Goal: Task Accomplishment & Management: Use online tool/utility

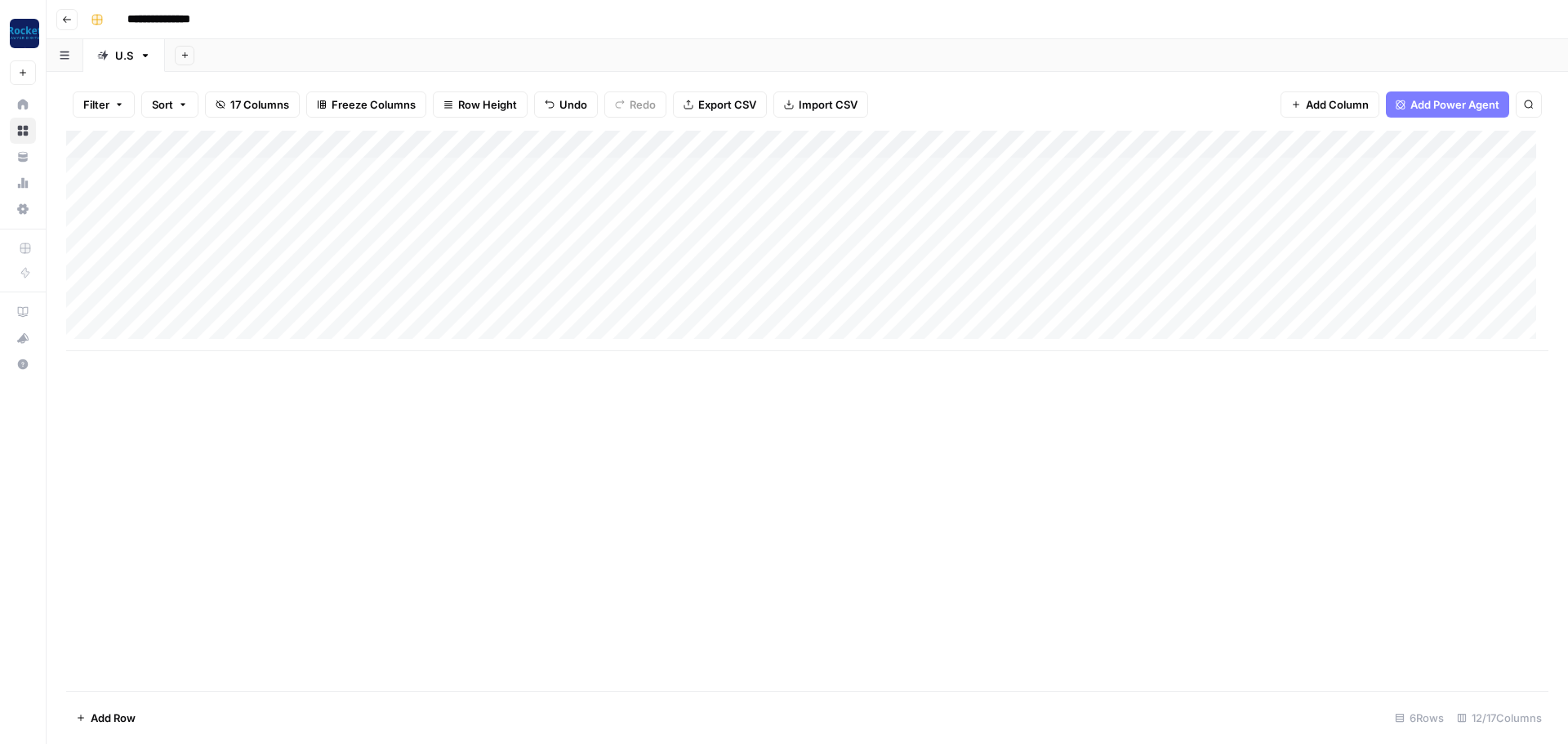
click at [1485, 142] on div "Add Column" at bounding box center [807, 241] width 1482 height 221
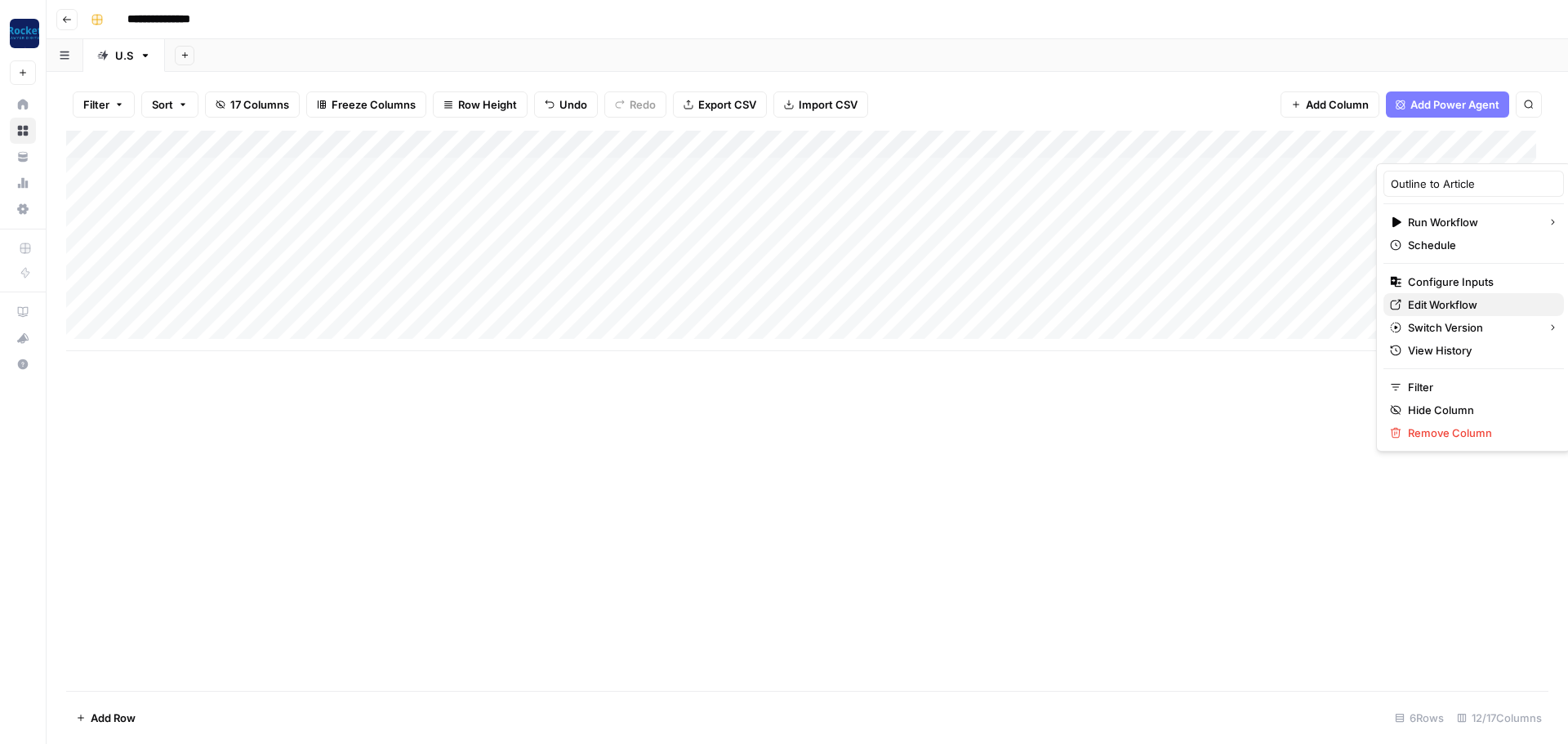
click at [1449, 311] on span "Edit Workflow" at bounding box center [1478, 304] width 142 height 16
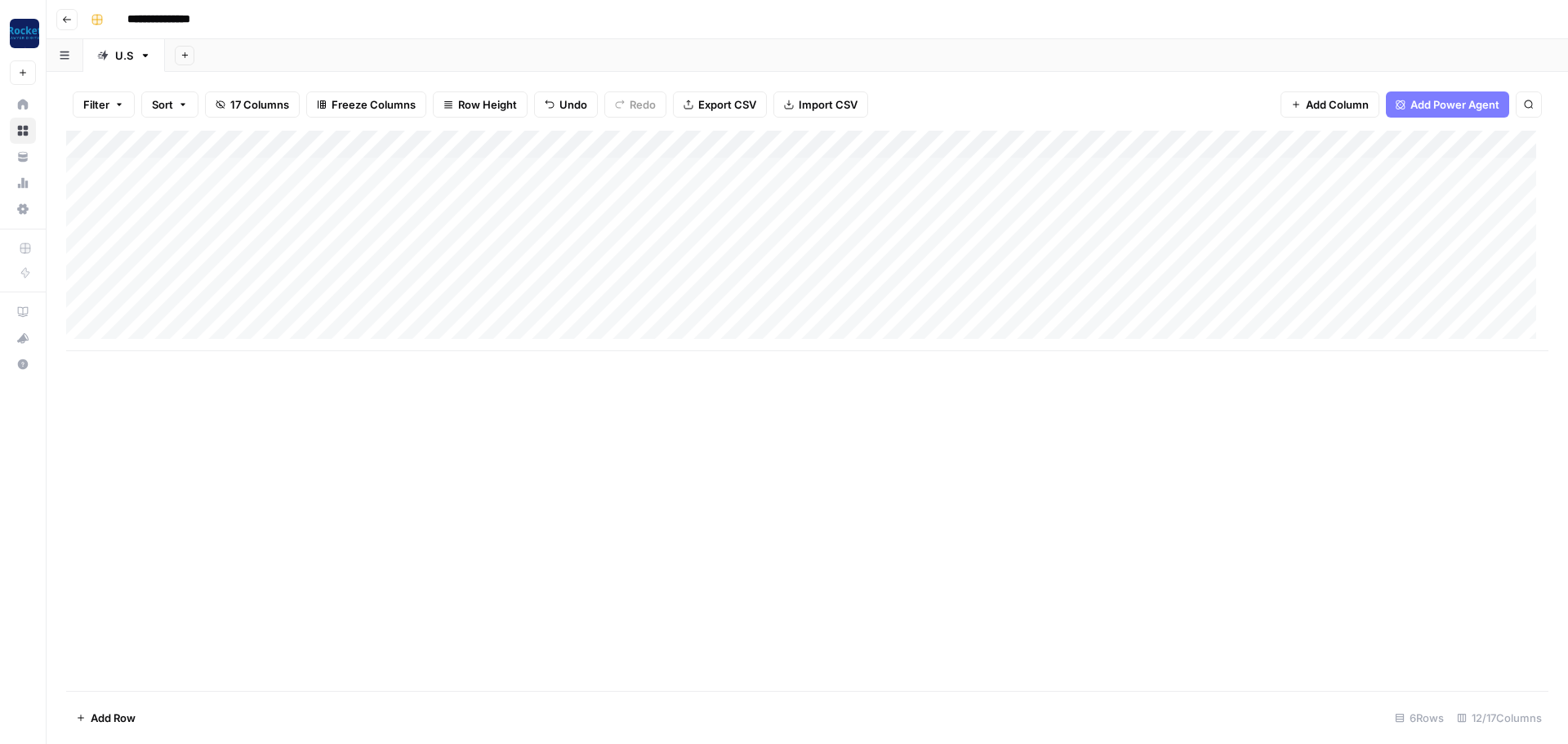
click at [1493, 144] on div "Add Column" at bounding box center [807, 241] width 1482 height 221
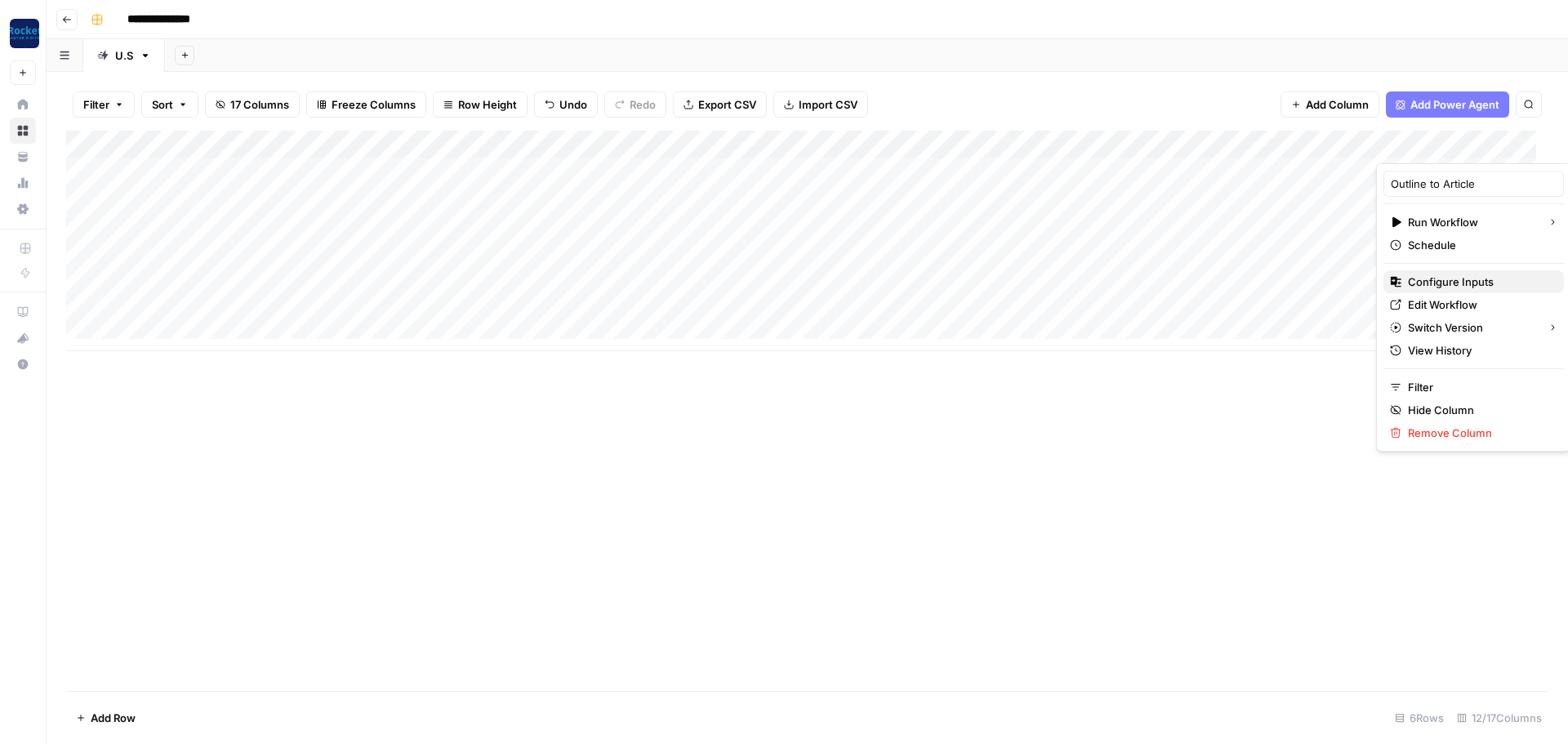
click at [1445, 288] on span "Configure Inputs" at bounding box center [1478, 281] width 142 height 16
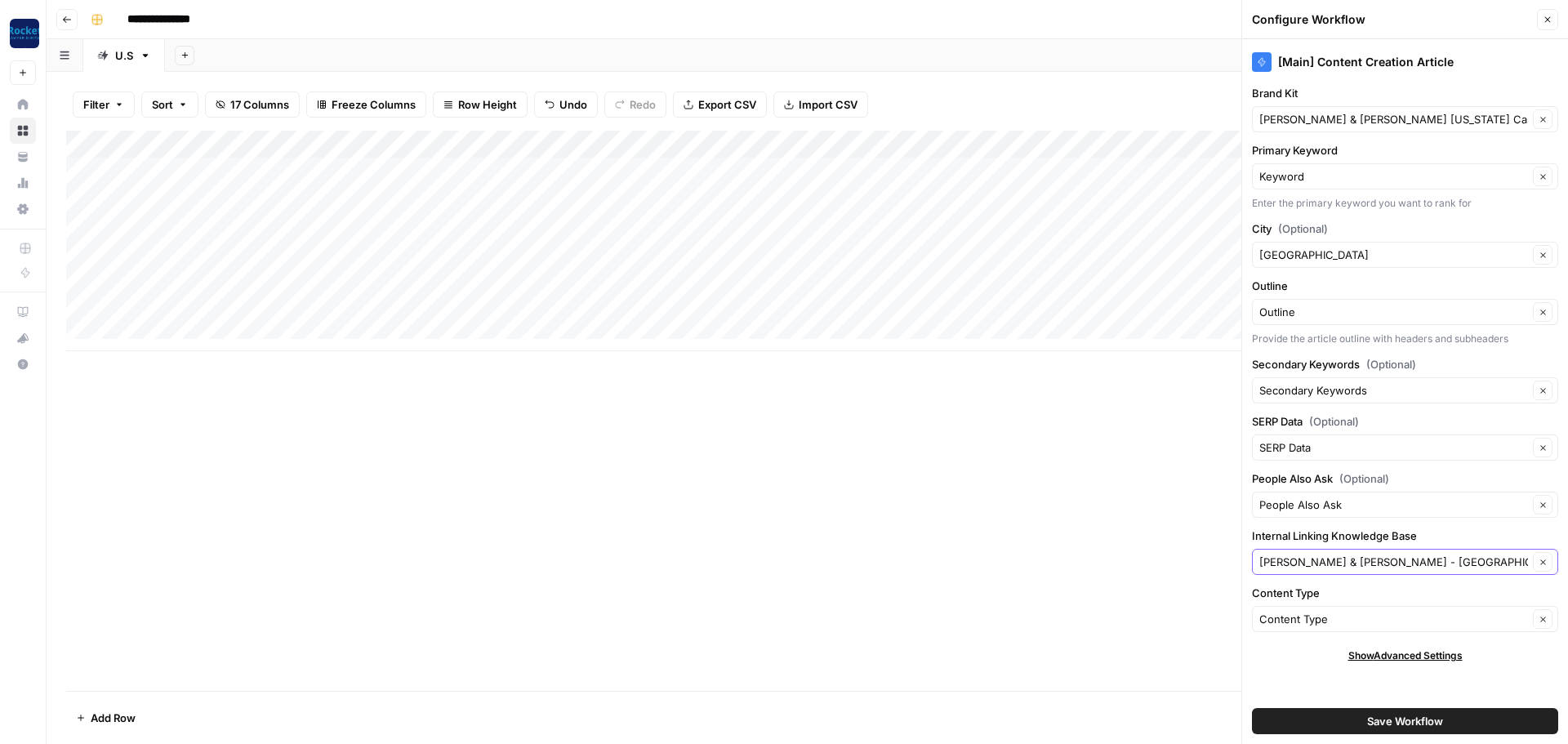
click at [1542, 558] on icon "button" at bounding box center [1543, 562] width 9 height 9
click at [1548, 559] on button "Clear" at bounding box center [1543, 561] width 20 height 20
click at [1372, 557] on input "Internal Linking Knowledge Base" at bounding box center [1393, 561] width 269 height 16
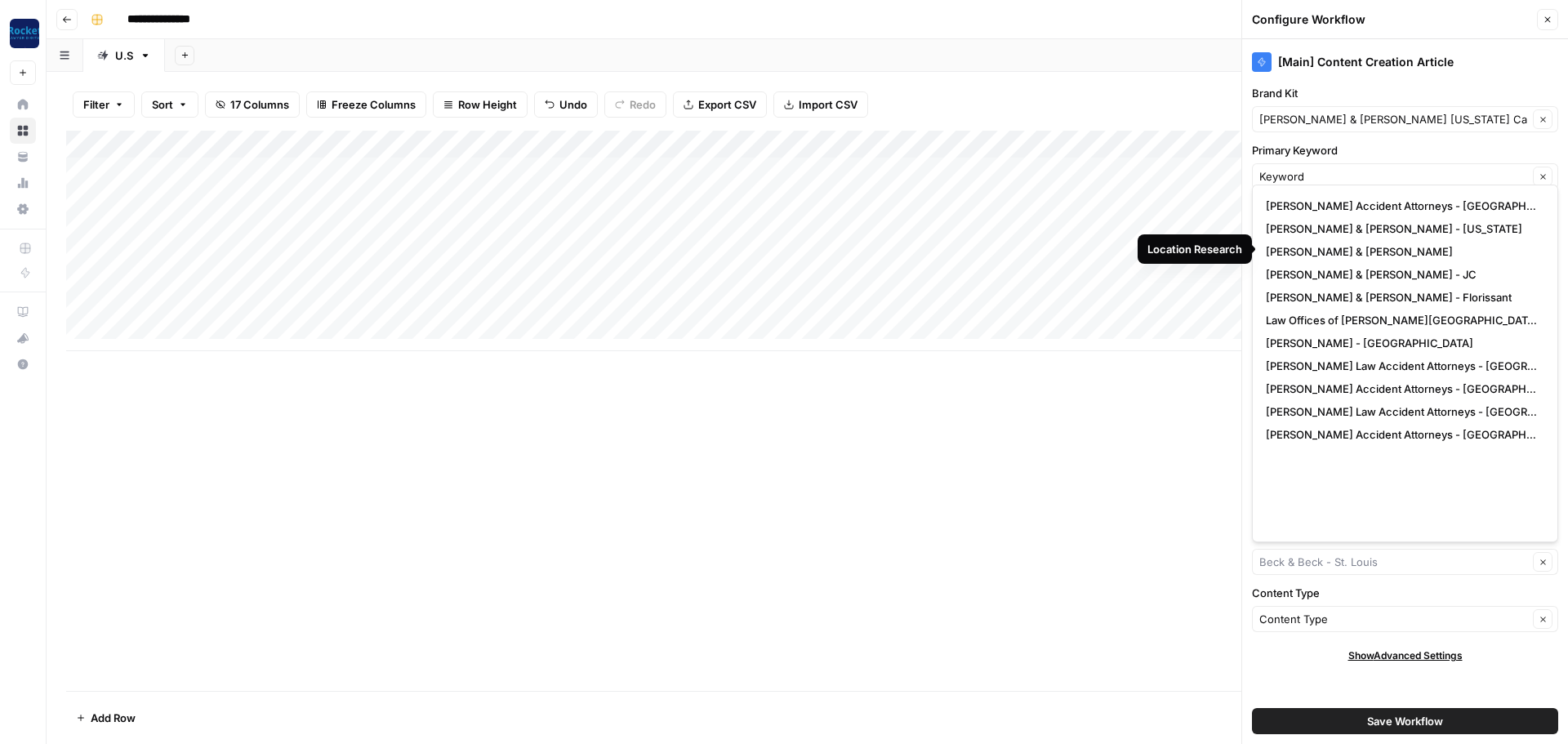
scroll to position [320, 0]
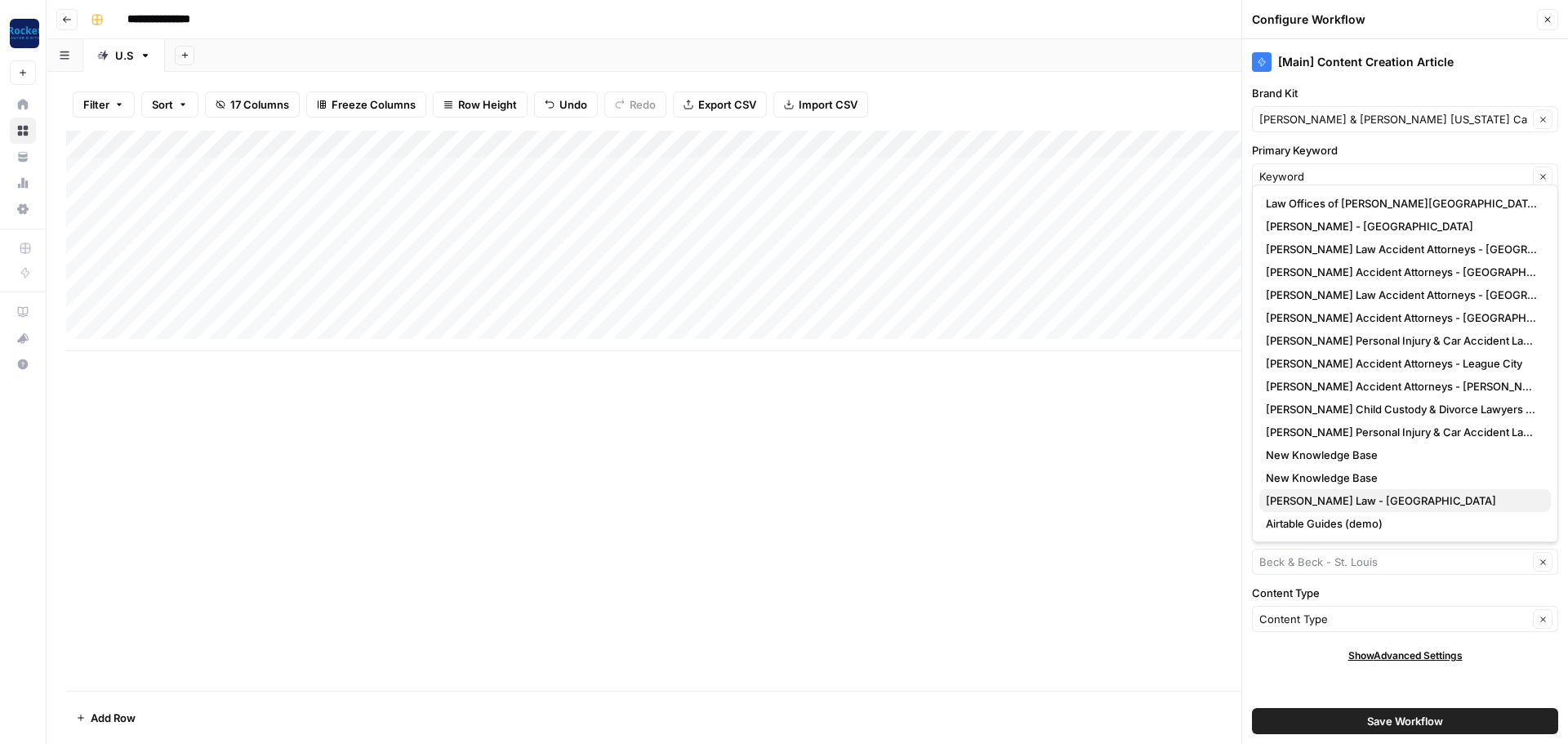
click at [1372, 495] on span "[PERSON_NAME] Law - [GEOGRAPHIC_DATA]" at bounding box center [1402, 500] width 272 height 16
type input "[PERSON_NAME] Law - [GEOGRAPHIC_DATA]"
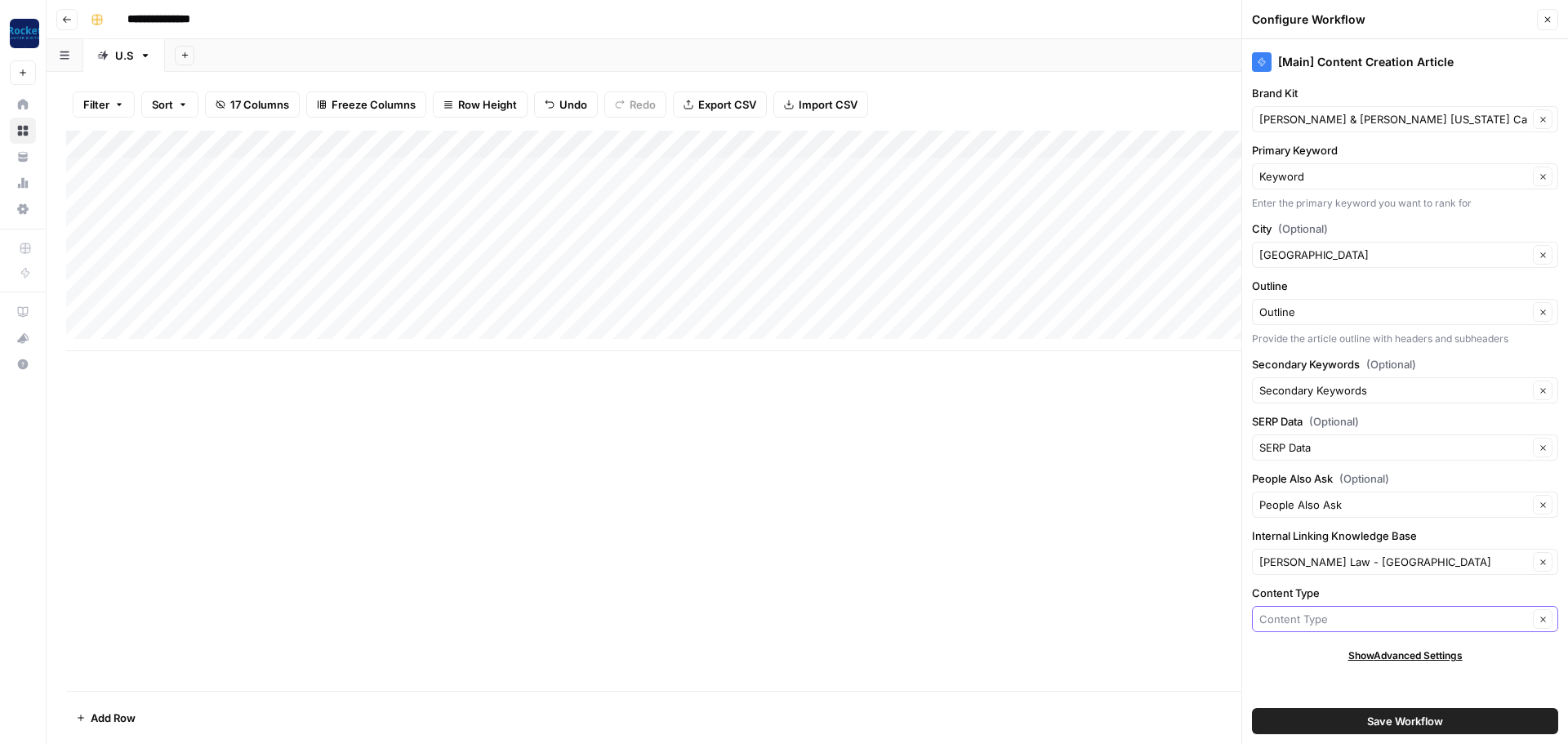
click at [1277, 615] on input "Content Type" at bounding box center [1393, 619] width 269 height 16
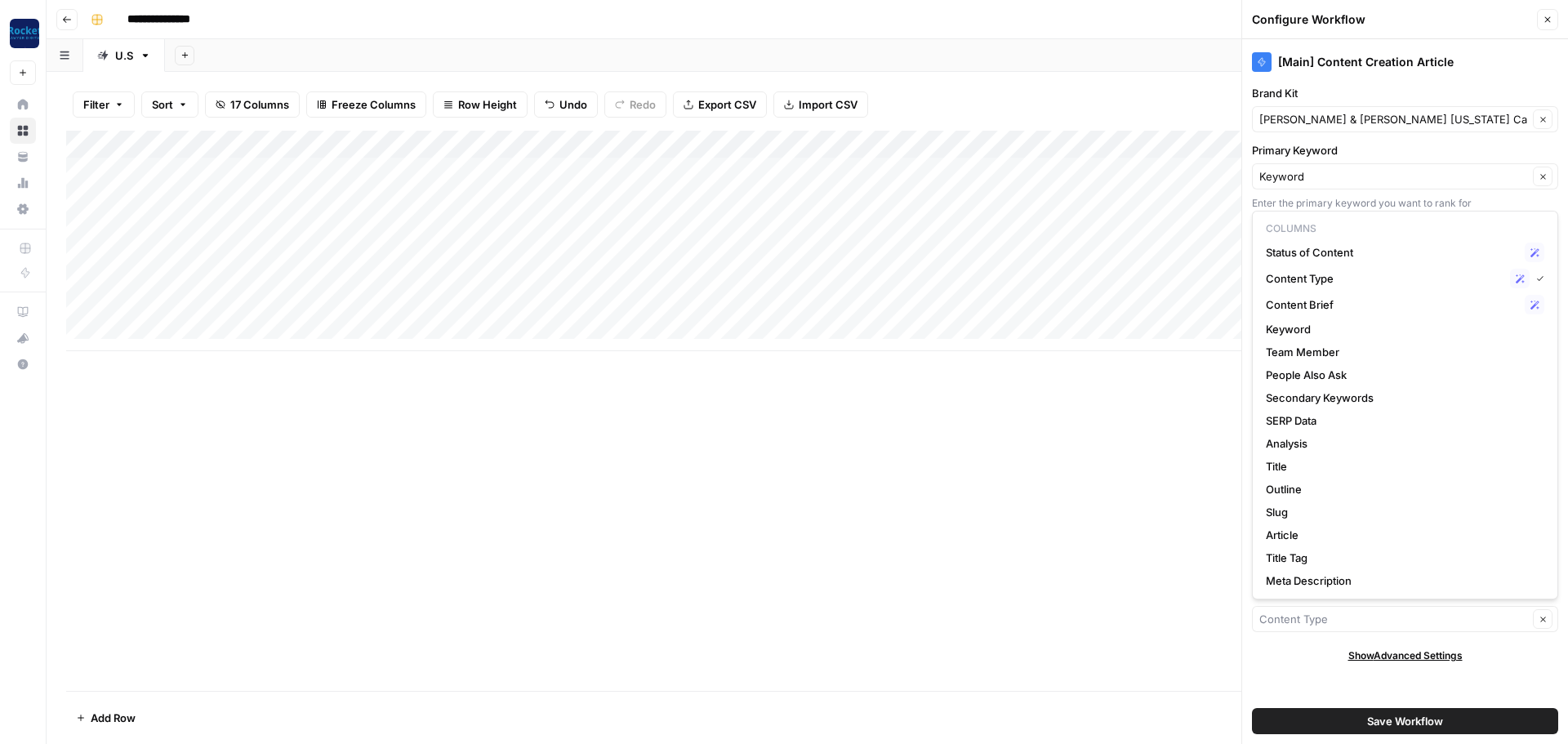
type input "Content Type"
click at [1145, 592] on div "Add Column" at bounding box center [807, 411] width 1482 height 560
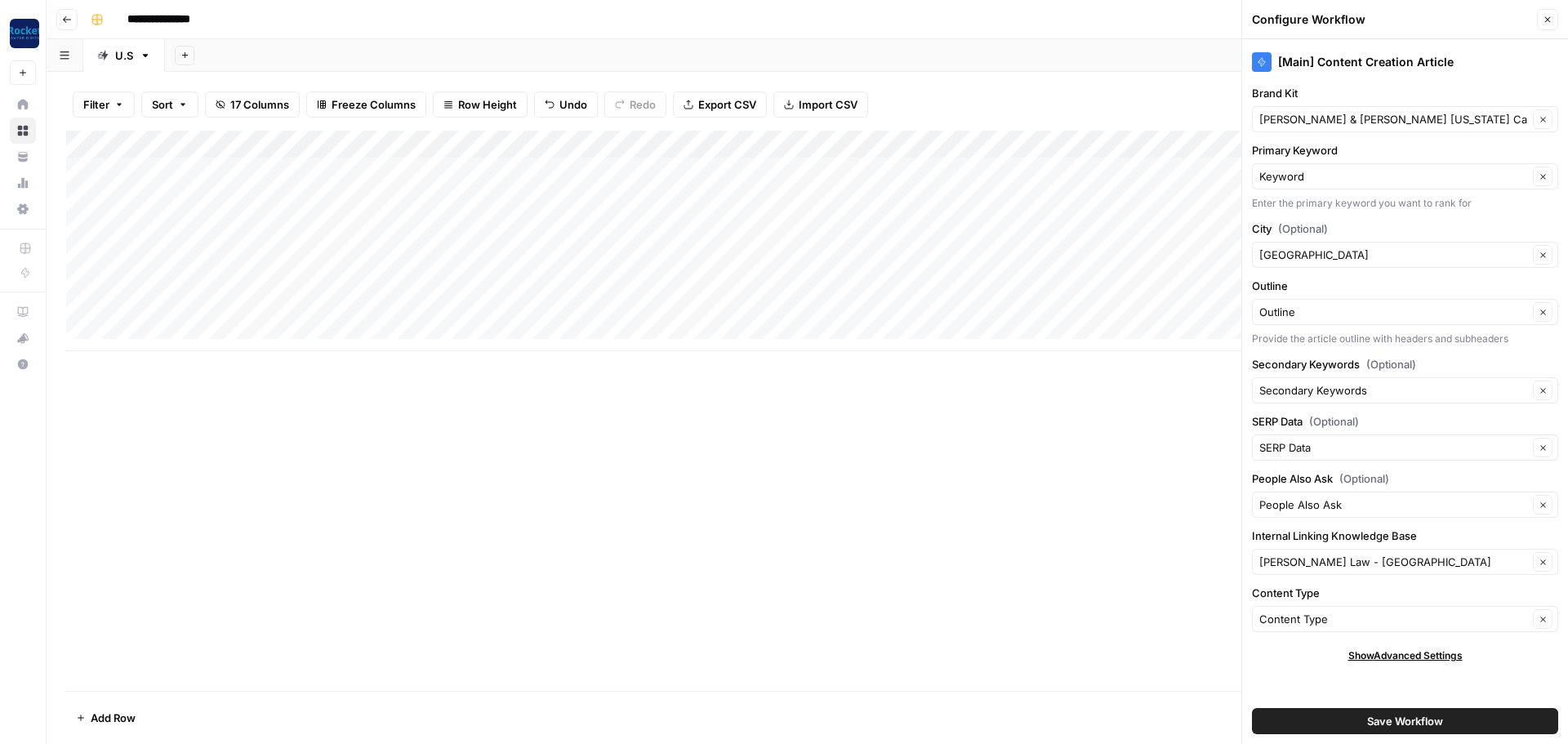
click at [1325, 717] on button "Save Workflow" at bounding box center [1405, 721] width 307 height 26
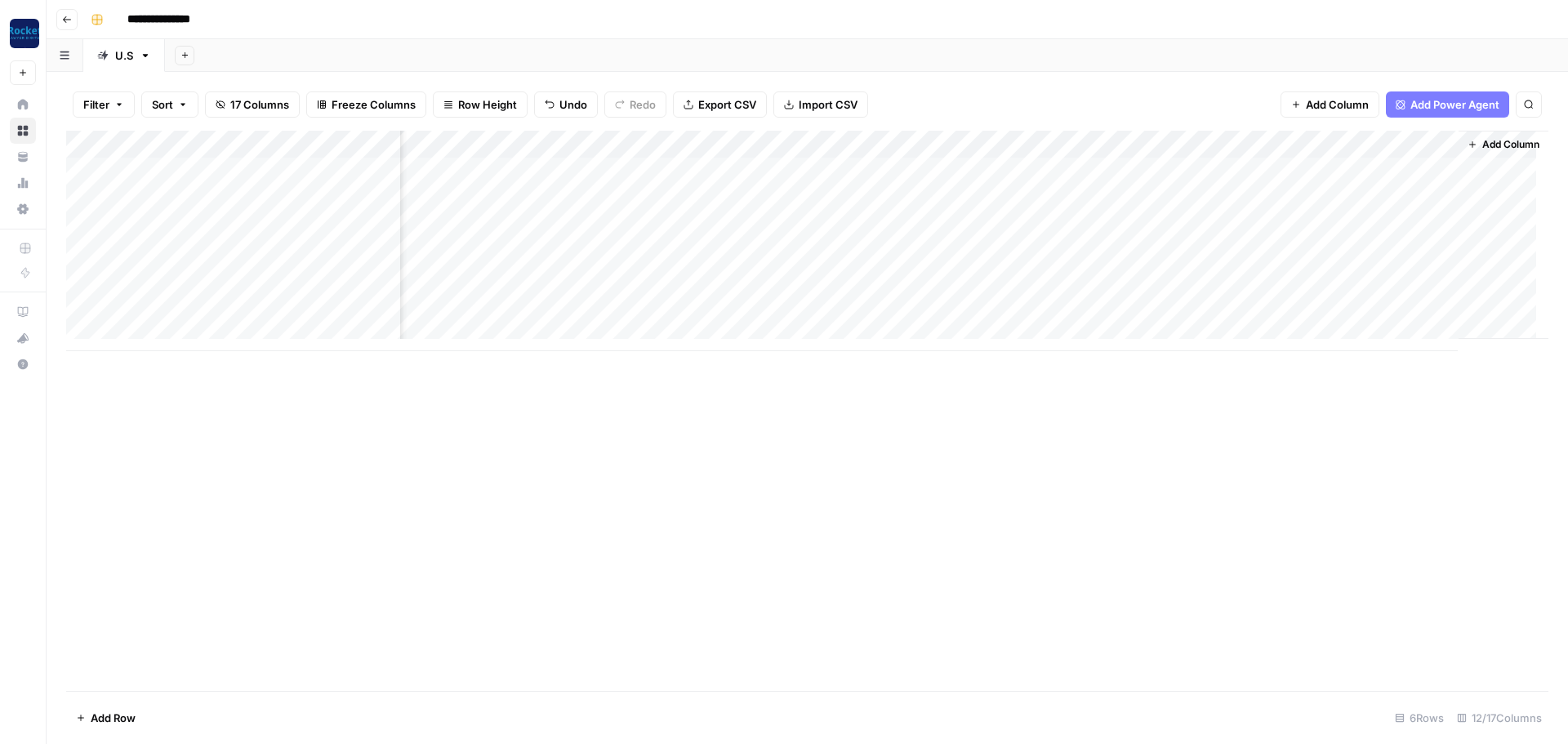
scroll to position [0, 0]
click at [234, 176] on div "Add Column" at bounding box center [807, 241] width 1482 height 221
click at [144, 331] on div "Add Column" at bounding box center [807, 241] width 1482 height 221
click at [144, 331] on div "Add Column" at bounding box center [807, 255] width 1482 height 248
click at [144, 350] on div "Add Column" at bounding box center [807, 255] width 1482 height 248
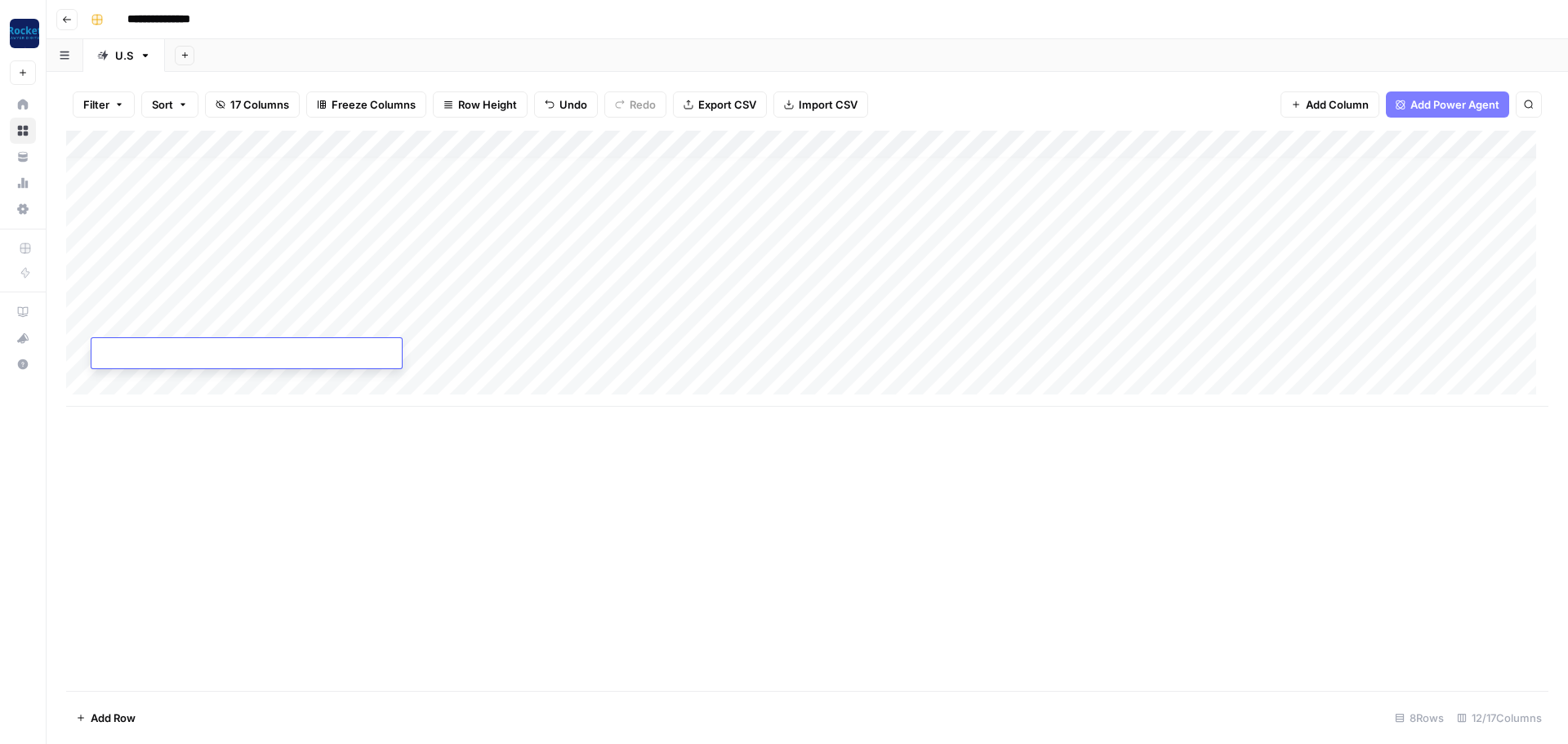
click at [144, 378] on div "Add Column" at bounding box center [807, 269] width 1482 height 276
click at [147, 417] on div "Add Column" at bounding box center [807, 283] width 1482 height 304
click at [75, 170] on div "Add Column" at bounding box center [807, 296] width 1482 height 331
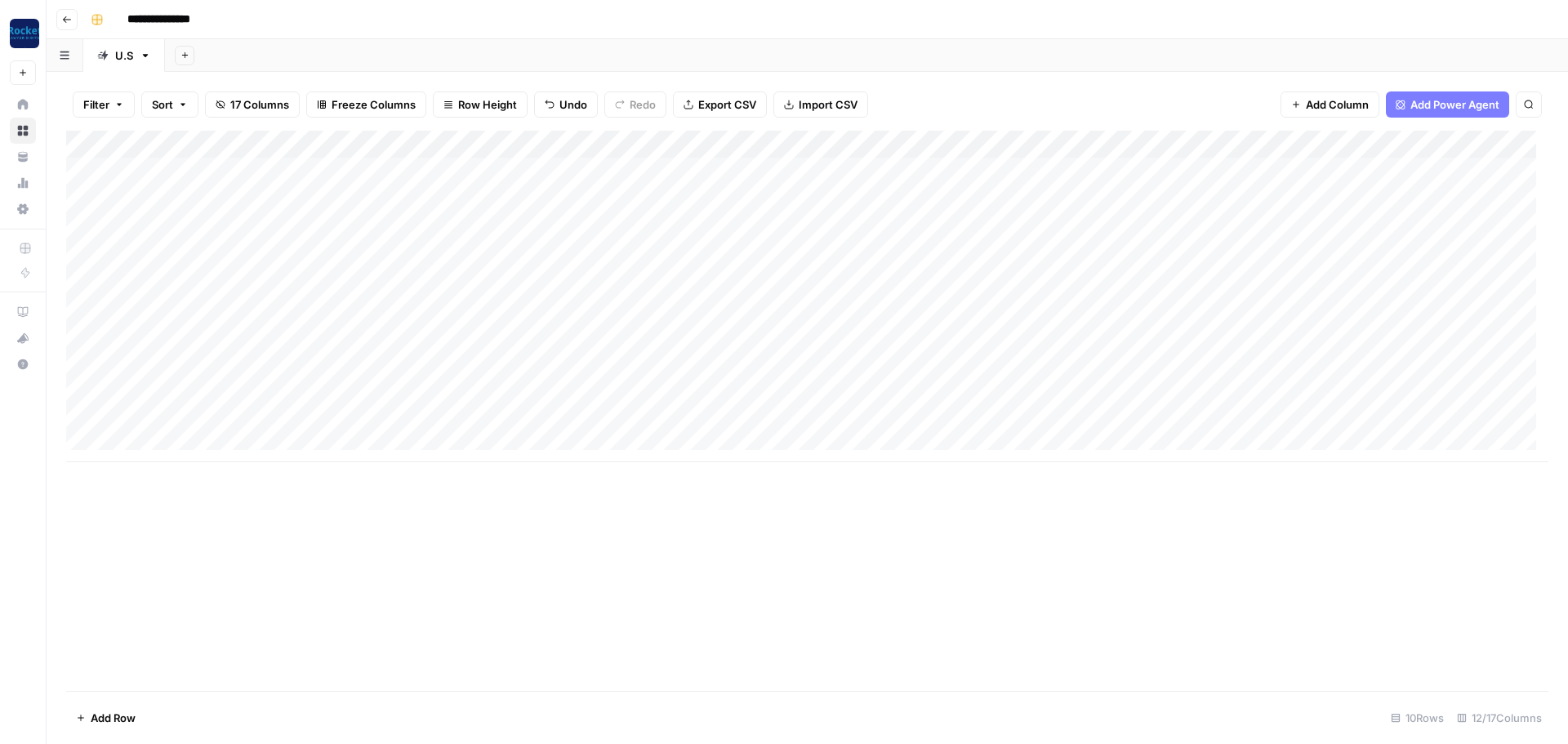
click at [359, 379] on div "Add Column" at bounding box center [807, 296] width 1482 height 331
click at [313, 282] on button "button" at bounding box center [246, 282] width 309 height 28
click at [278, 283] on button "button" at bounding box center [246, 282] width 309 height 28
click at [521, 350] on div "Add Column" at bounding box center [807, 296] width 1482 height 331
click at [373, 287] on div "Add Column" at bounding box center [807, 296] width 1482 height 331
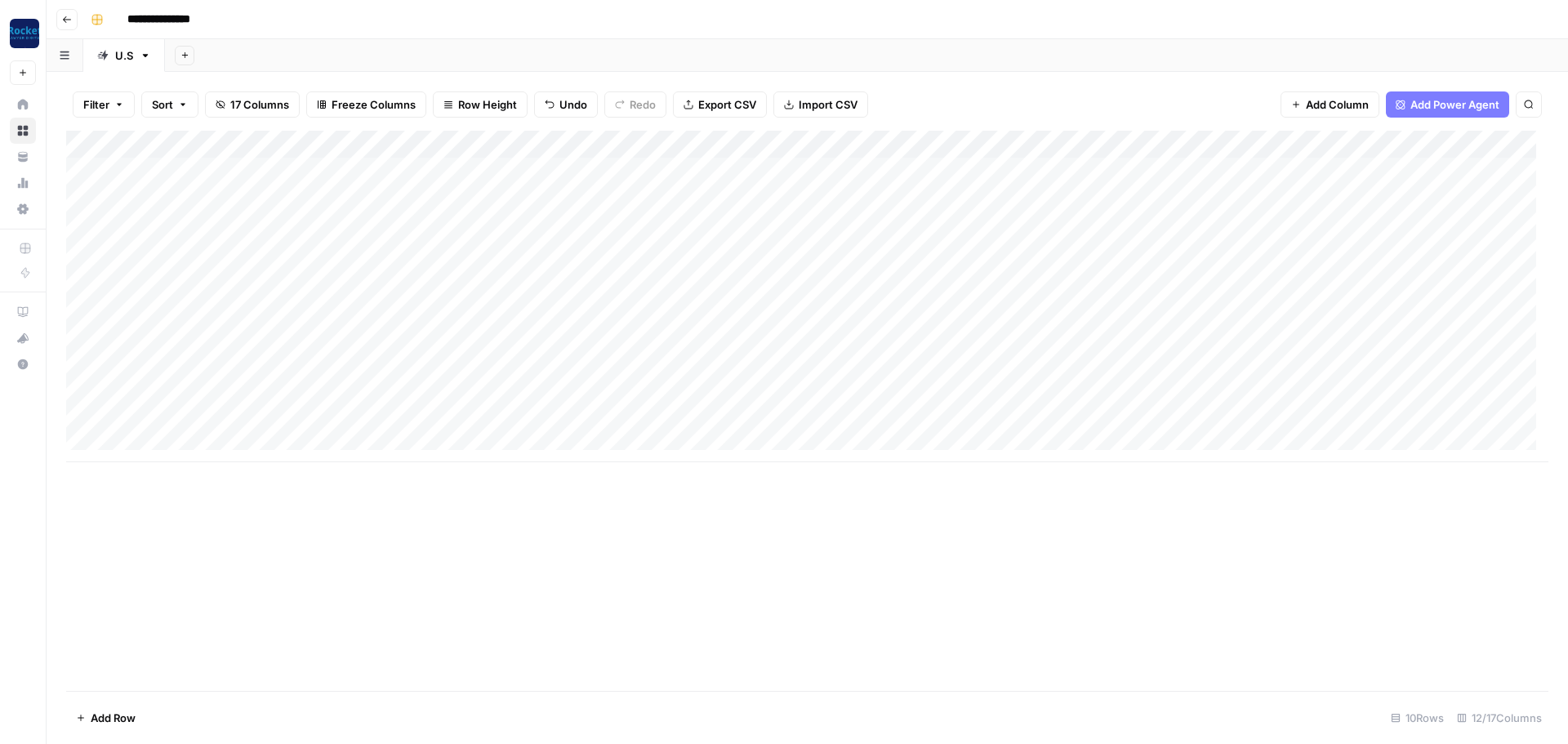
click at [295, 170] on div "Add Column" at bounding box center [807, 296] width 1482 height 331
drag, startPoint x: 295, startPoint y: 170, endPoint x: 33, endPoint y: 190, distance: 262.8
click at [21, 191] on body "**********" at bounding box center [784, 372] width 1568 height 744
click at [188, 171] on textarea at bounding box center [246, 173] width 310 height 23
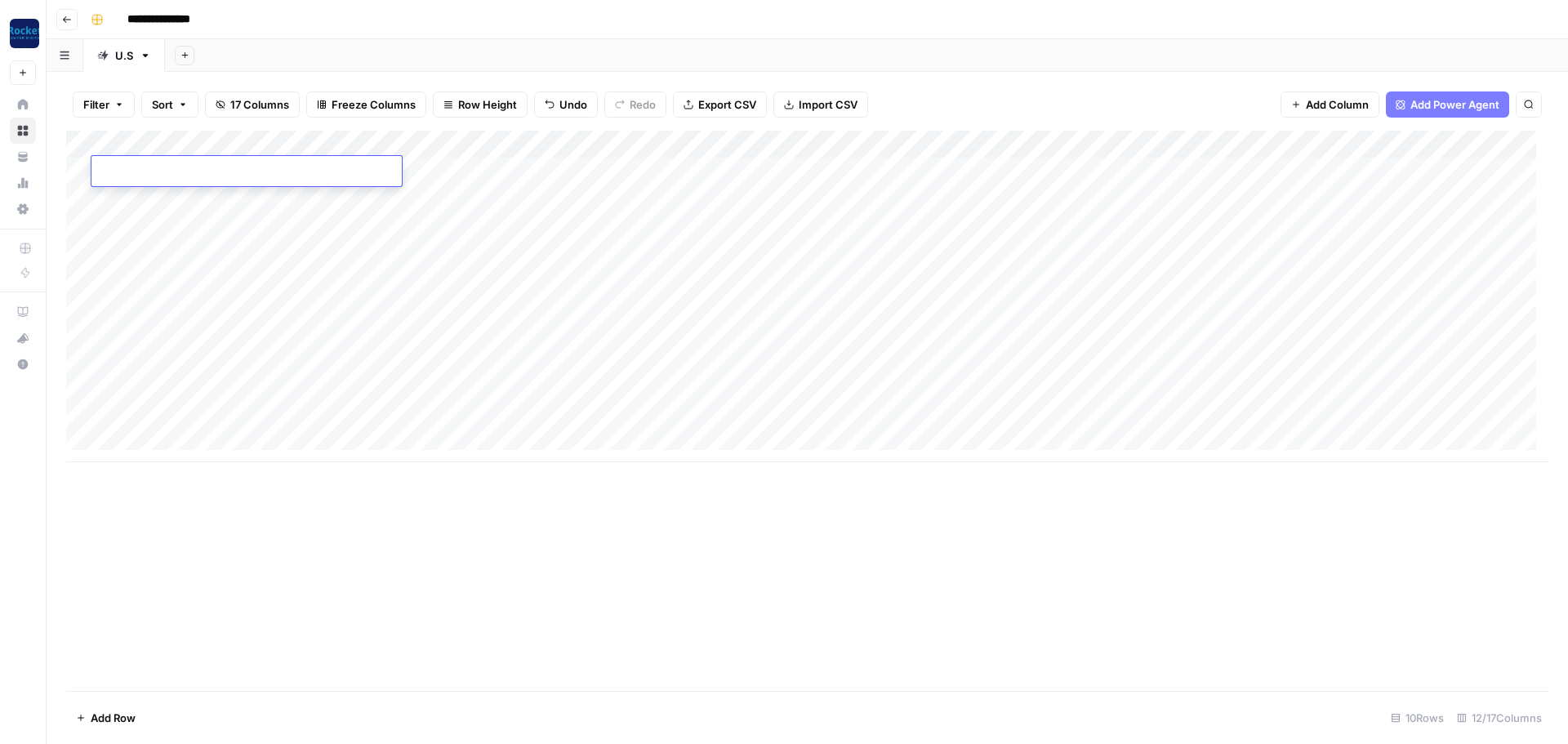
paste textarea "**********"
type textarea "**********"
click at [240, 328] on div "Add Column" at bounding box center [807, 296] width 1482 height 331
drag, startPoint x: 400, startPoint y: 147, endPoint x: 550, endPoint y: 158, distance: 150.4
click at [550, 158] on div "Add Column" at bounding box center [807, 296] width 1482 height 331
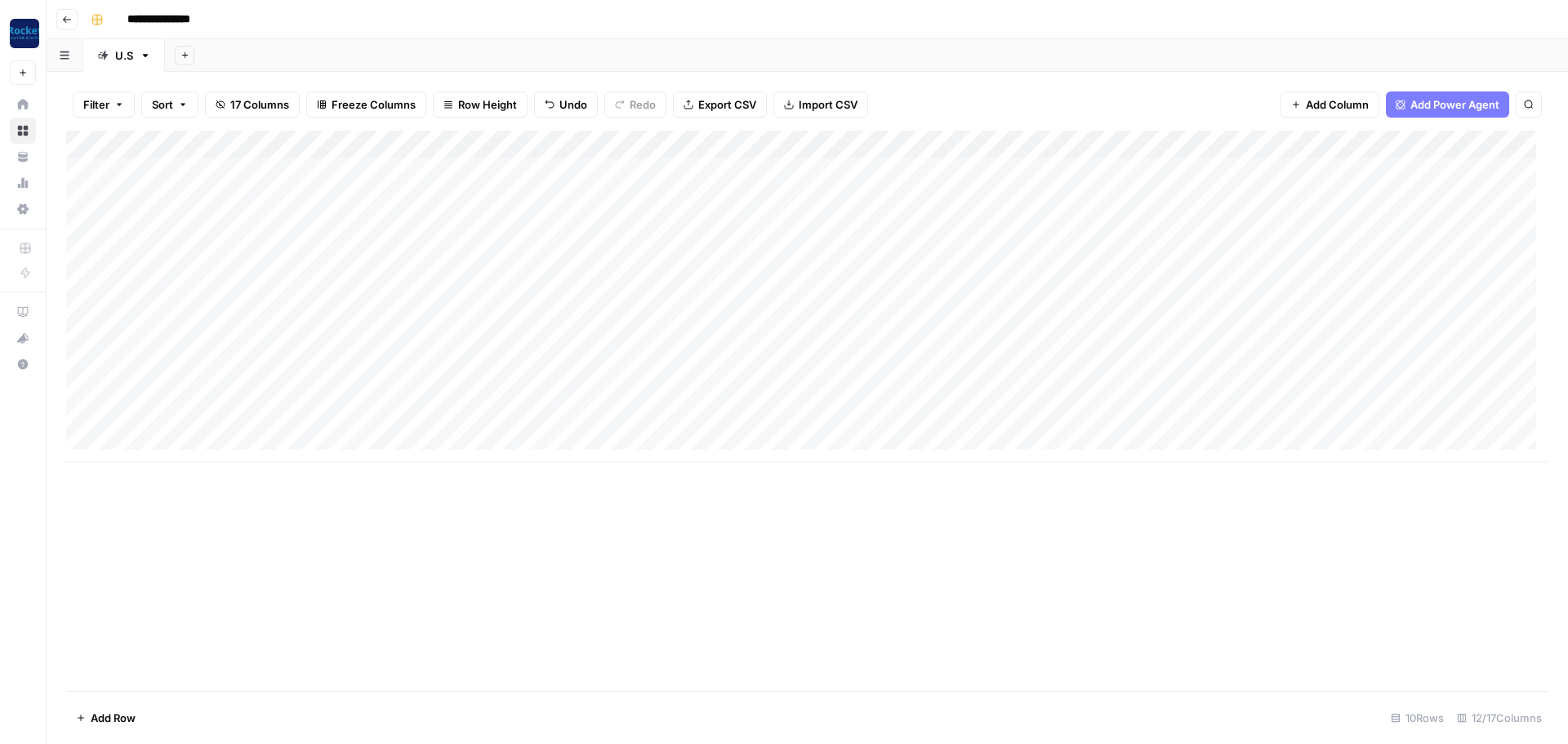
click at [279, 204] on div "Add Column" at bounding box center [807, 296] width 1482 height 331
click at [273, 195] on div "Add Column" at bounding box center [807, 296] width 1482 height 331
drag, startPoint x: 279, startPoint y: 202, endPoint x: 109, endPoint y: 195, distance: 170.1
click at [92, 191] on textarea "**********" at bounding box center [322, 200] width 460 height 23
type textarea "**********"
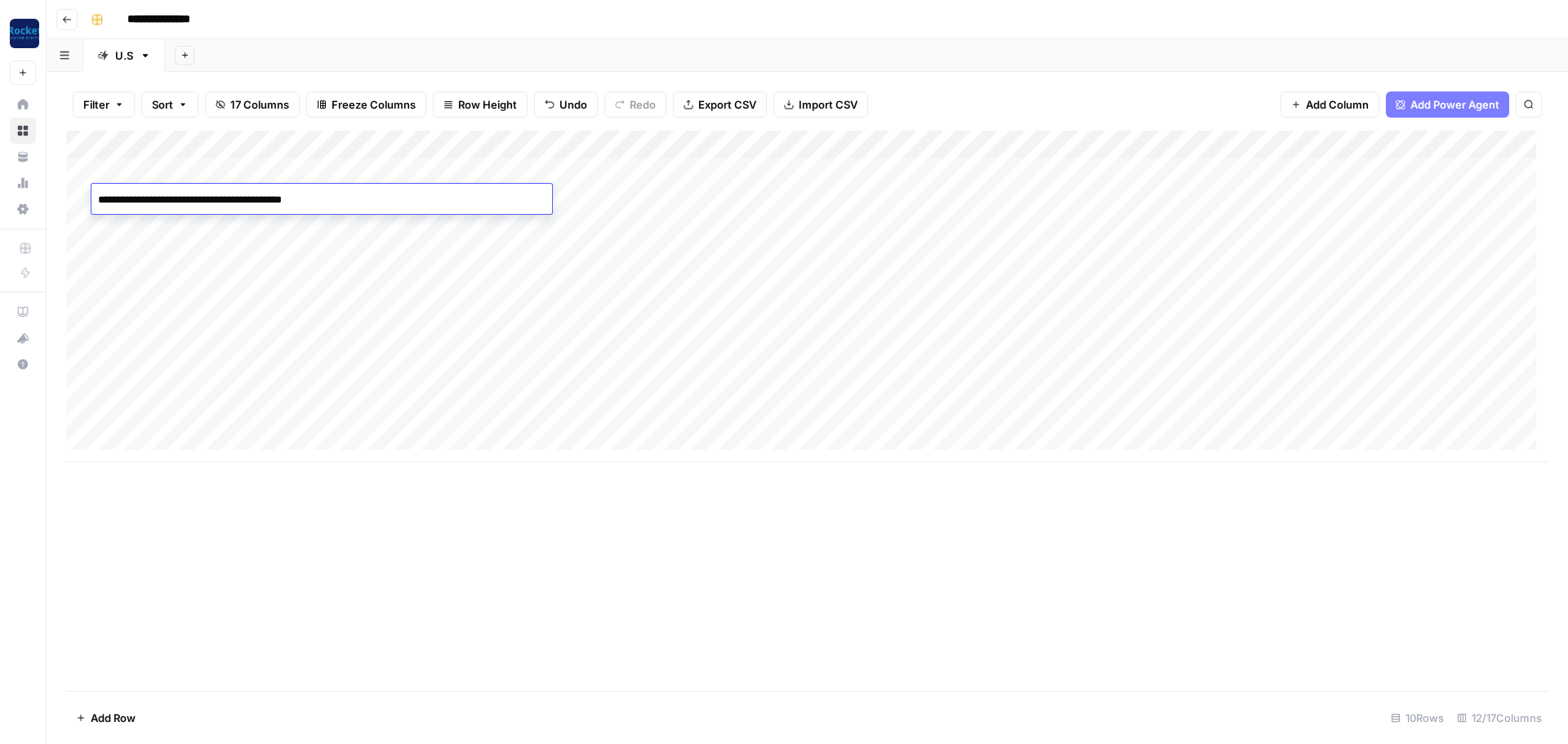
click at [308, 228] on div "Add Column" at bounding box center [807, 296] width 1482 height 331
click at [341, 230] on div "Add Column" at bounding box center [807, 296] width 1482 height 331
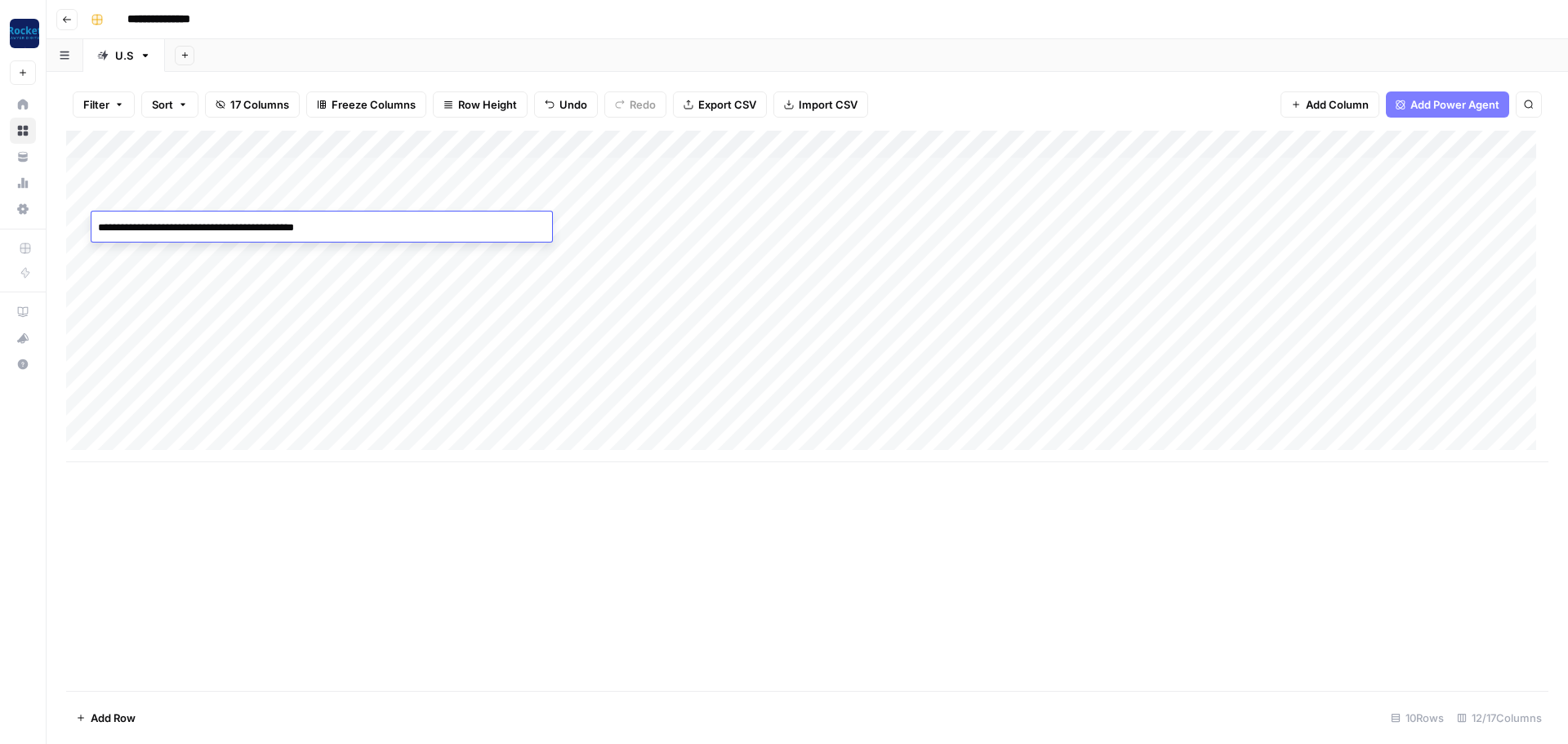
click at [341, 230] on textarea "**********" at bounding box center [322, 227] width 460 height 23
click at [362, 230] on textarea "**********" at bounding box center [322, 227] width 460 height 23
drag, startPoint x: 364, startPoint y: 230, endPoint x: 172, endPoint y: 243, distance: 192.4
click at [93, 233] on textarea "**********" at bounding box center [322, 227] width 460 height 23
type textarea "**********"
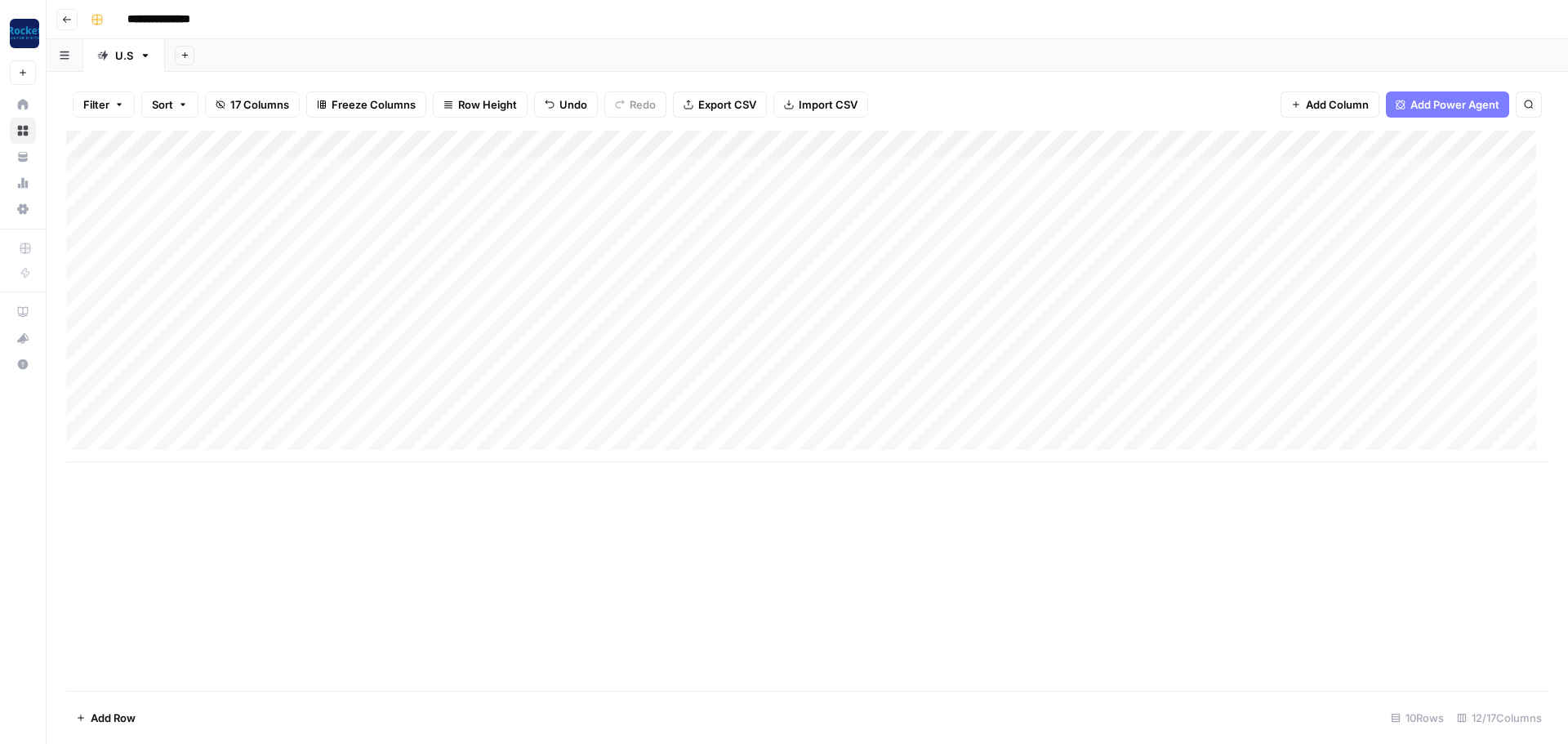
click at [609, 620] on div "Add Column" at bounding box center [807, 411] width 1482 height 560
click at [750, 561] on div "Add Column" at bounding box center [807, 411] width 1482 height 560
click at [338, 260] on div "Add Column" at bounding box center [807, 296] width 1482 height 331
click at [345, 259] on div "Add Column" at bounding box center [807, 296] width 1482 height 331
click at [345, 259] on textarea "**********" at bounding box center [322, 256] width 460 height 23
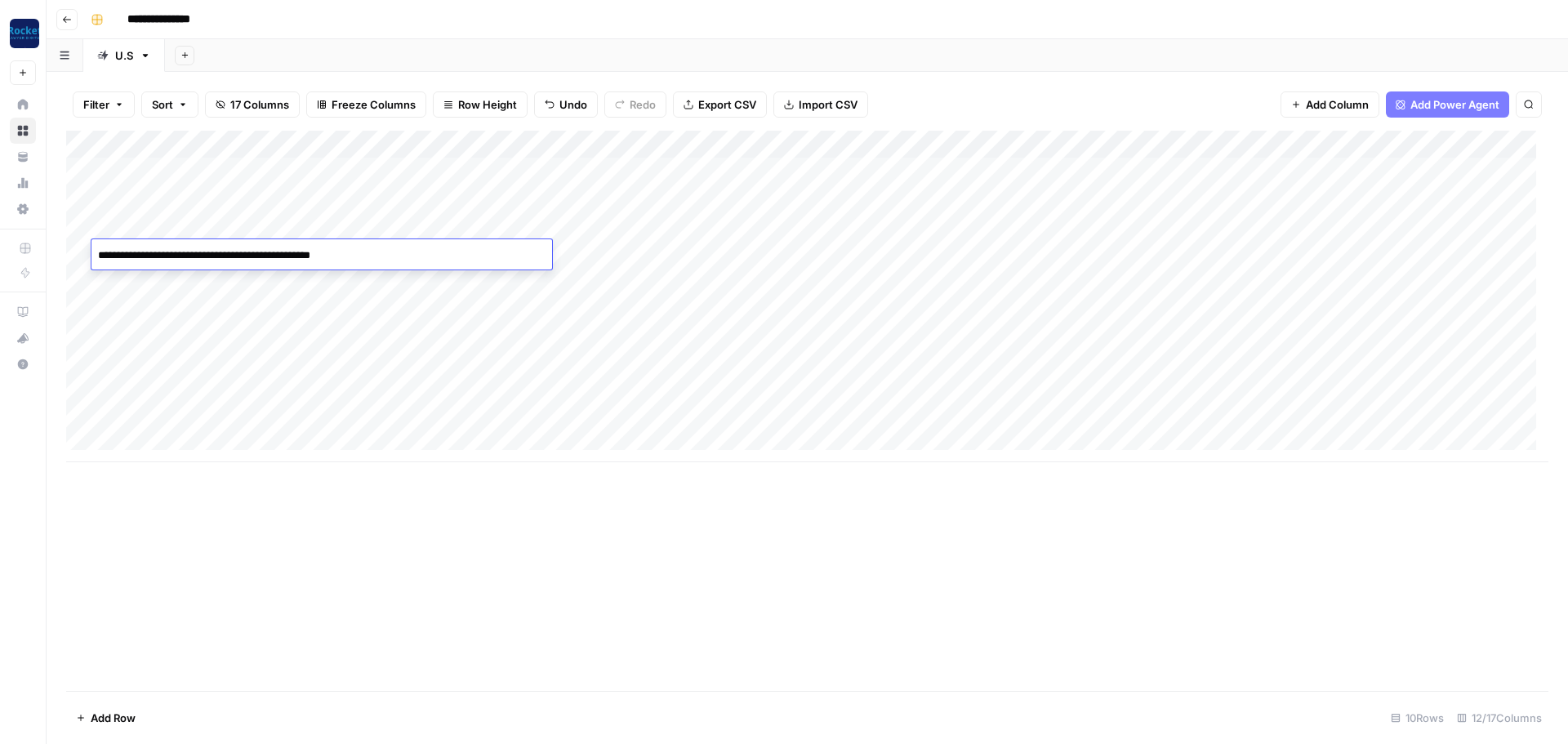
click at [381, 259] on textarea "**********" at bounding box center [322, 256] width 460 height 23
click at [395, 262] on textarea "**********" at bounding box center [322, 256] width 460 height 23
drag, startPoint x: 386, startPoint y: 257, endPoint x: 24, endPoint y: 280, distance: 362.7
click at [24, 280] on body "**********" at bounding box center [784, 372] width 1568 height 744
click at [180, 276] on div "Add Column" at bounding box center [807, 296] width 1482 height 331
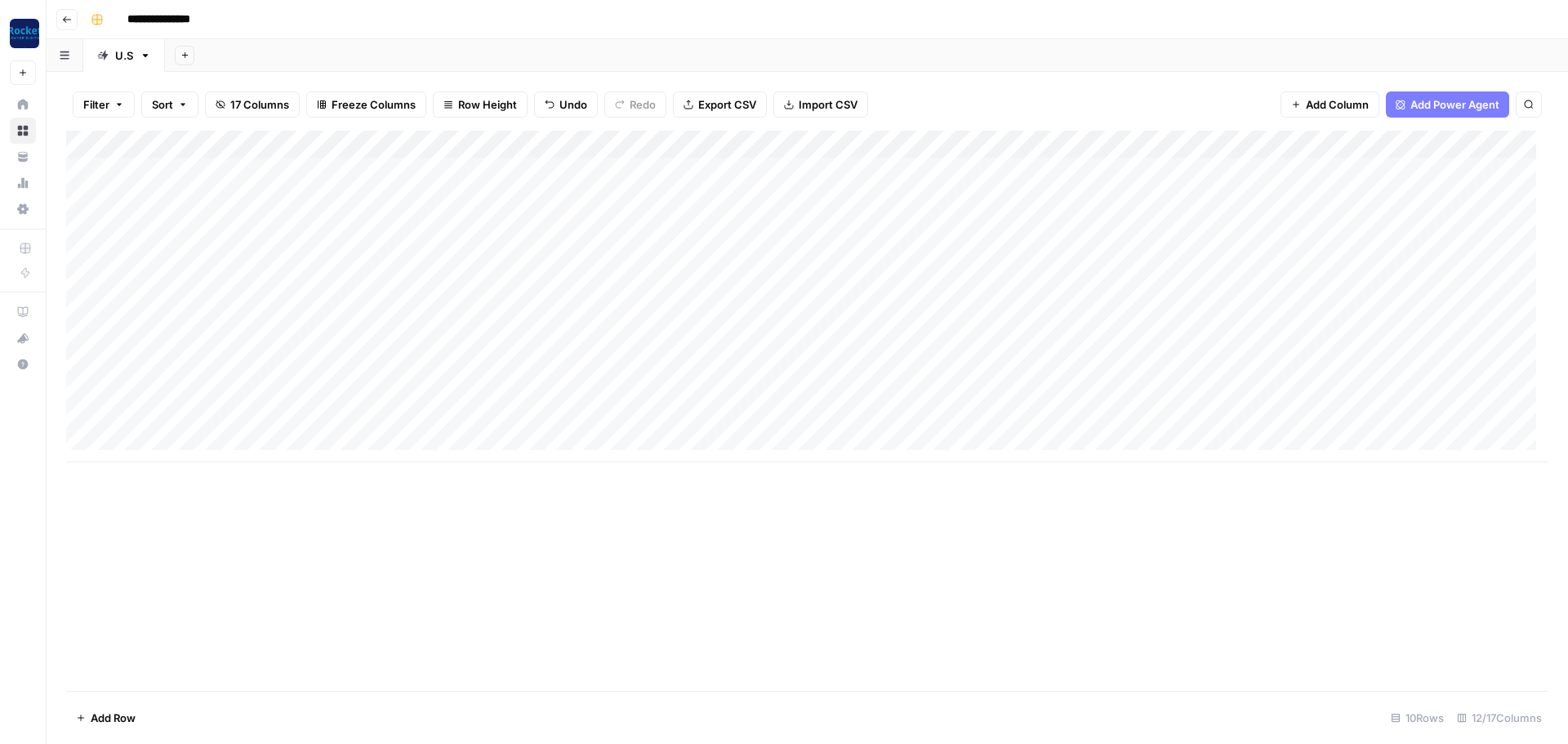
click at [227, 288] on div "Add Column" at bounding box center [807, 296] width 1482 height 331
drag, startPoint x: 161, startPoint y: 279, endPoint x: 60, endPoint y: 280, distance: 101.0
click at [60, 280] on body "**********" at bounding box center [784, 372] width 1568 height 744
click at [1055, 100] on div "Filter Sort 17 Columns Freeze Columns Row Height Undo Redo Export CSV Import CS…" at bounding box center [807, 104] width 1482 height 52
click at [1076, 142] on div "Add Column" at bounding box center [807, 296] width 1482 height 331
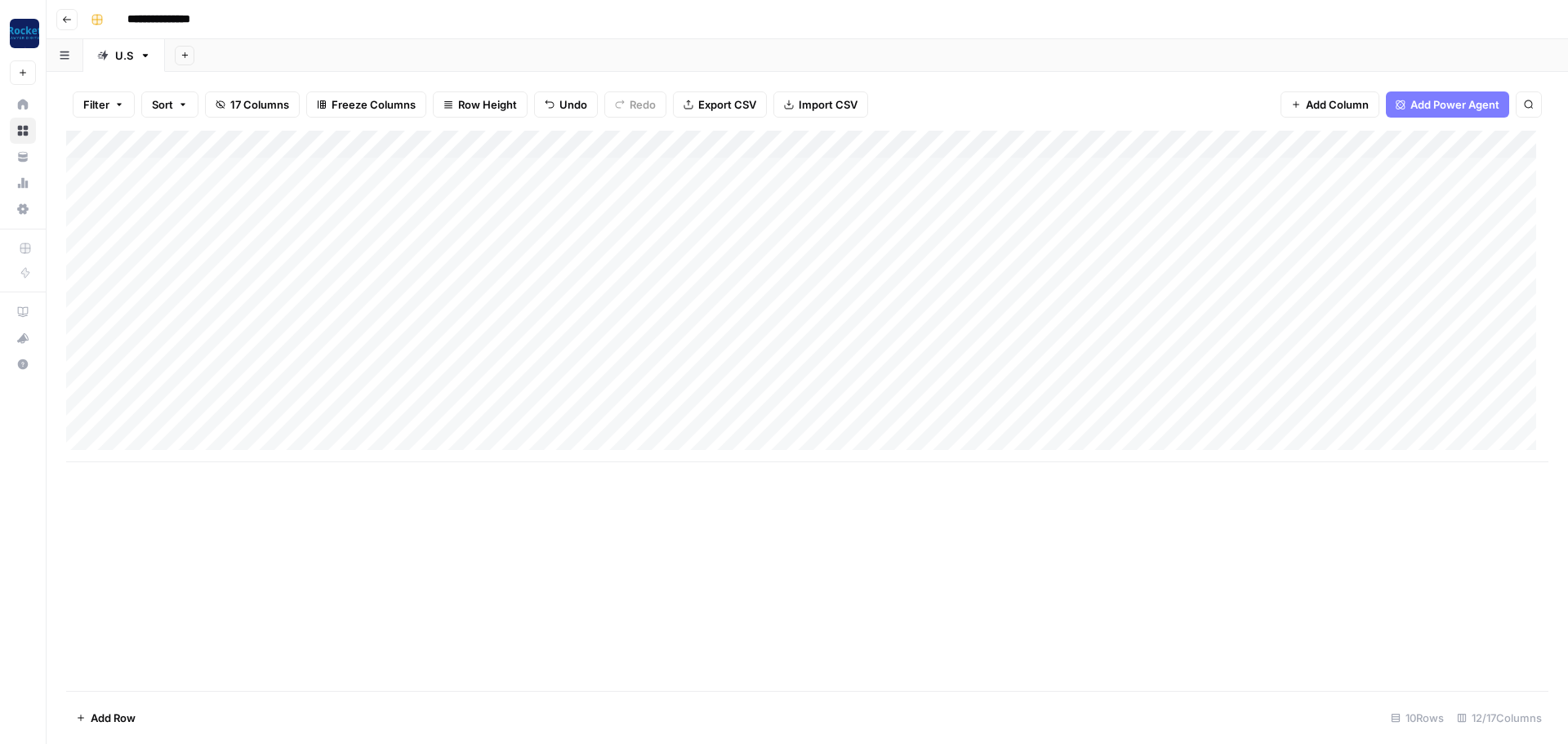
drag, startPoint x: 860, startPoint y: 535, endPoint x: 848, endPoint y: 480, distance: 56.3
click at [860, 535] on div "Add Column" at bounding box center [807, 411] width 1482 height 560
click at [631, 540] on div "Add Column" at bounding box center [807, 411] width 1482 height 560
click at [1072, 146] on div "Add Column" at bounding box center [807, 296] width 1482 height 331
click at [1085, 185] on span "All Rows" at bounding box center [1129, 181] width 103 height 16
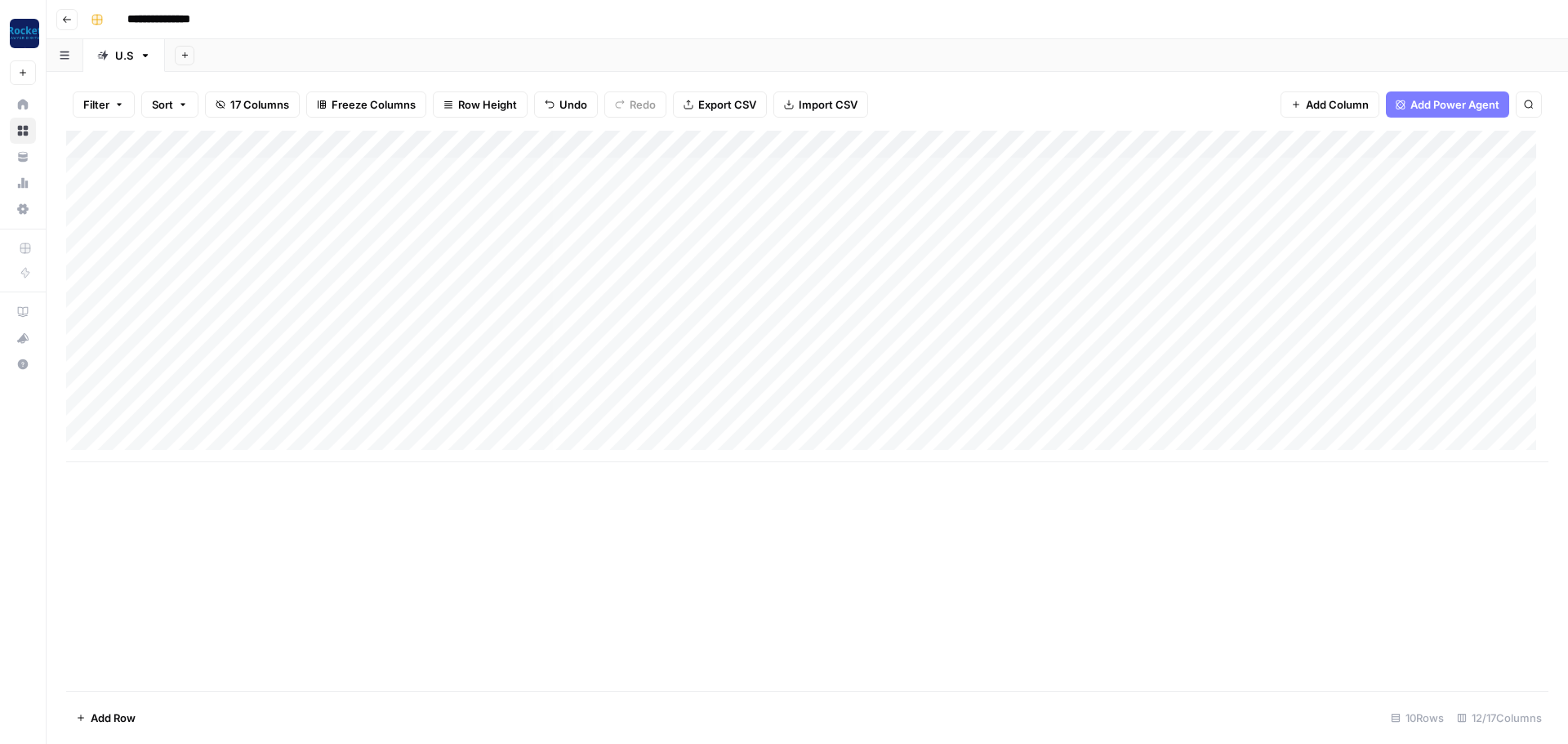
scroll to position [0, 6]
click at [942, 250] on div "Add Column" at bounding box center [807, 296] width 1482 height 331
click at [942, 256] on div "Add Column" at bounding box center [807, 296] width 1482 height 331
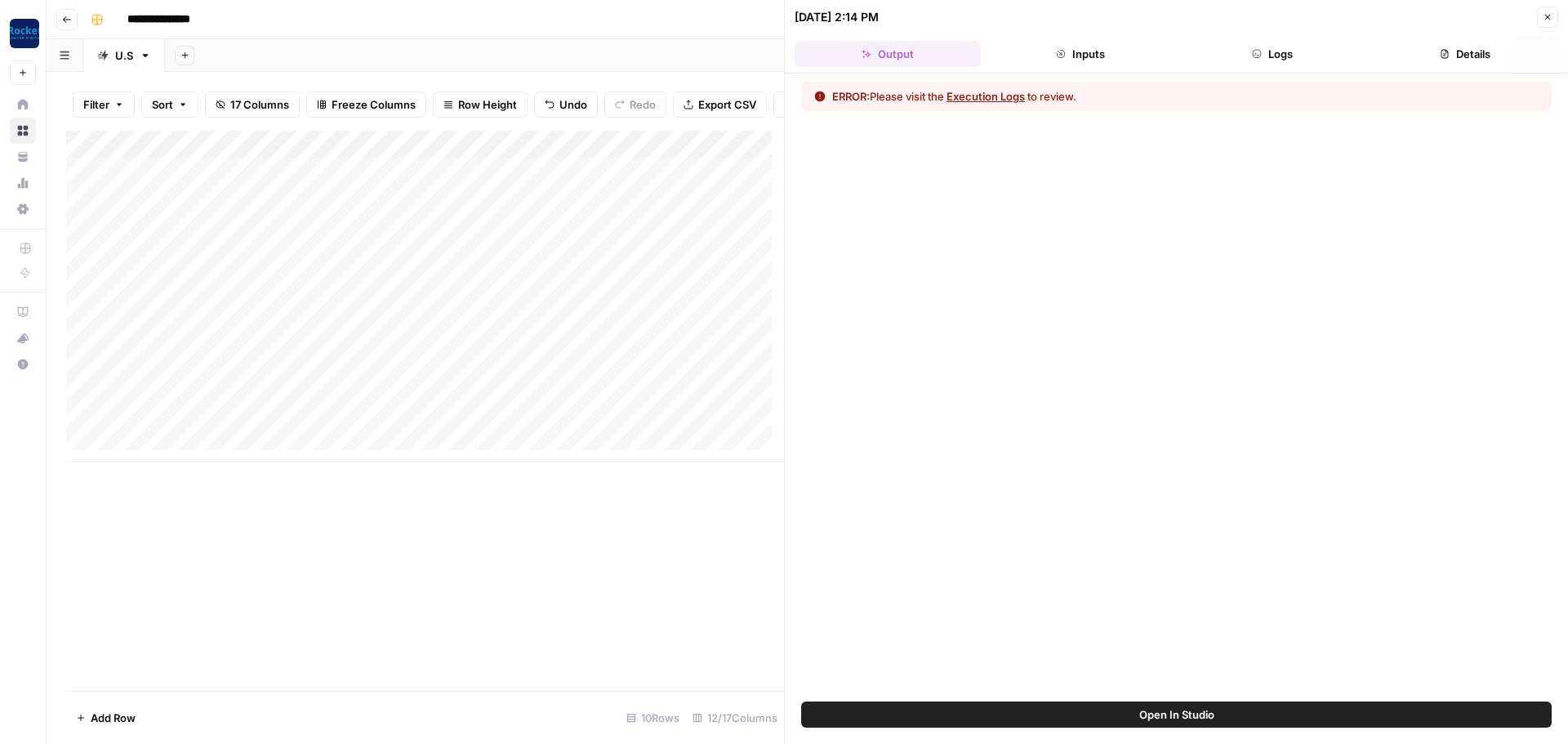
click at [1543, 17] on button "Close" at bounding box center [1547, 17] width 22 height 22
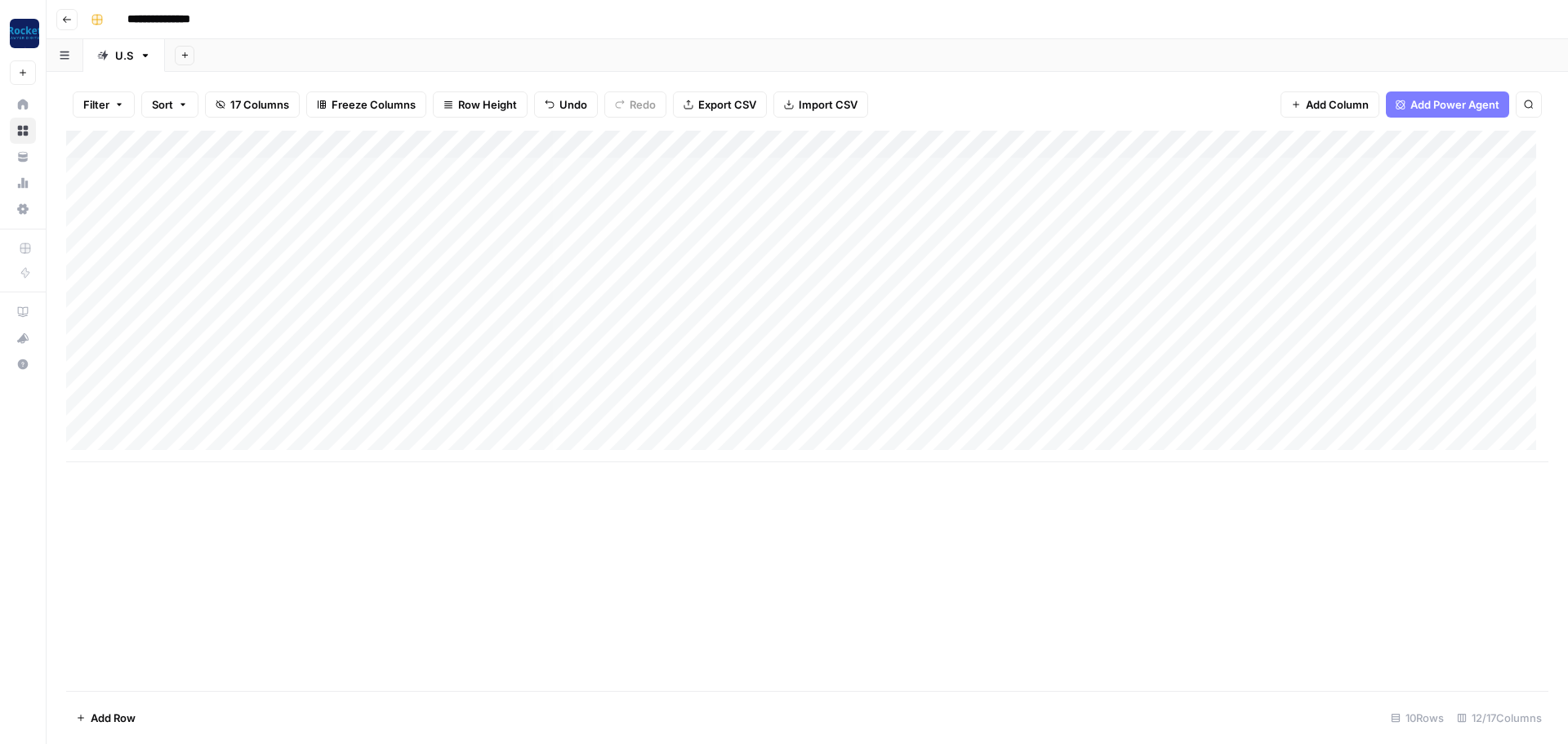
click at [75, 253] on div "Add Column" at bounding box center [807, 296] width 1482 height 331
click at [81, 283] on div "Add Column" at bounding box center [807, 296] width 1482 height 331
click at [80, 296] on div "Add Column" at bounding box center [807, 296] width 1482 height 331
click at [80, 329] on div "Add Column" at bounding box center [807, 296] width 1482 height 331
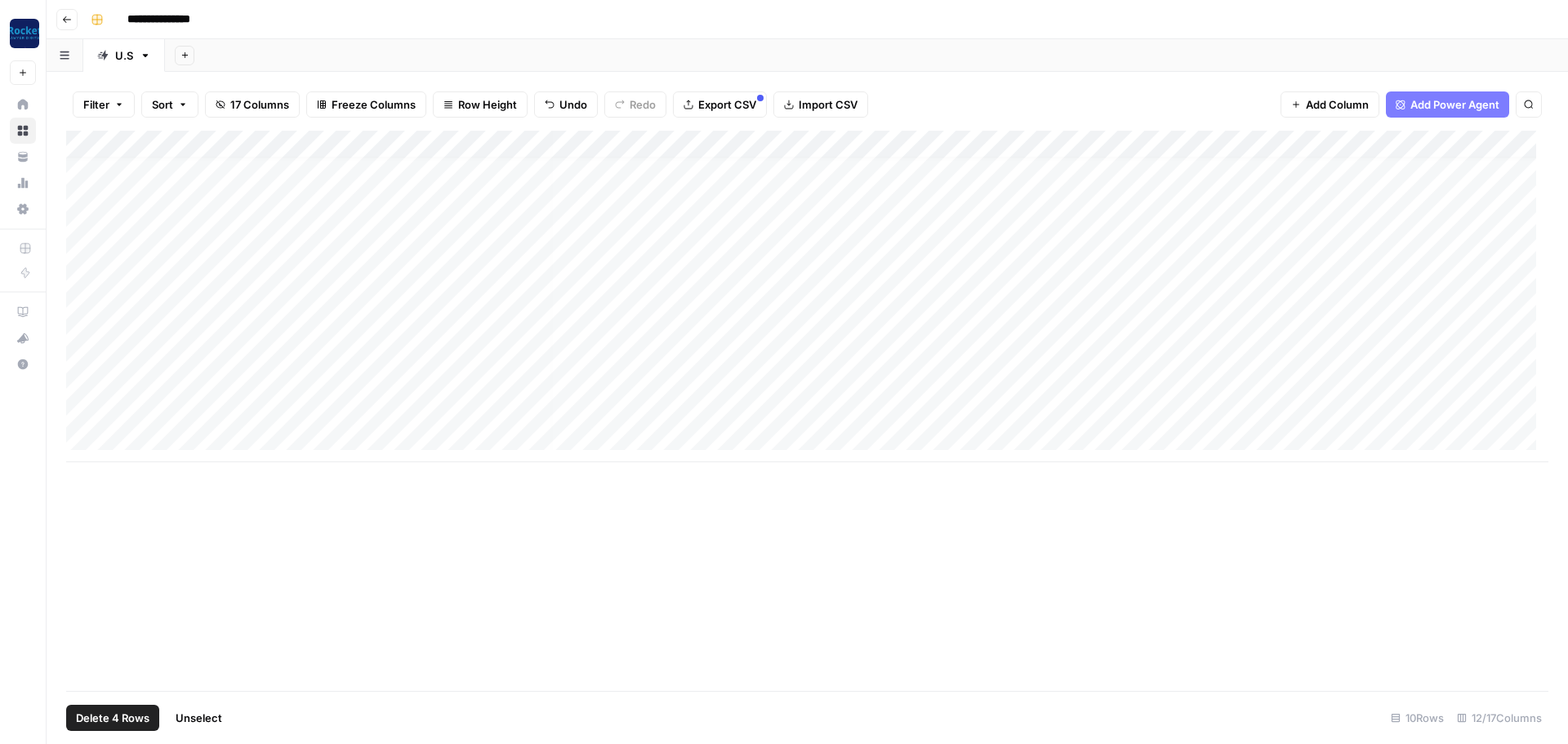
drag, startPoint x: 82, startPoint y: 346, endPoint x: 82, endPoint y: 370, distance: 24.0
click at [82, 349] on div "Add Column" at bounding box center [807, 296] width 1482 height 331
click at [82, 376] on div "Add Column" at bounding box center [807, 296] width 1482 height 331
click at [83, 410] on div "Add Column" at bounding box center [807, 296] width 1482 height 331
click at [126, 714] on span "Delete 7 Rows" at bounding box center [112, 717] width 72 height 16
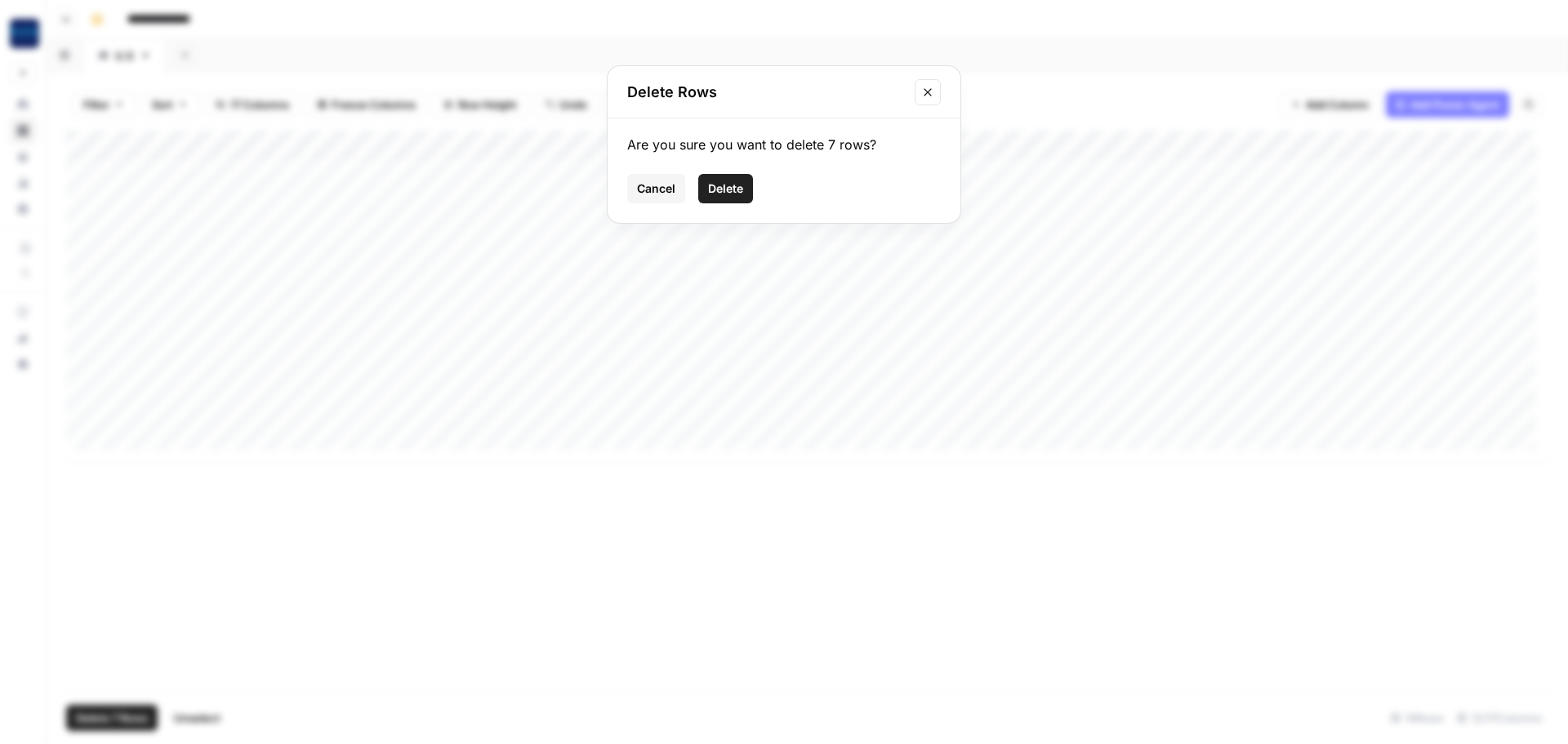
click at [744, 190] on button "Delete" at bounding box center [726, 188] width 55 height 29
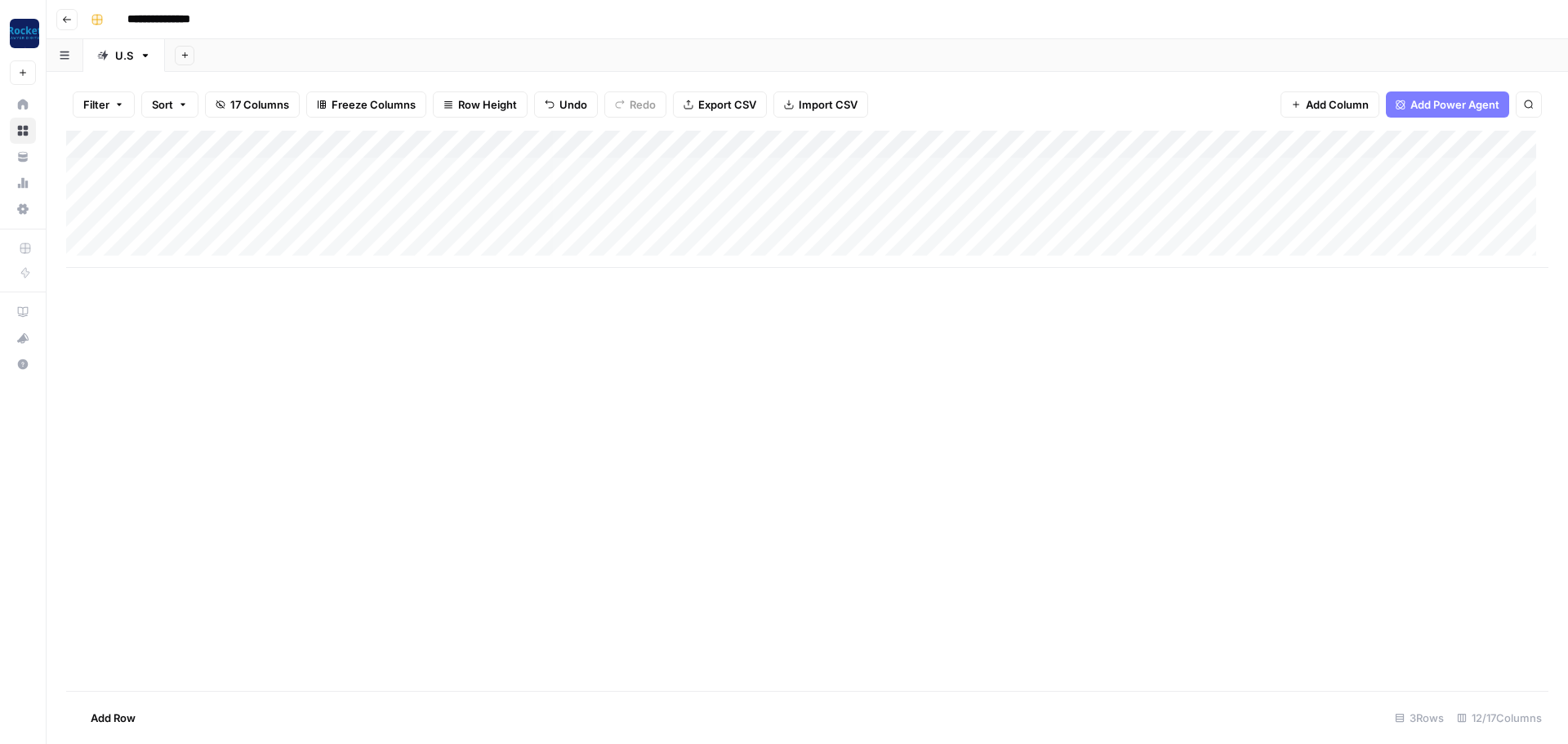
scroll to position [0, 6]
click at [1061, 173] on div "Add Column" at bounding box center [807, 199] width 1482 height 137
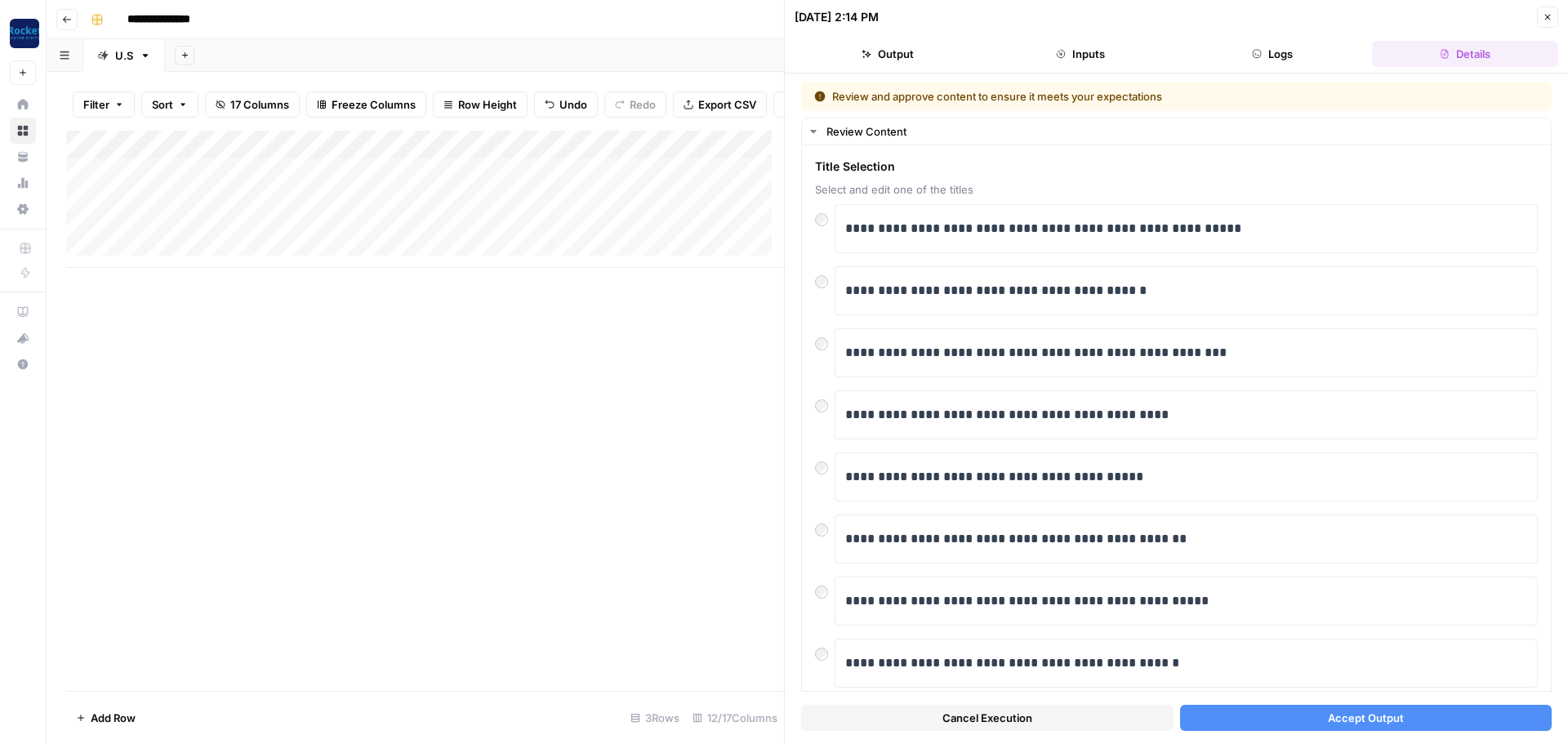
click at [434, 182] on div "Add Column" at bounding box center [425, 199] width 718 height 137
drag, startPoint x: 466, startPoint y: 187, endPoint x: 116, endPoint y: 183, distance: 350.0
click at [97, 183] on textarea "**********" at bounding box center [322, 185] width 460 height 23
click at [970, 241] on div "**********" at bounding box center [1186, 228] width 682 height 34
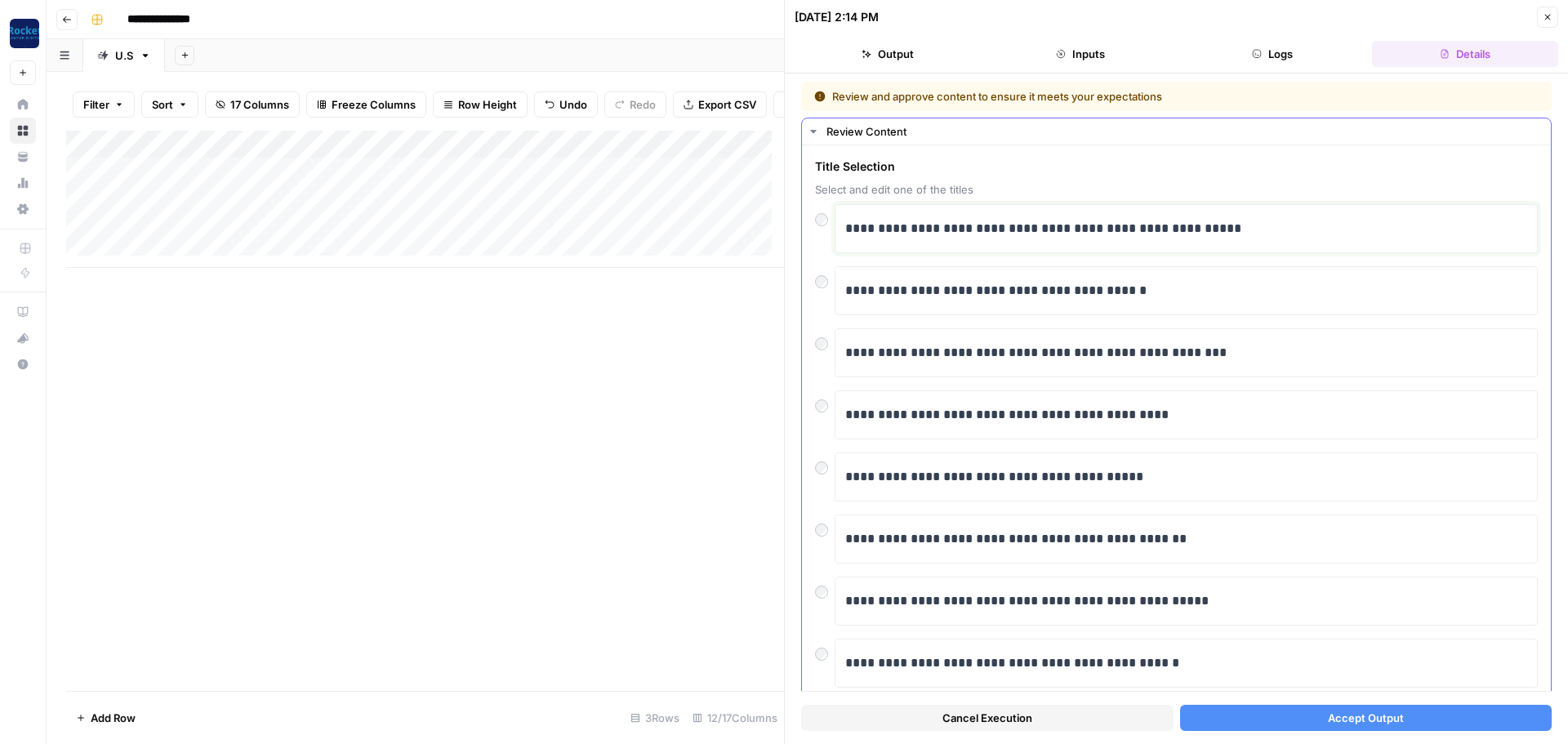
click at [970, 241] on div "**********" at bounding box center [1186, 228] width 682 height 34
click at [1303, 236] on p "**********" at bounding box center [1180, 228] width 670 height 22
drag, startPoint x: 1243, startPoint y: 240, endPoint x: 655, endPoint y: 263, distance: 588.4
click at [641, 264] on body "**********" at bounding box center [784, 372] width 1568 height 744
drag, startPoint x: 1147, startPoint y: 223, endPoint x: 850, endPoint y: 223, distance: 297.0
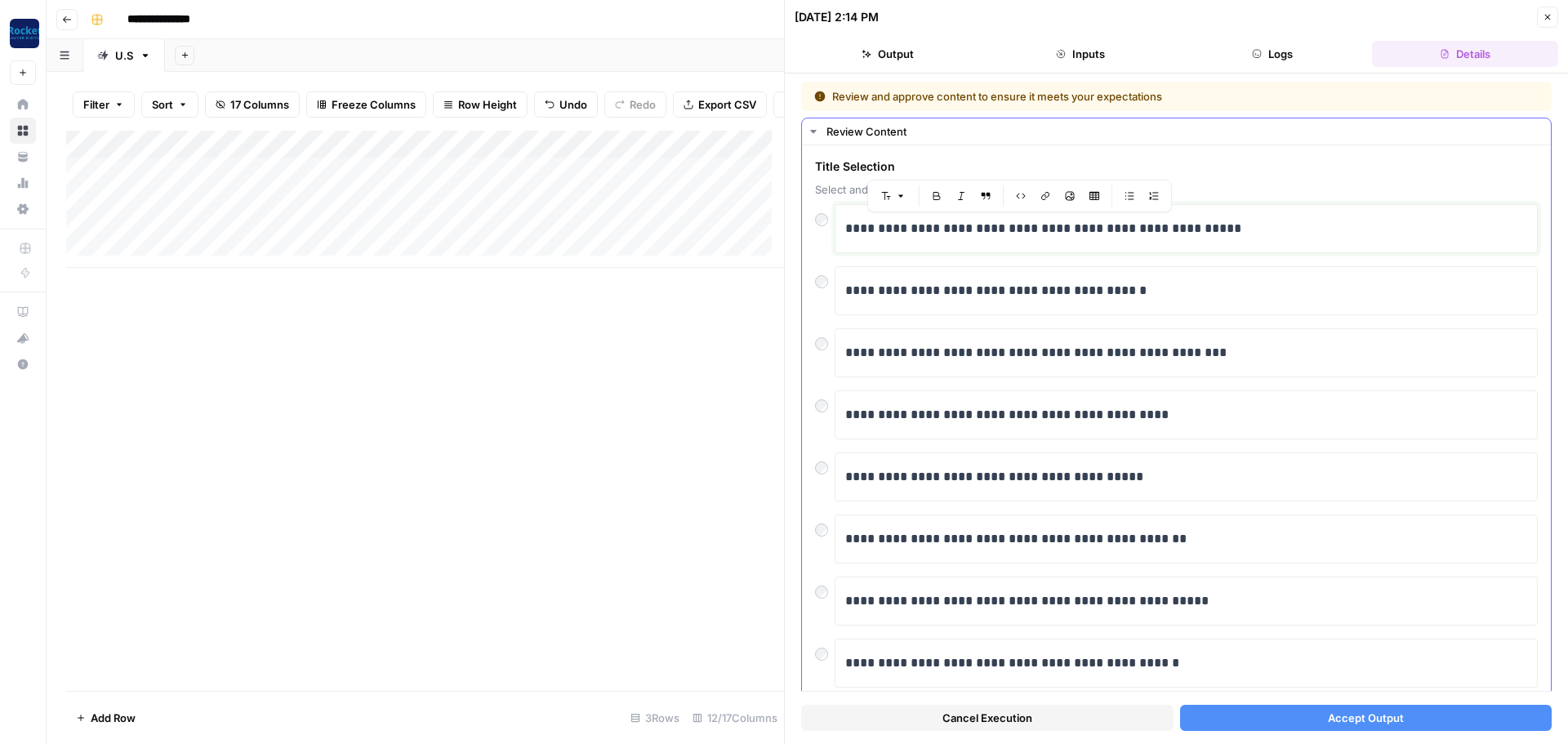
click at [830, 216] on div "**********" at bounding box center [1176, 228] width 723 height 49
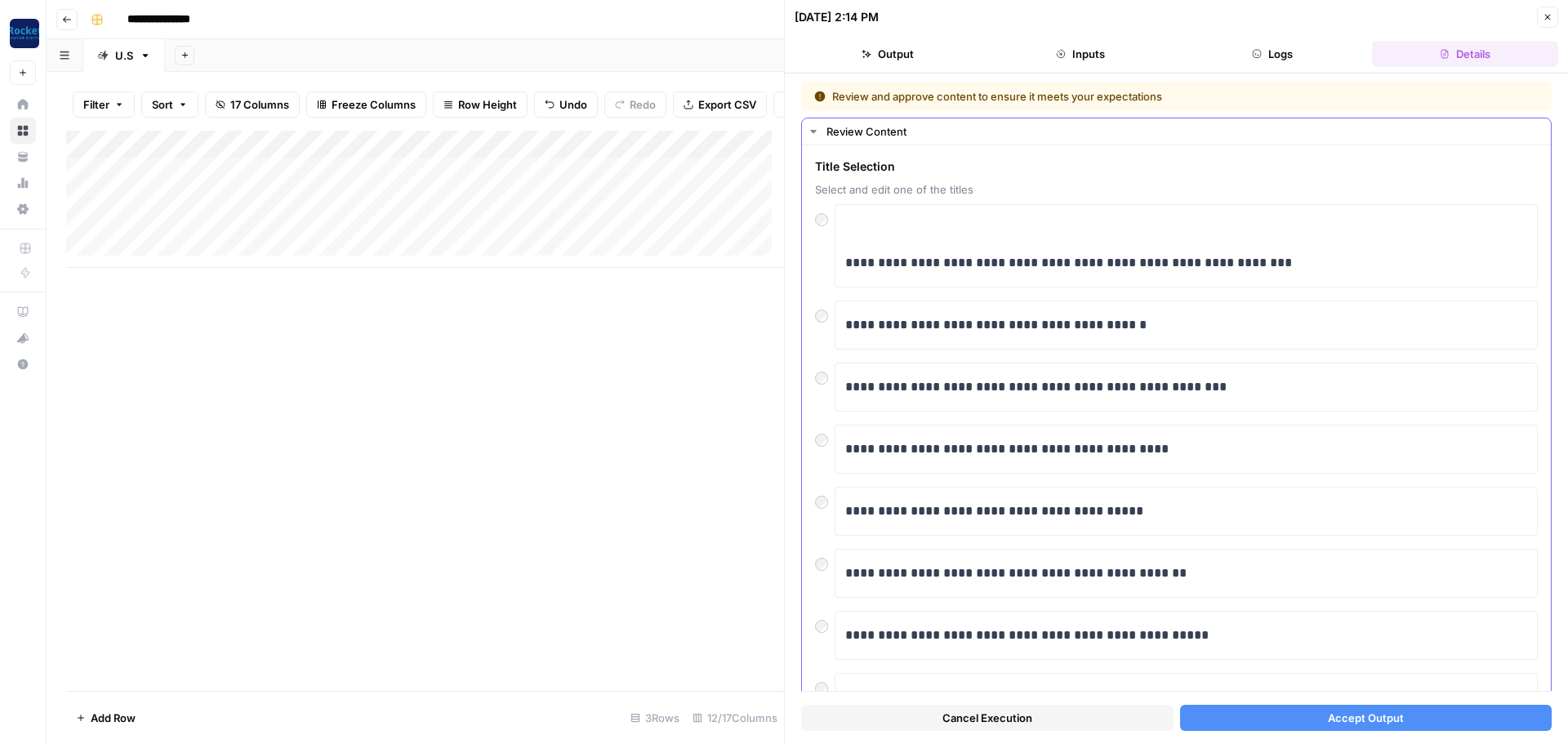
click at [843, 264] on div "**********" at bounding box center [1186, 245] width 703 height 83
click at [848, 267] on p "**********" at bounding box center [1180, 263] width 670 height 22
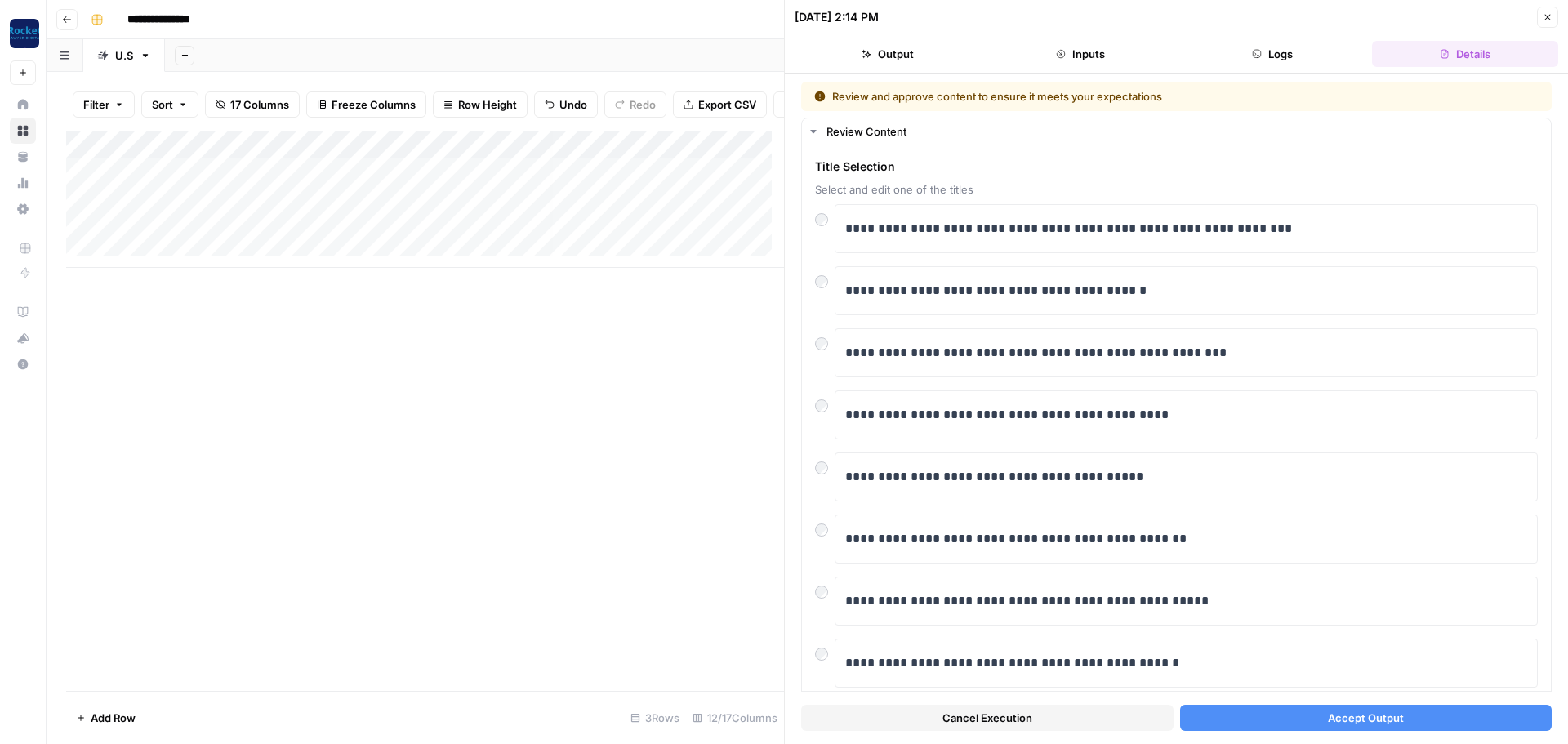
click at [1317, 716] on button "Accept Output" at bounding box center [1366, 718] width 373 height 26
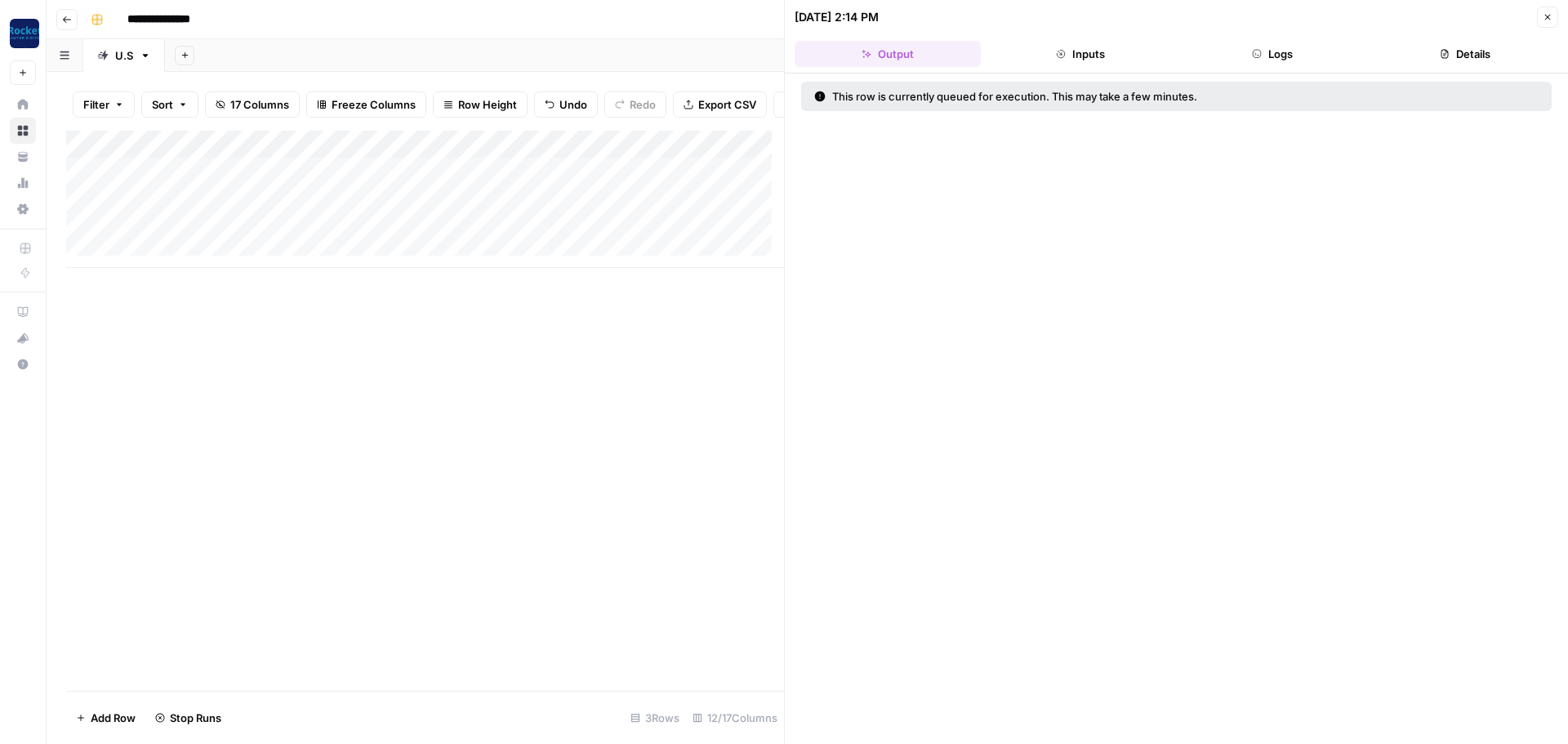
click at [265, 213] on div "Add Column" at bounding box center [425, 199] width 718 height 137
drag, startPoint x: 347, startPoint y: 211, endPoint x: 85, endPoint y: 204, distance: 262.1
click at [85, 204] on body "**********" at bounding box center [784, 372] width 1568 height 744
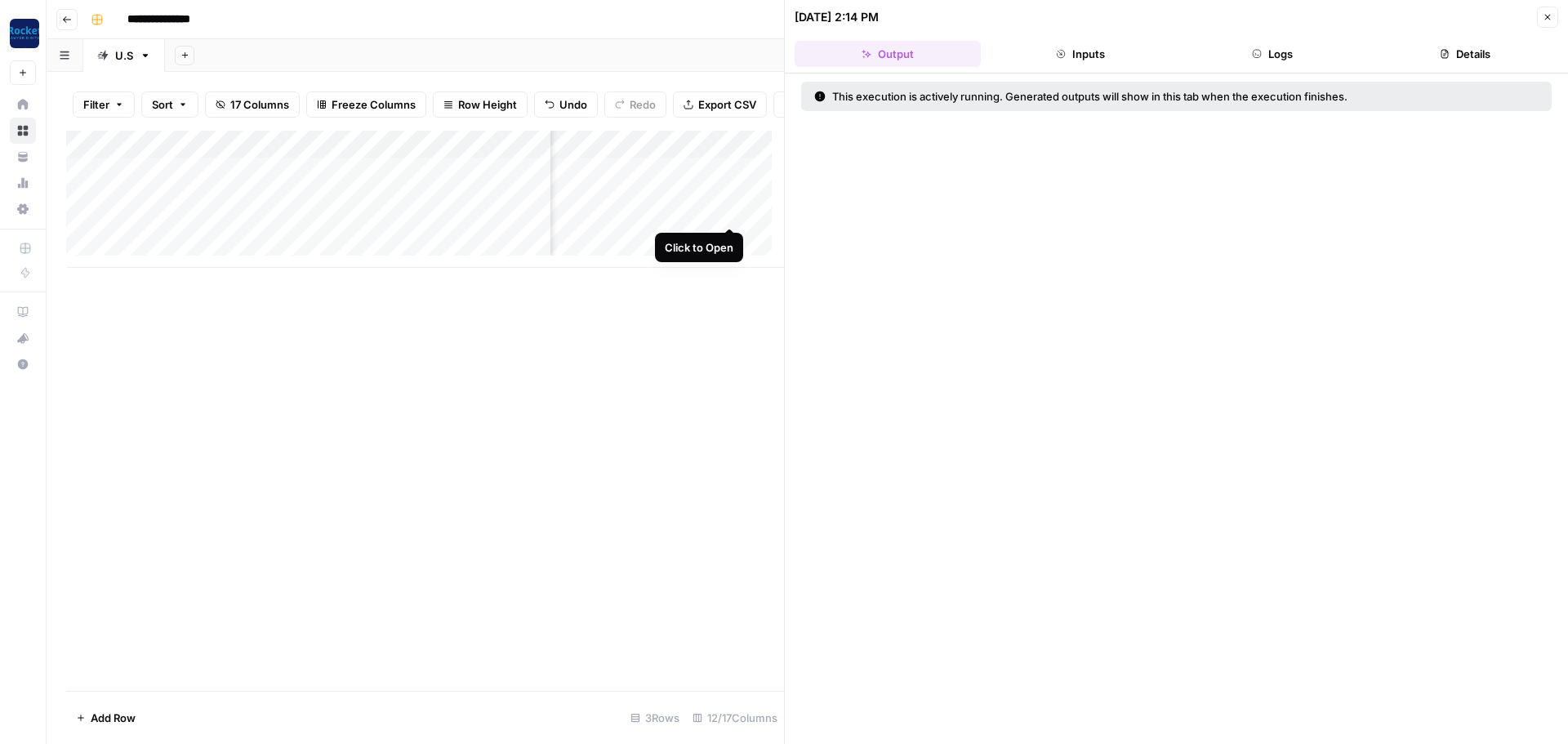
click at [724, 207] on div "Add Column" at bounding box center [425, 199] width 718 height 137
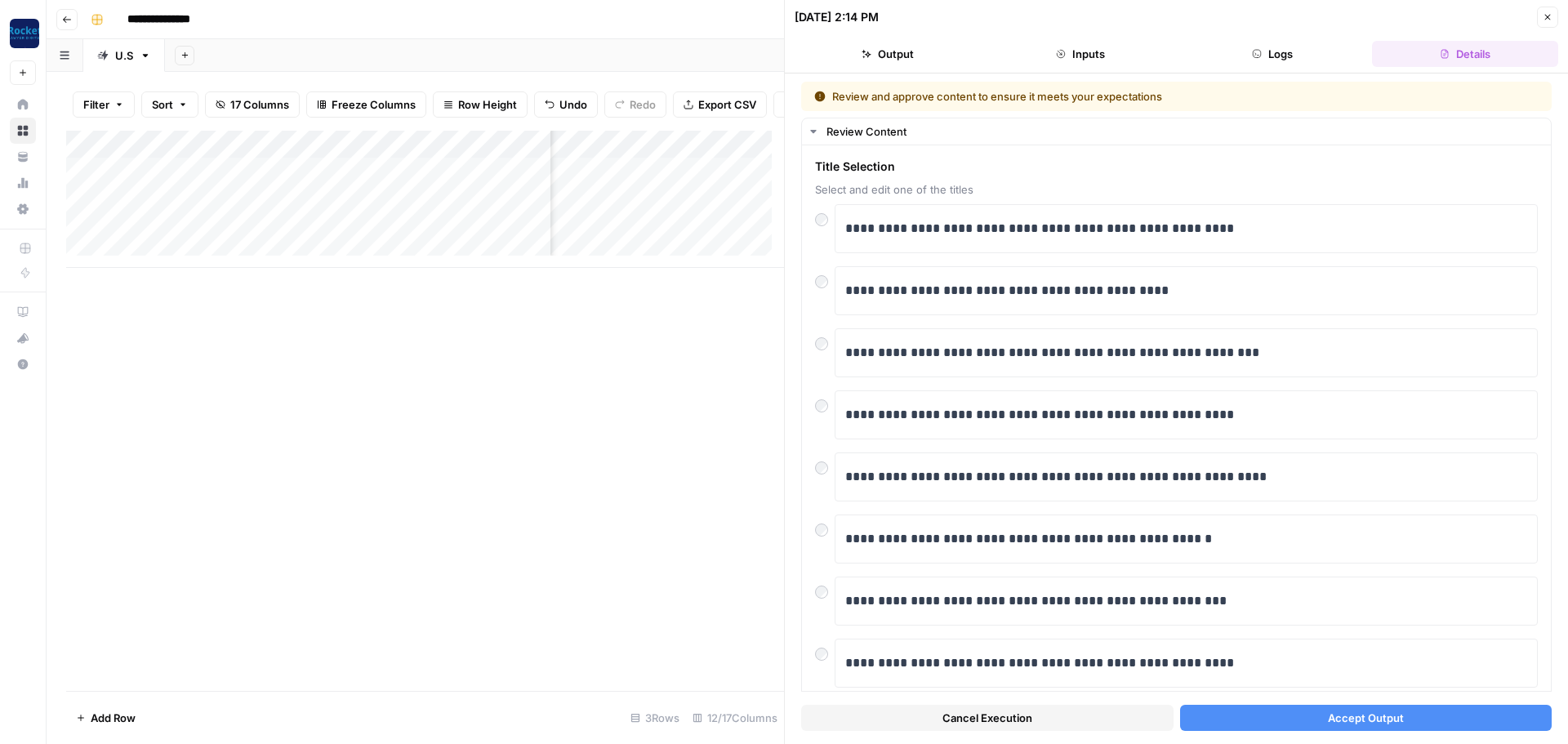
click at [1280, 710] on button "Accept Output" at bounding box center [1366, 718] width 373 height 26
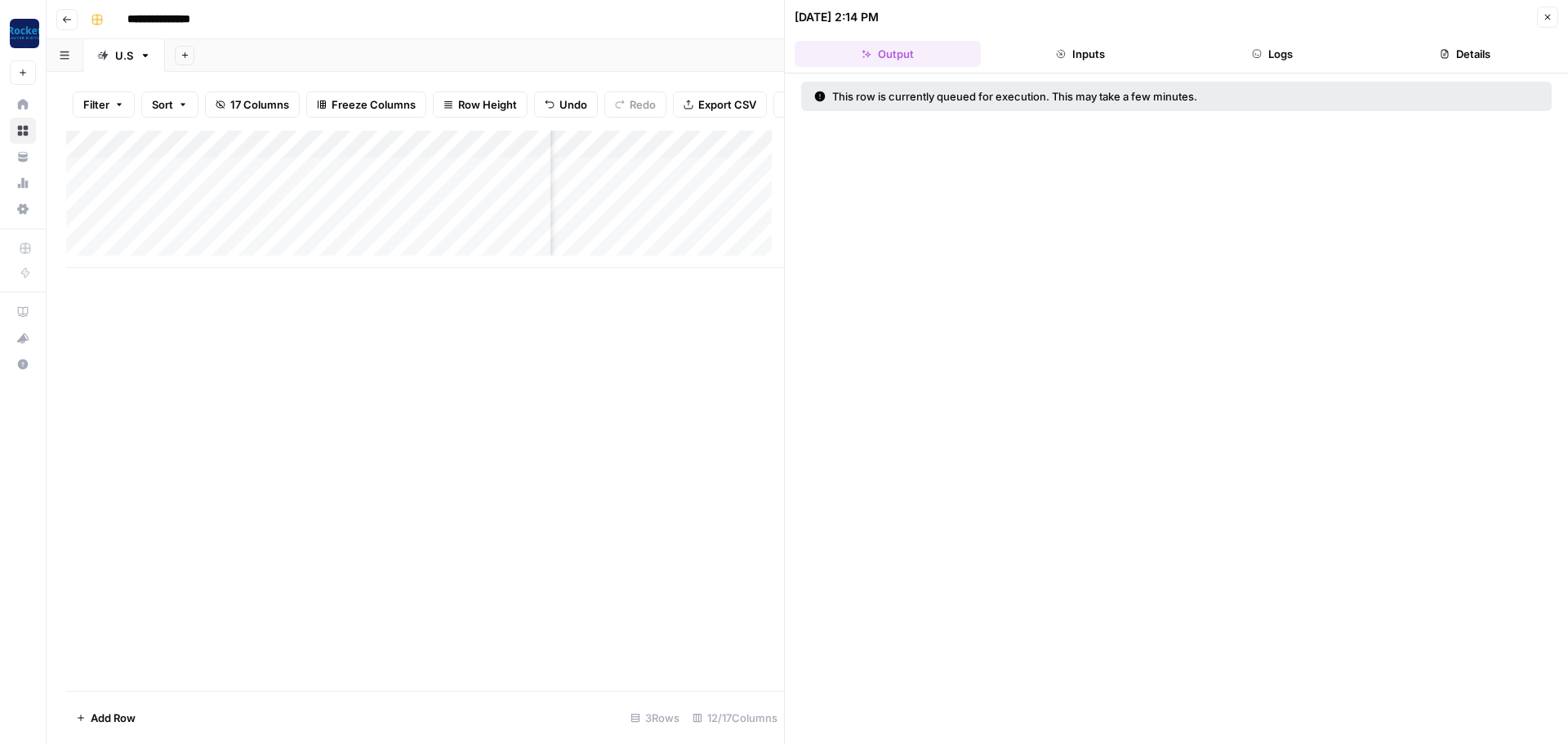
click at [725, 240] on div "Add Column" at bounding box center [425, 199] width 718 height 137
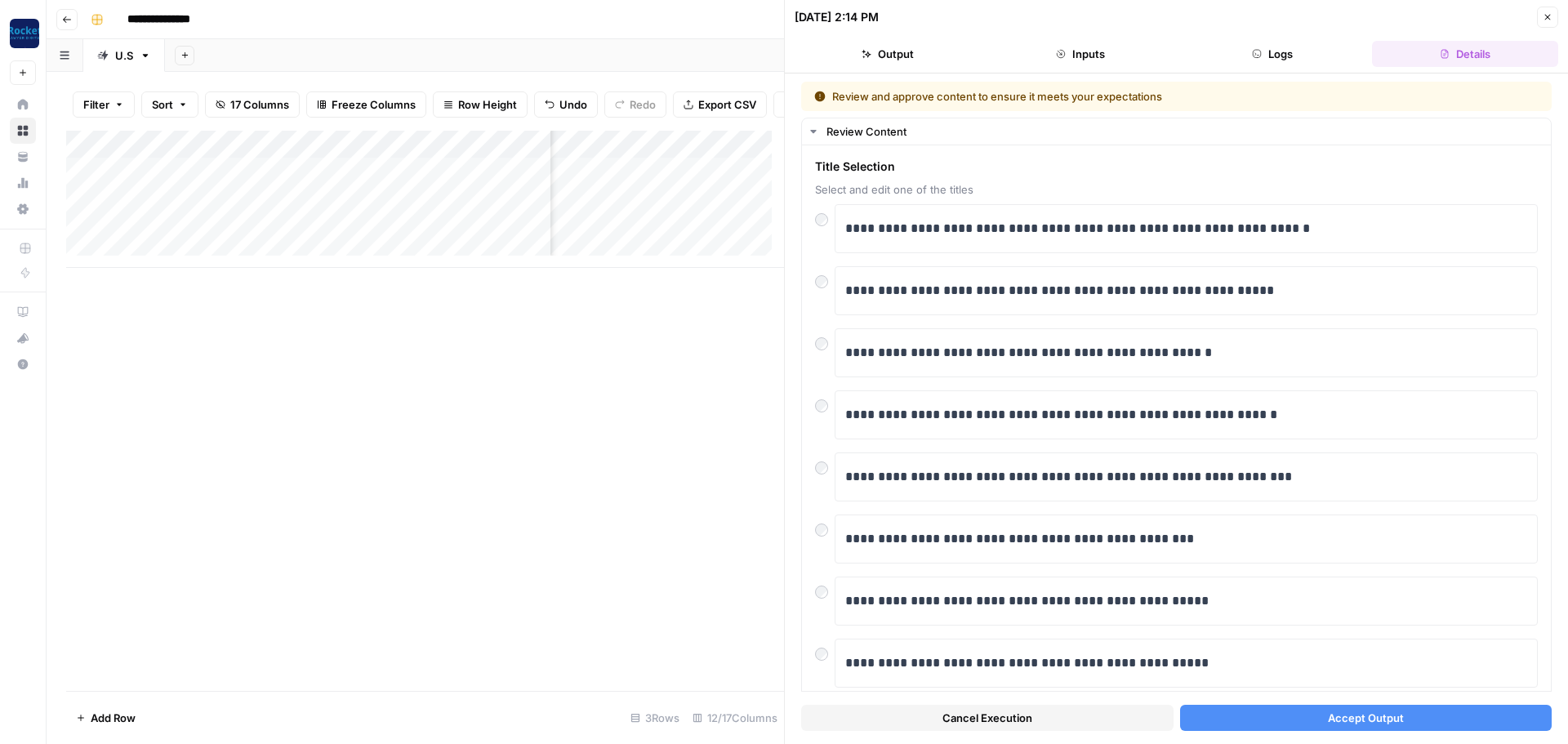
click at [1343, 732] on div "Cancel Execution Accept Output" at bounding box center [1176, 713] width 751 height 44
click at [1341, 722] on span "Accept Output" at bounding box center [1366, 717] width 76 height 16
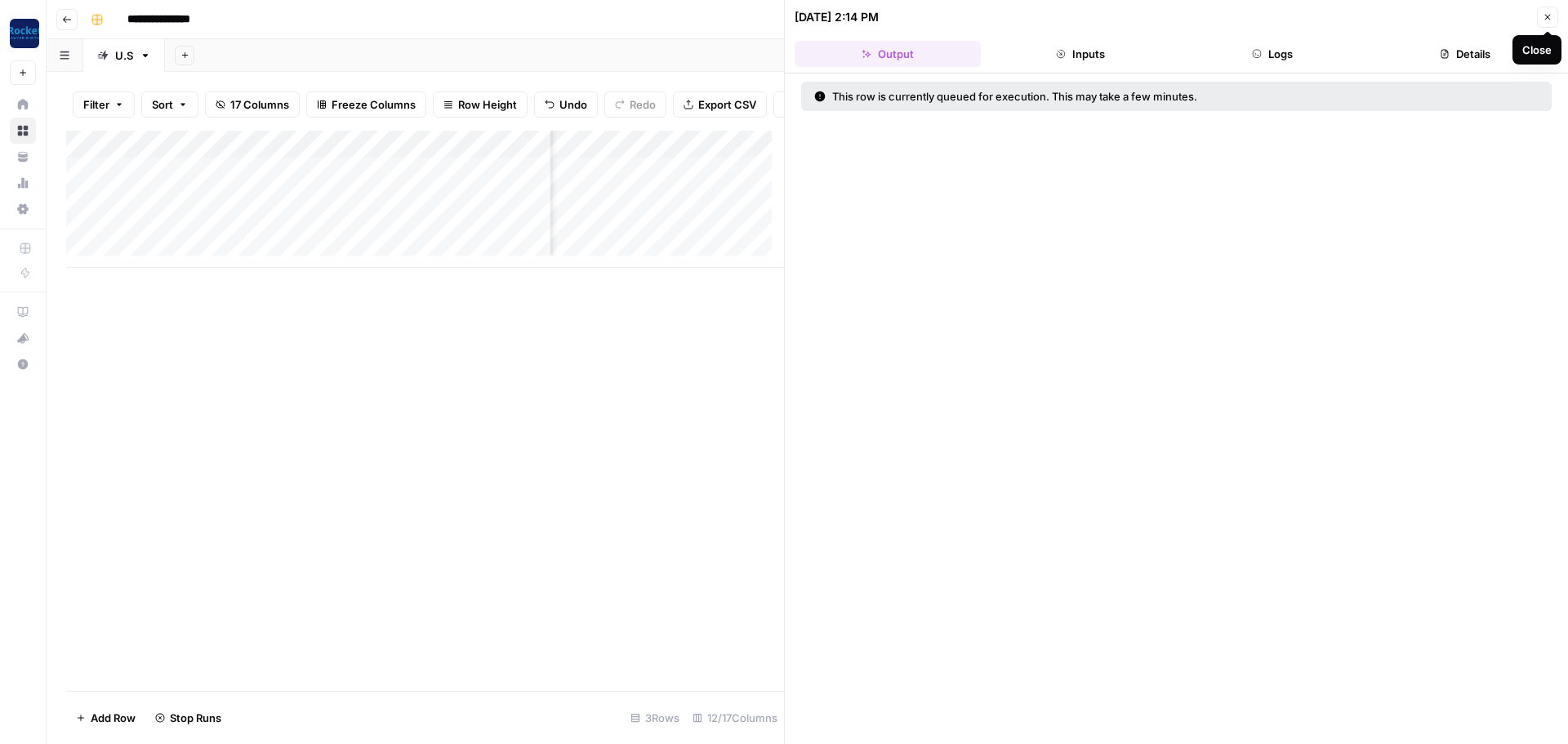
click at [1550, 19] on icon "button" at bounding box center [1547, 17] width 9 height 9
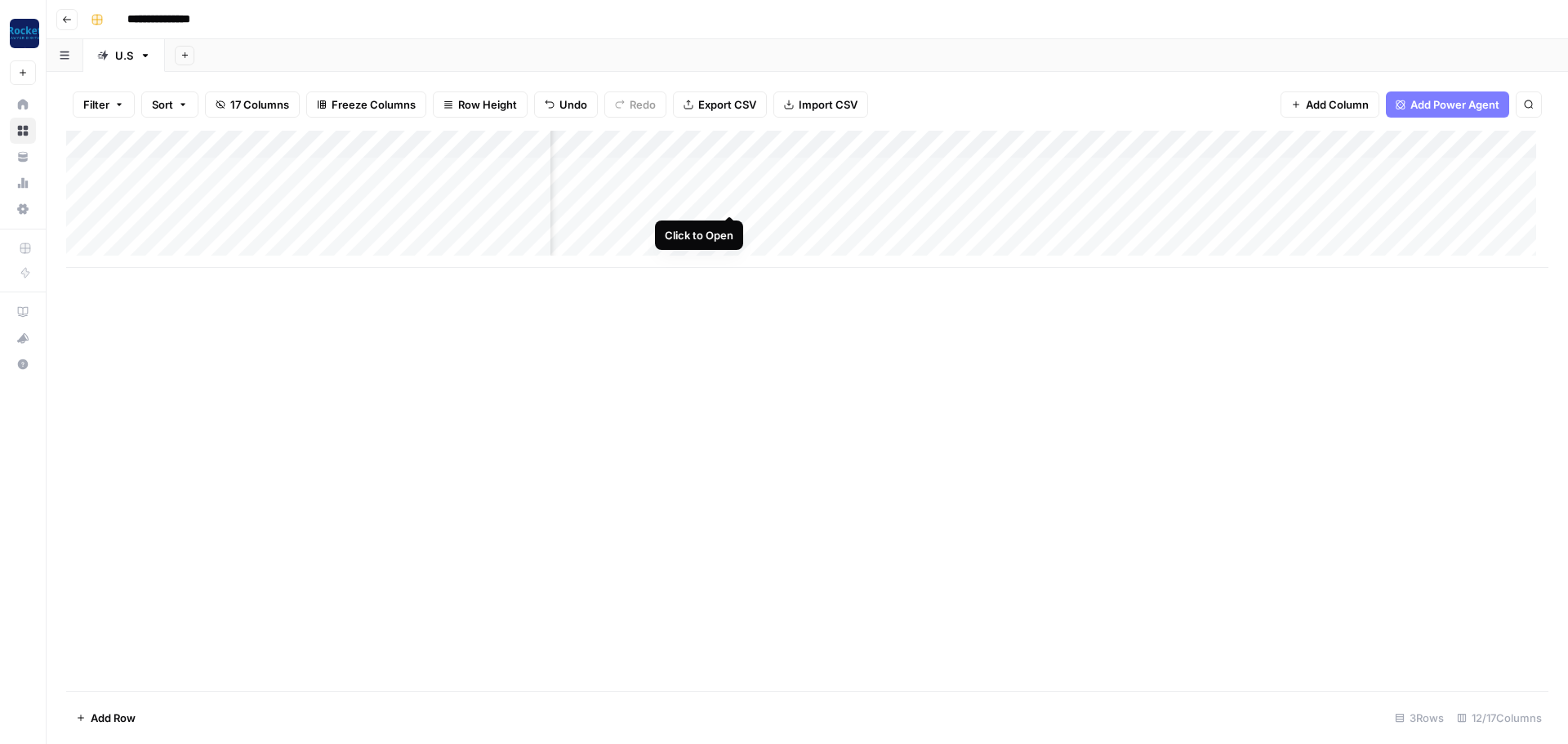
click at [732, 197] on div "Add Column" at bounding box center [807, 199] width 1482 height 137
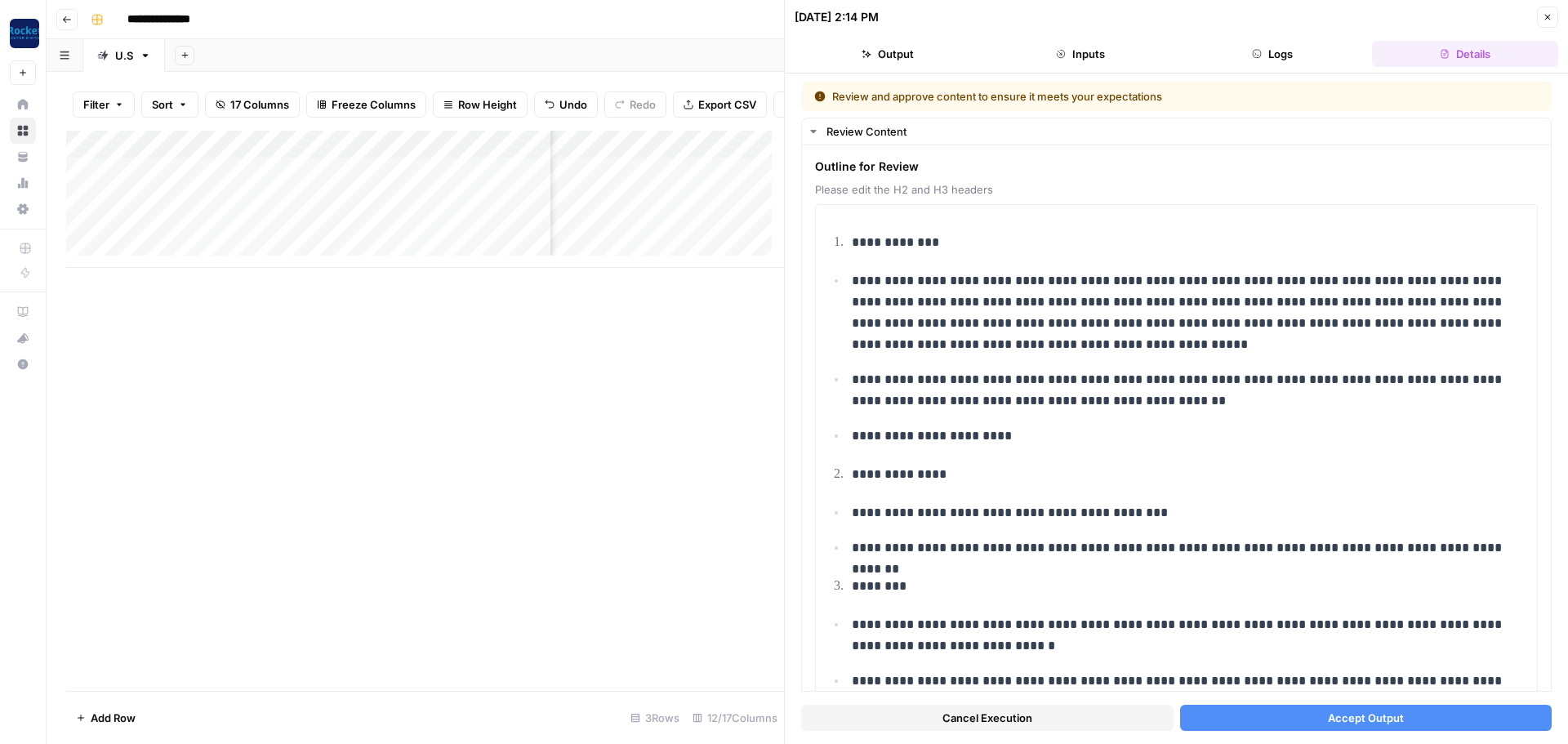
click at [1541, 9] on button "Close" at bounding box center [1547, 17] width 22 height 22
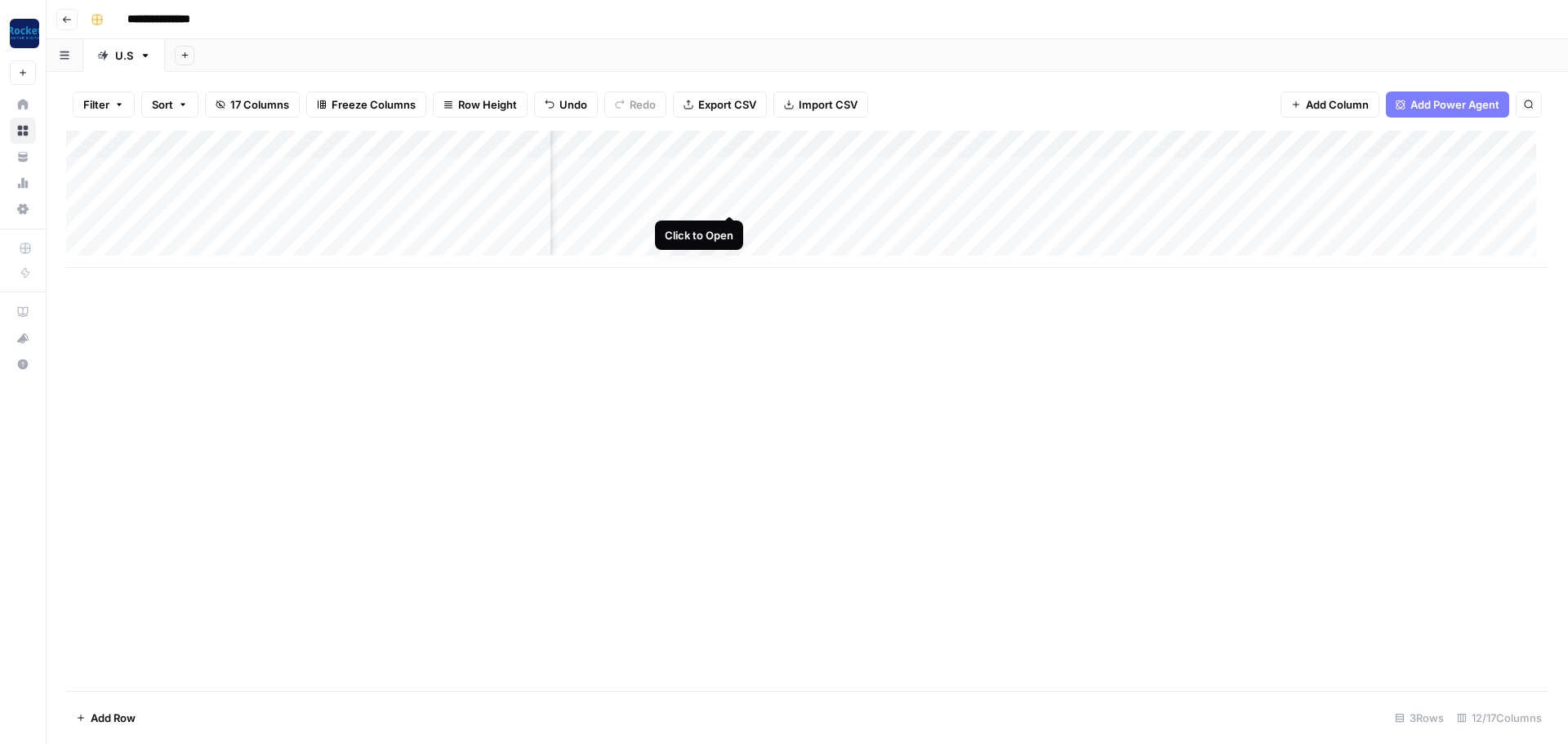
click at [726, 204] on div "Add Column" at bounding box center [807, 199] width 1482 height 137
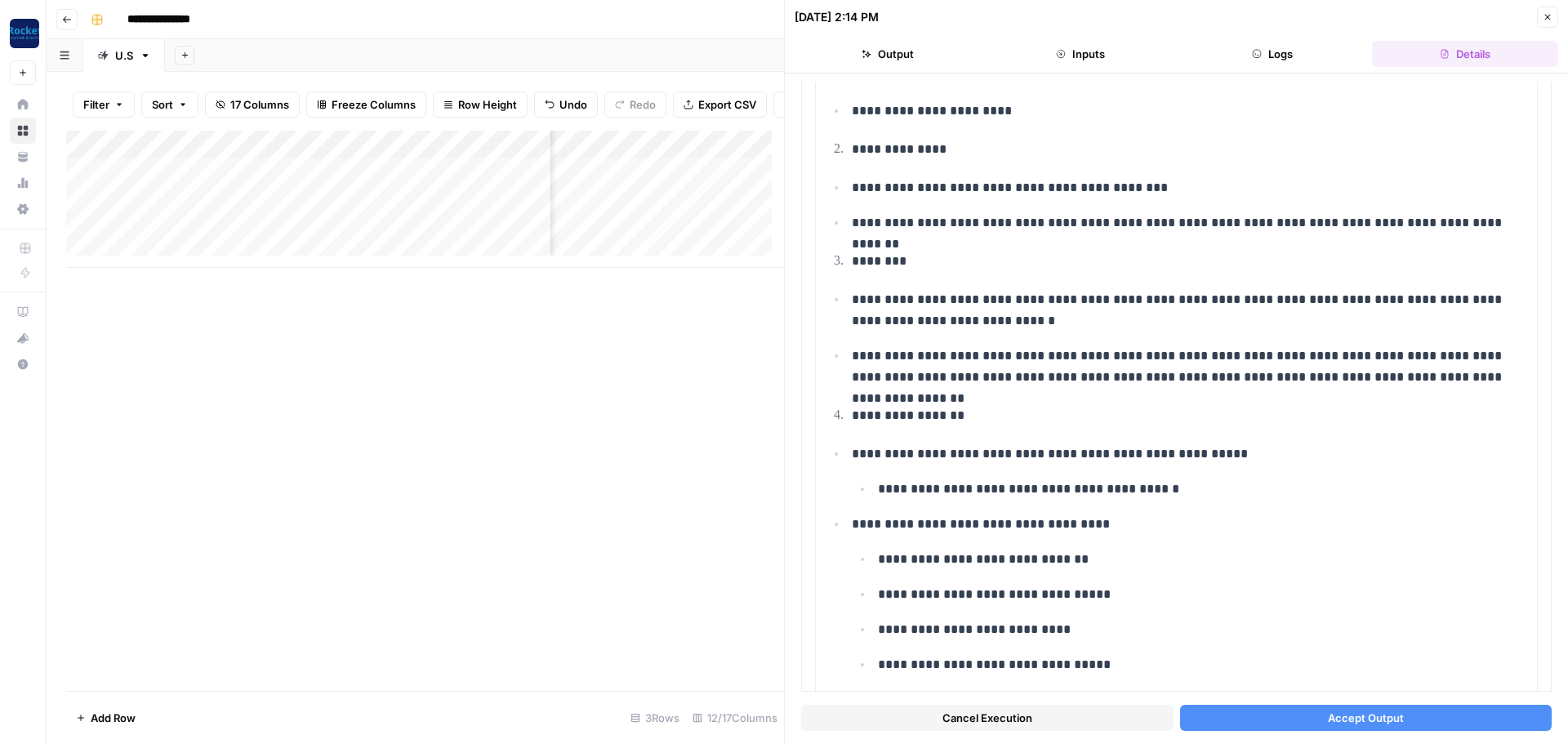
scroll to position [380, 0]
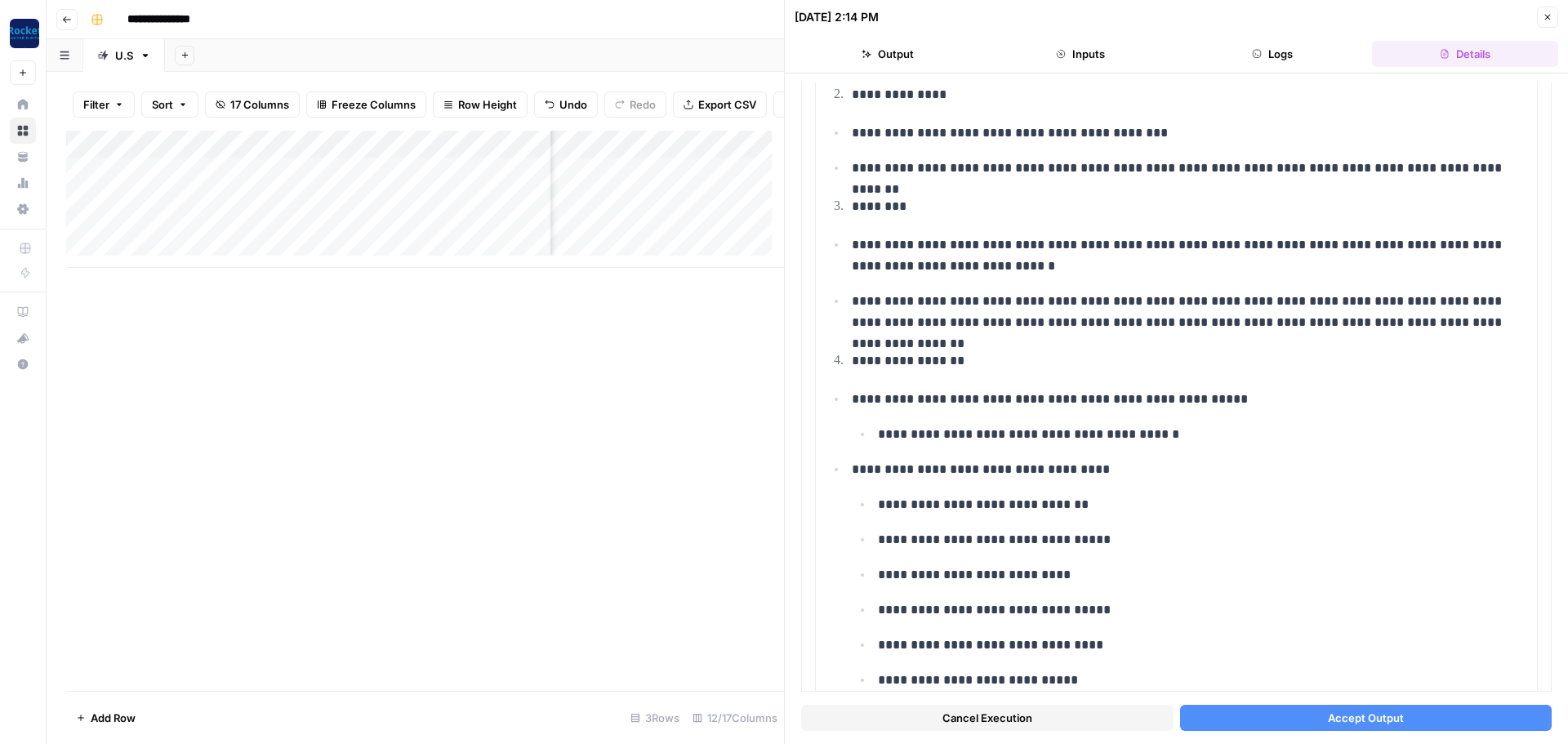
click at [1328, 720] on span "Accept Output" at bounding box center [1366, 717] width 76 height 16
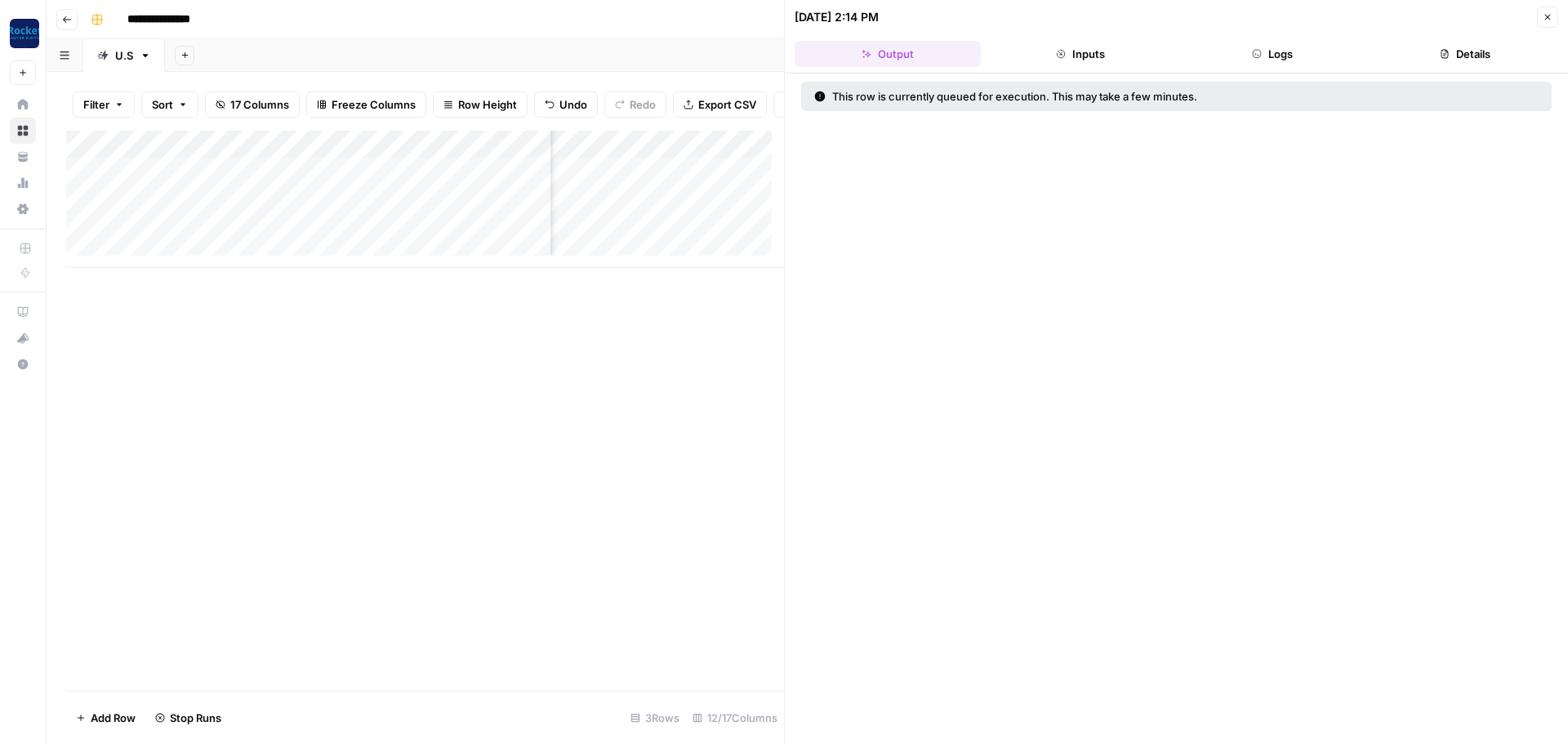
click at [1543, 22] on button "Close" at bounding box center [1547, 17] width 22 height 22
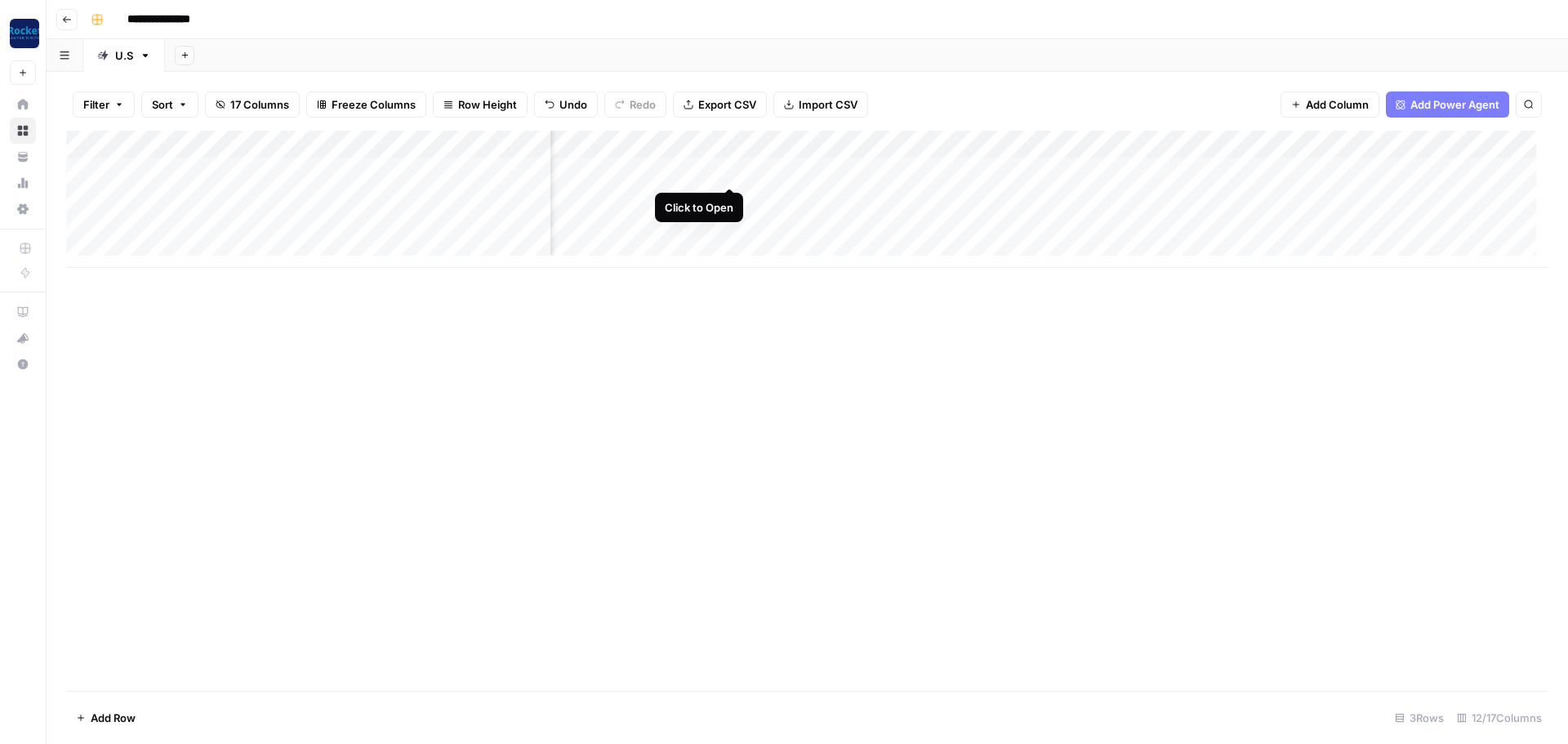
click at [725, 174] on div "Add Column" at bounding box center [807, 199] width 1482 height 137
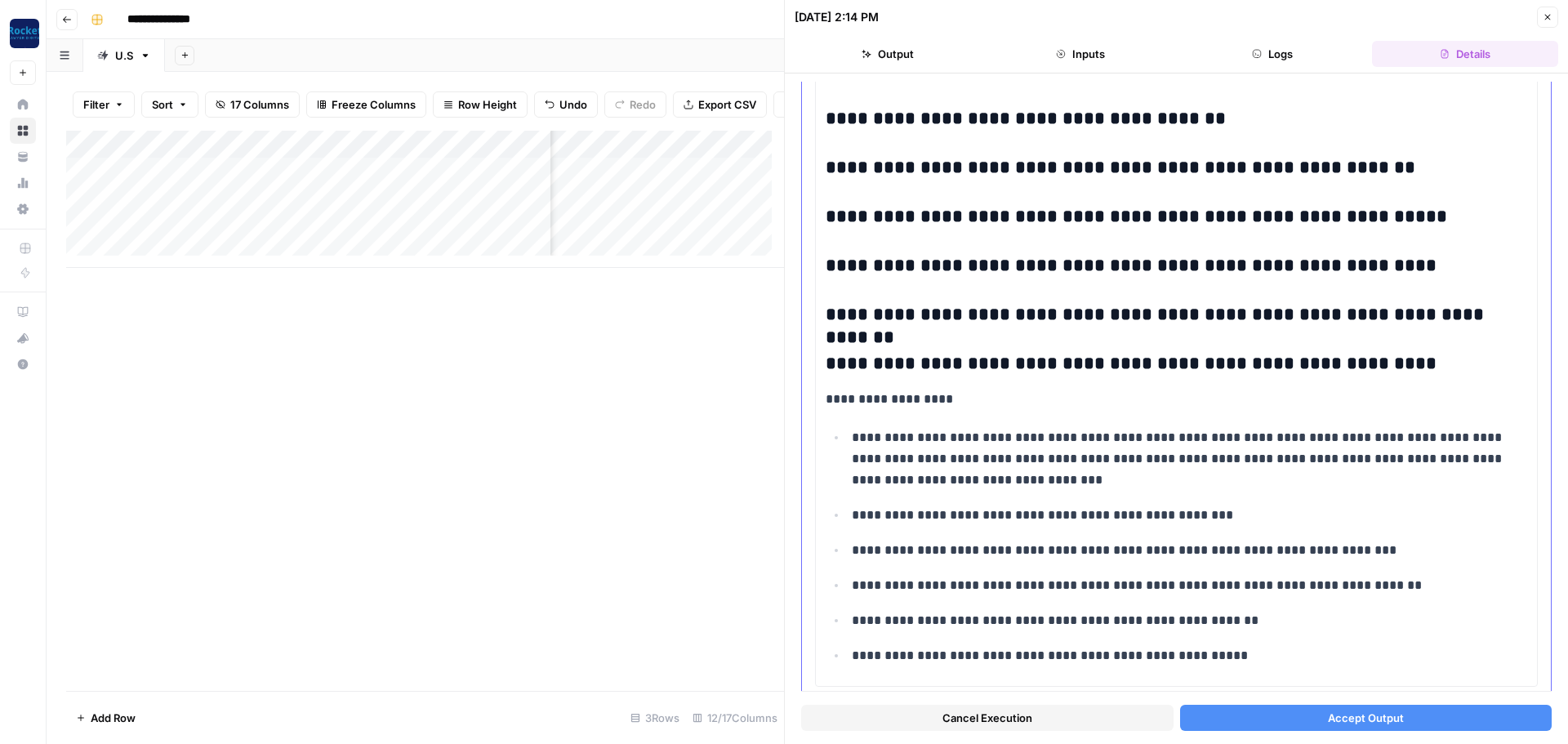
scroll to position [1865, 0]
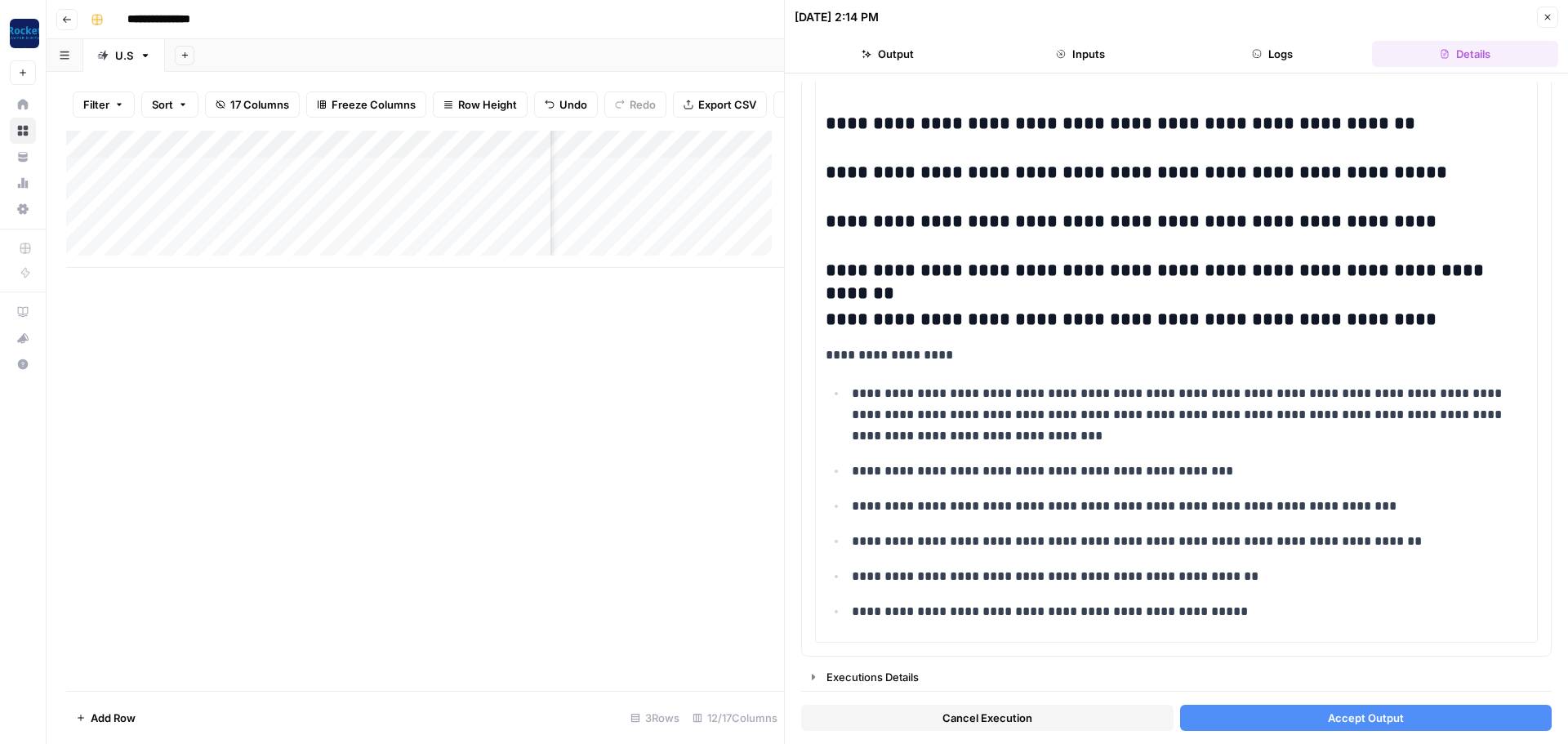
click at [1309, 717] on button "Accept Output" at bounding box center [1366, 718] width 373 height 26
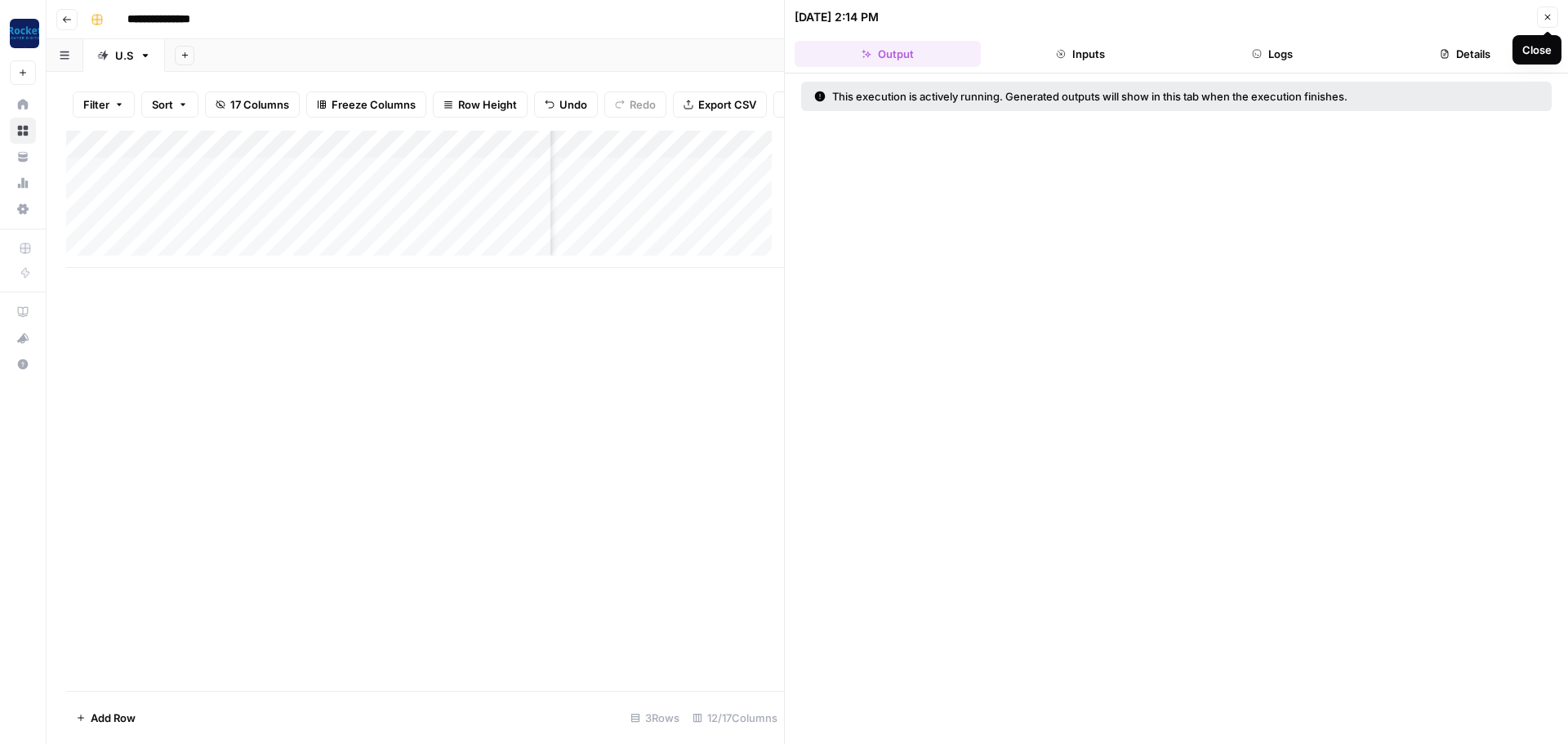
click at [1543, 16] on icon "button" at bounding box center [1547, 17] width 9 height 9
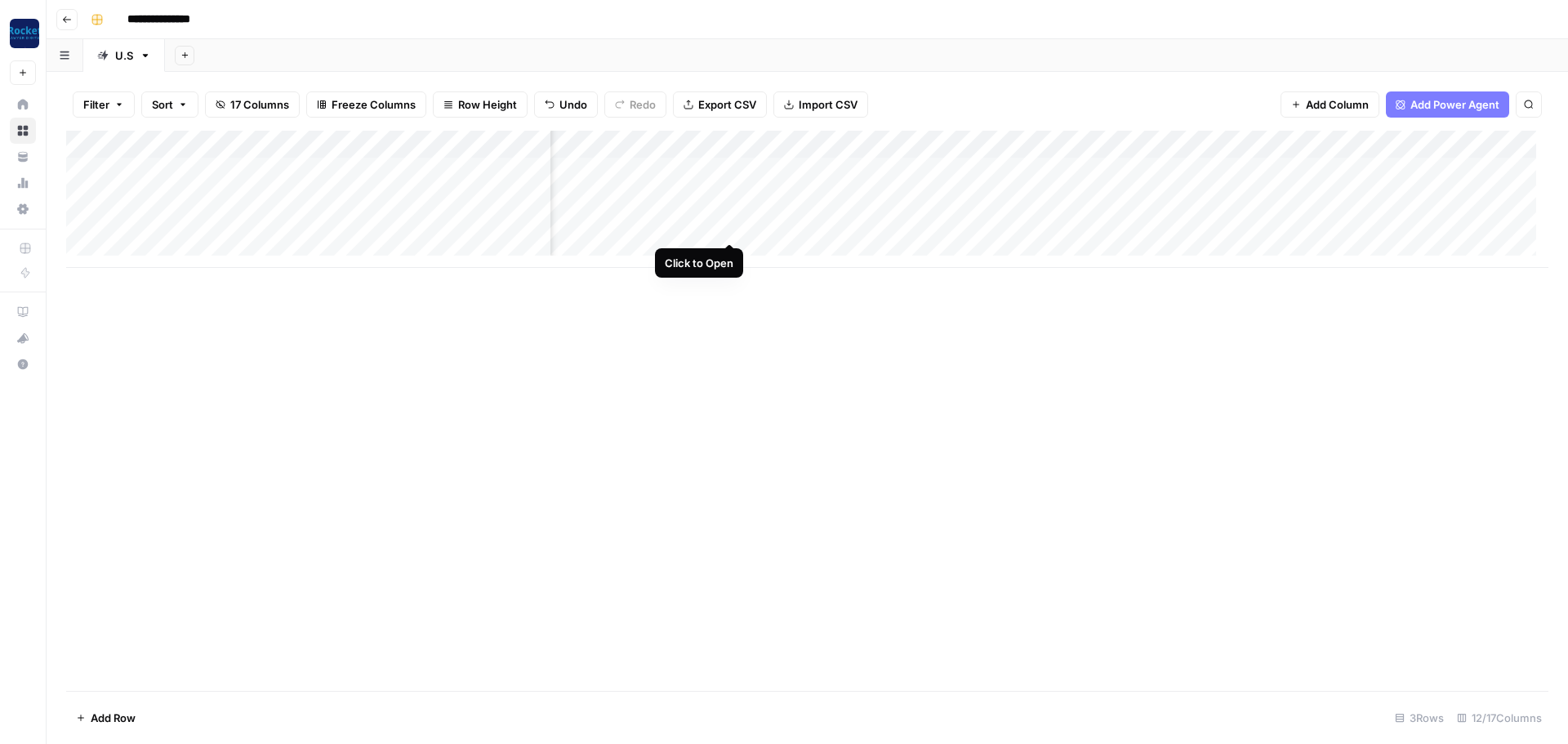
click at [729, 225] on div "Add Column" at bounding box center [807, 199] width 1482 height 137
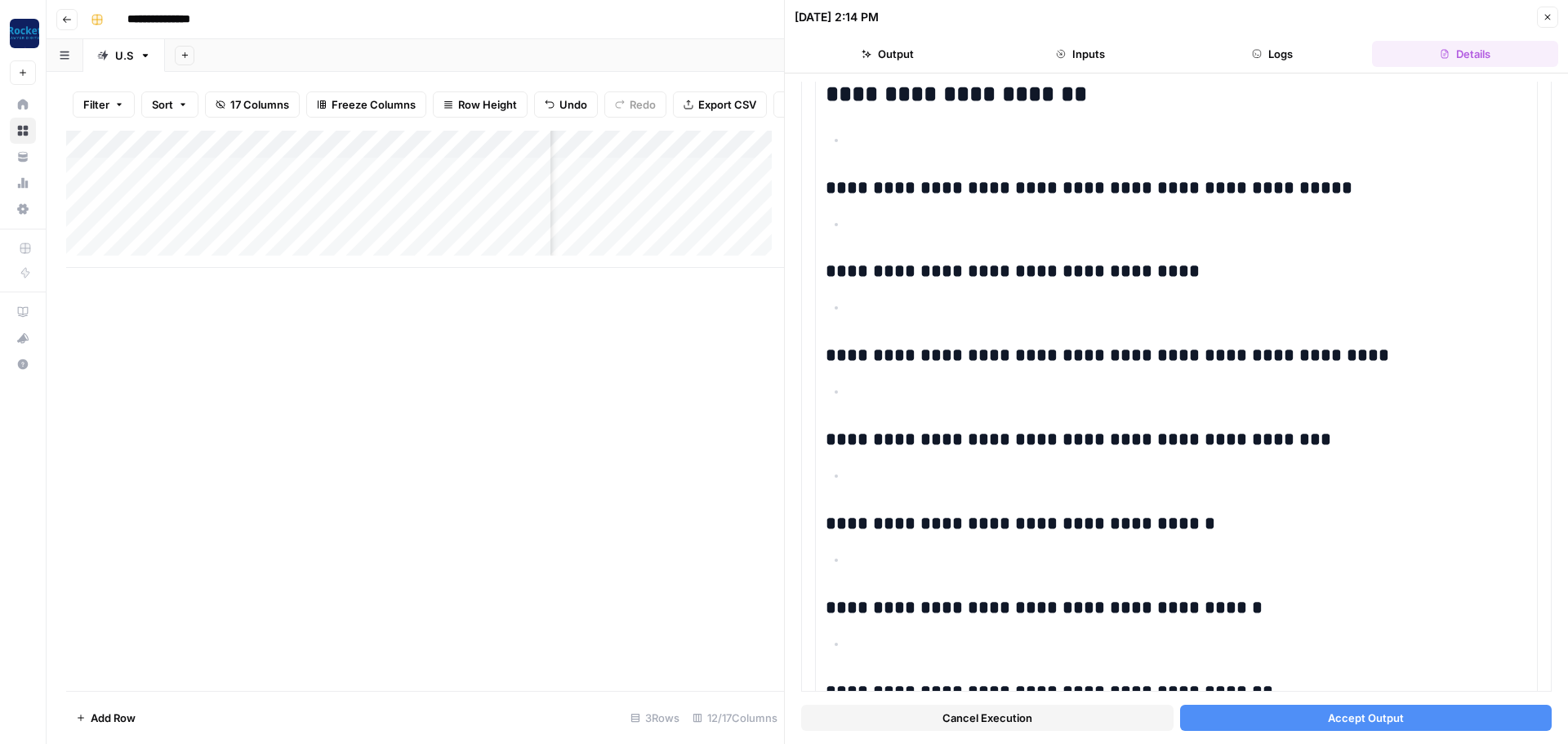
scroll to position [3672, 0]
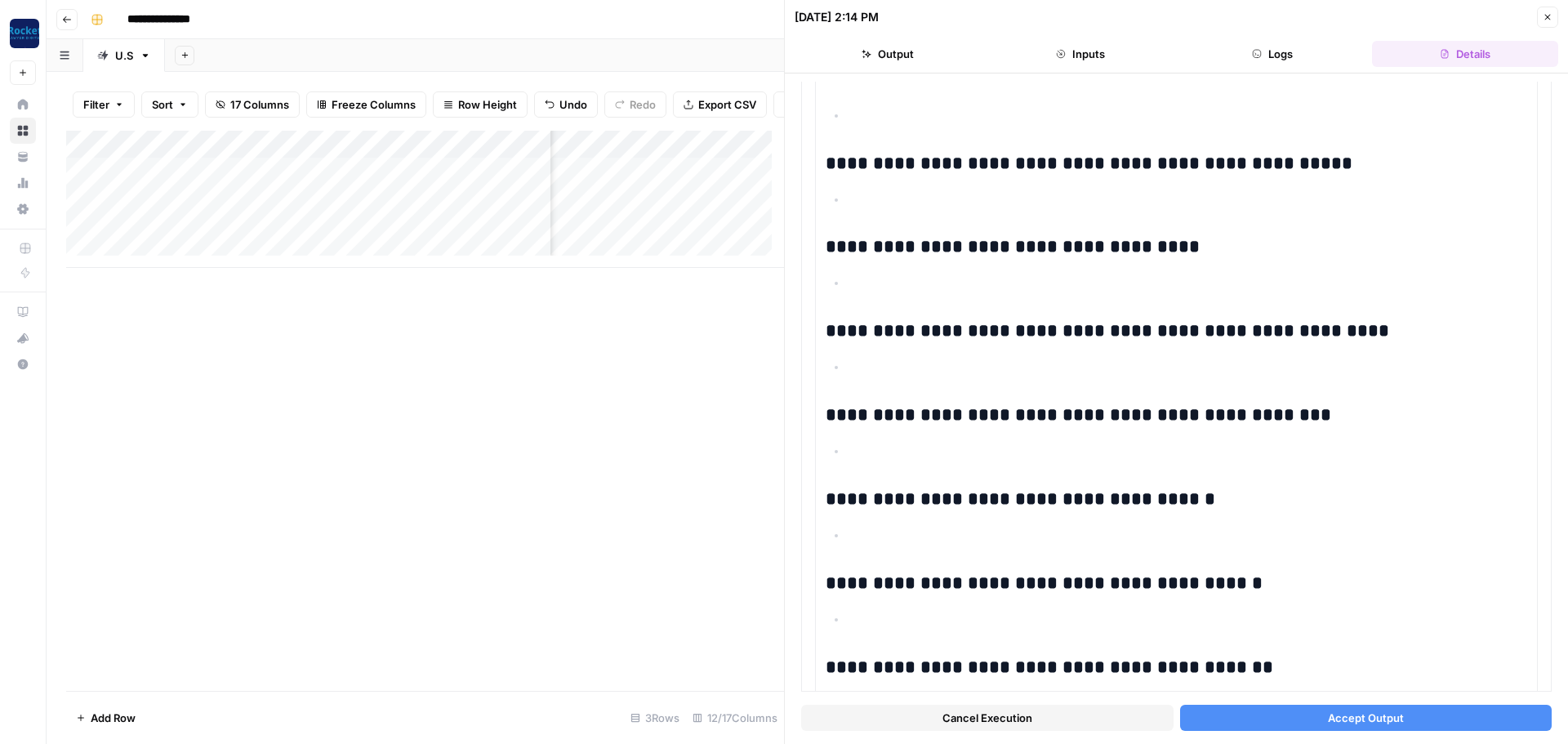
click at [1375, 722] on span "Accept Output" at bounding box center [1366, 717] width 76 height 16
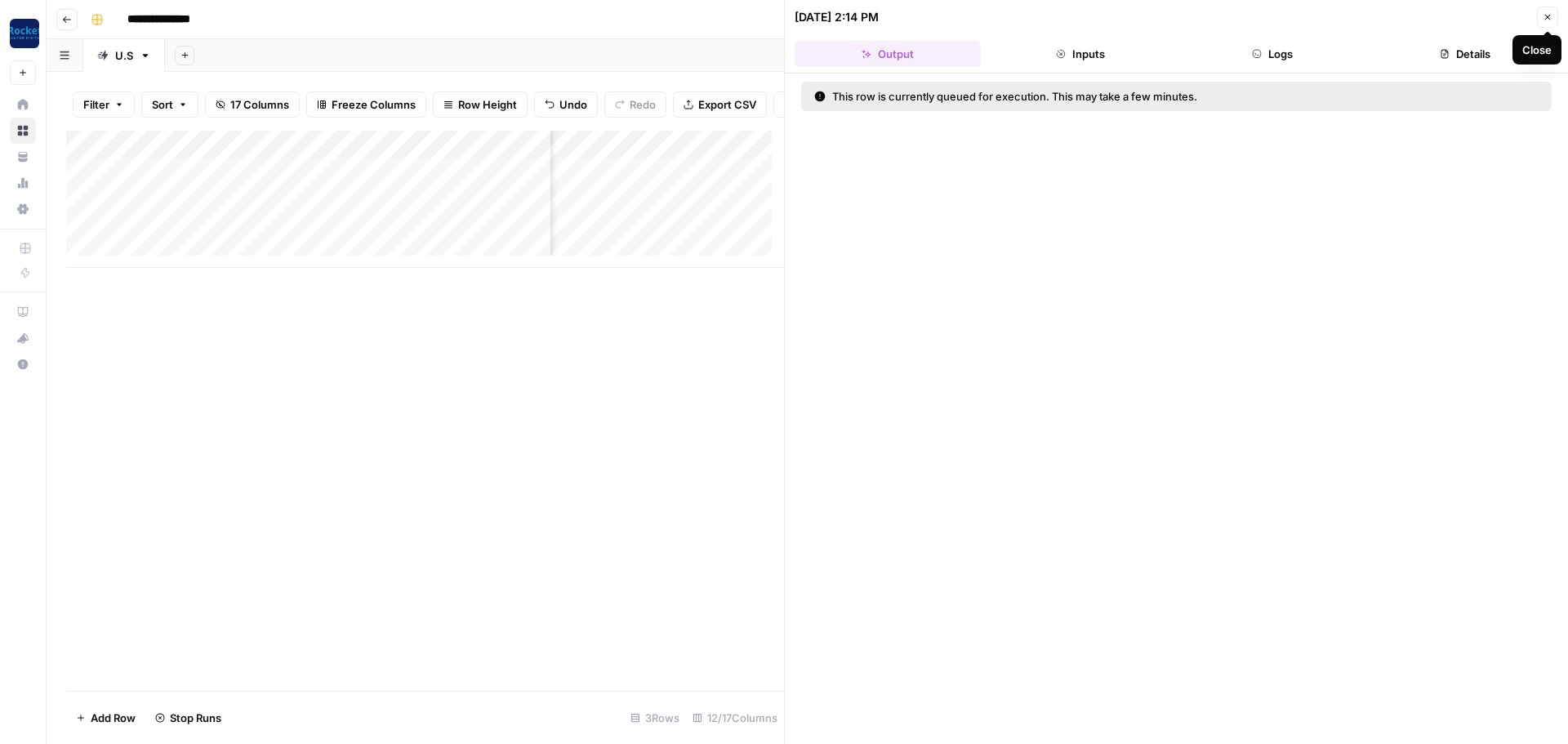
click at [1543, 16] on icon "button" at bounding box center [1547, 17] width 9 height 9
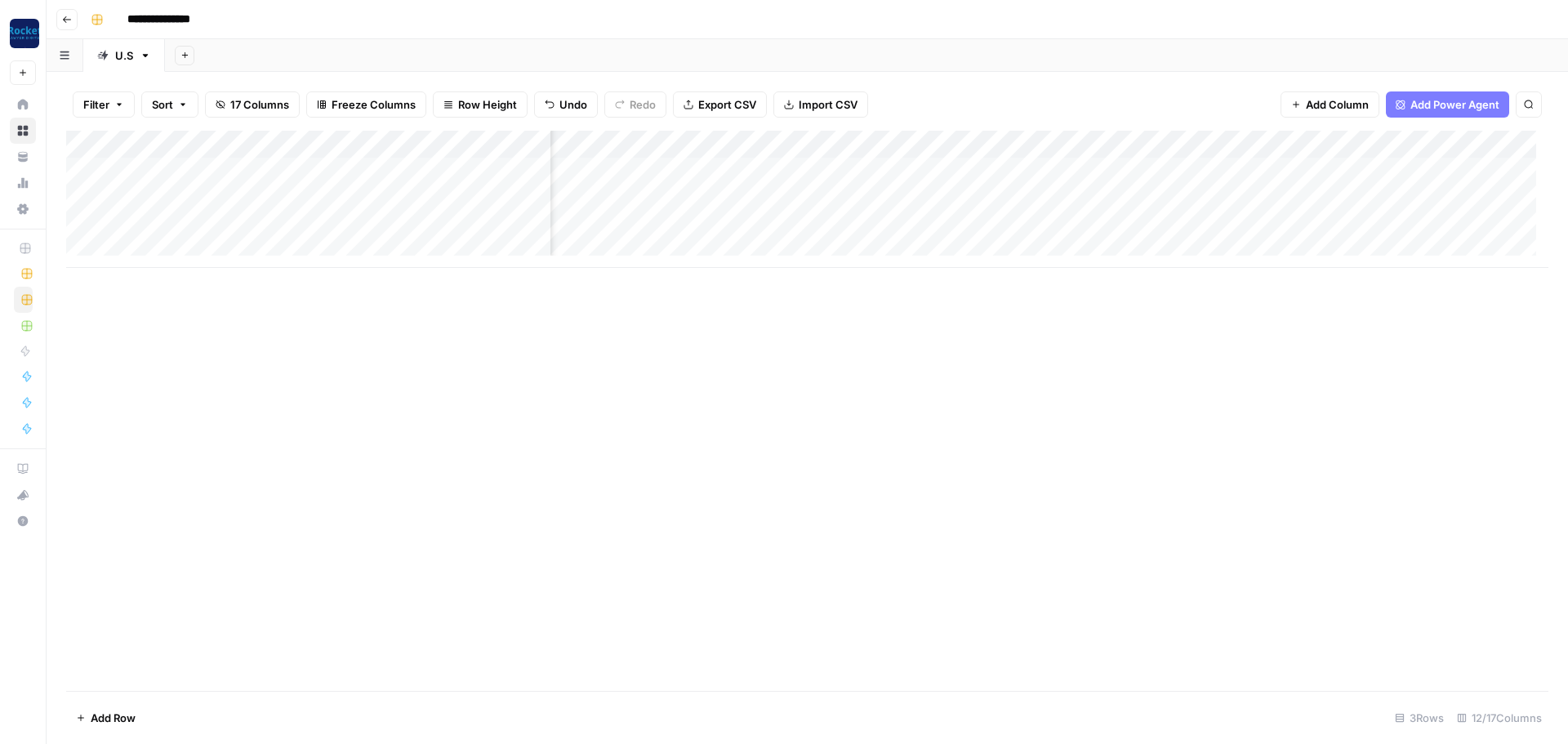
scroll to position [0, 543]
click at [1087, 174] on div "Add Column" at bounding box center [807, 199] width 1482 height 137
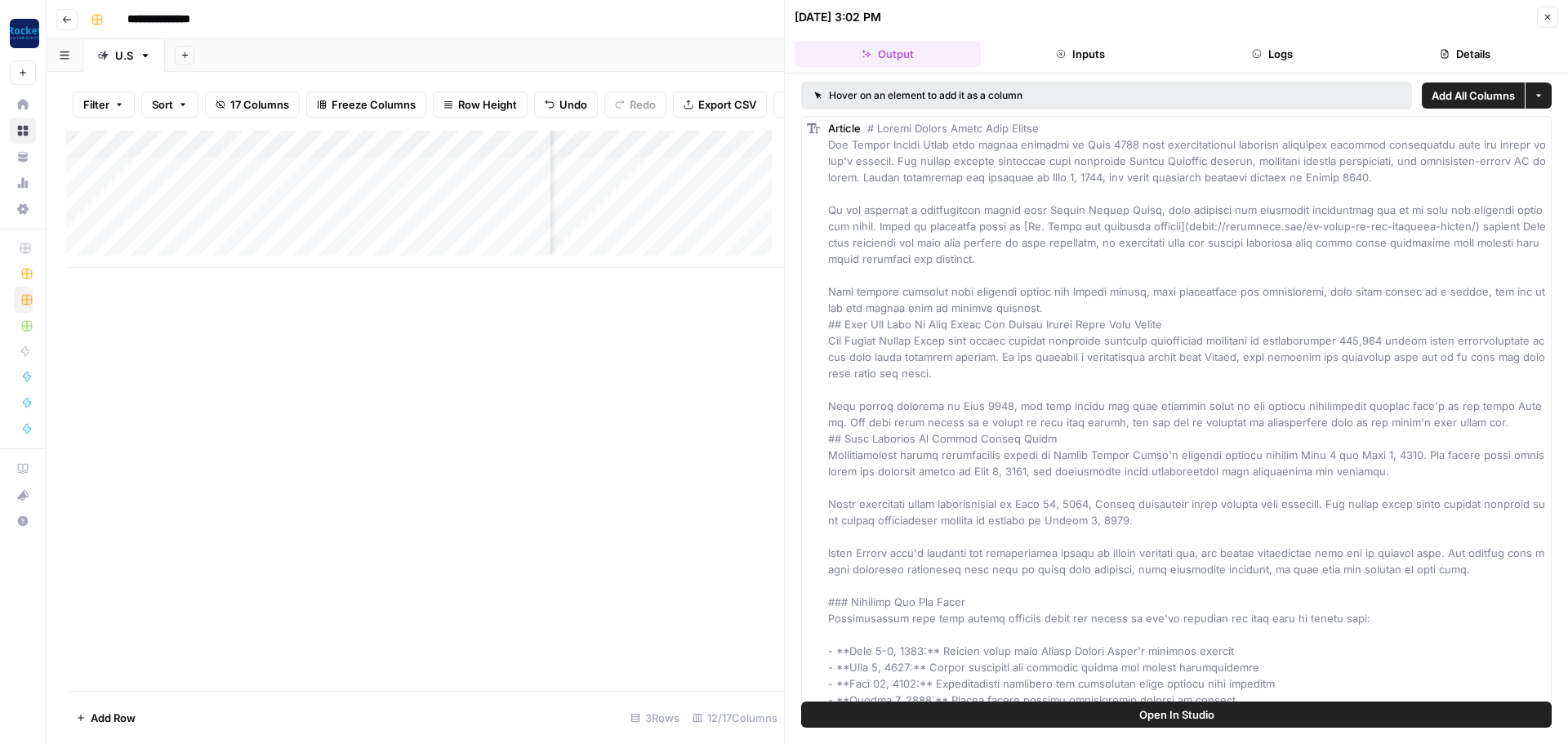
click at [1542, 20] on button "Close" at bounding box center [1547, 17] width 22 height 22
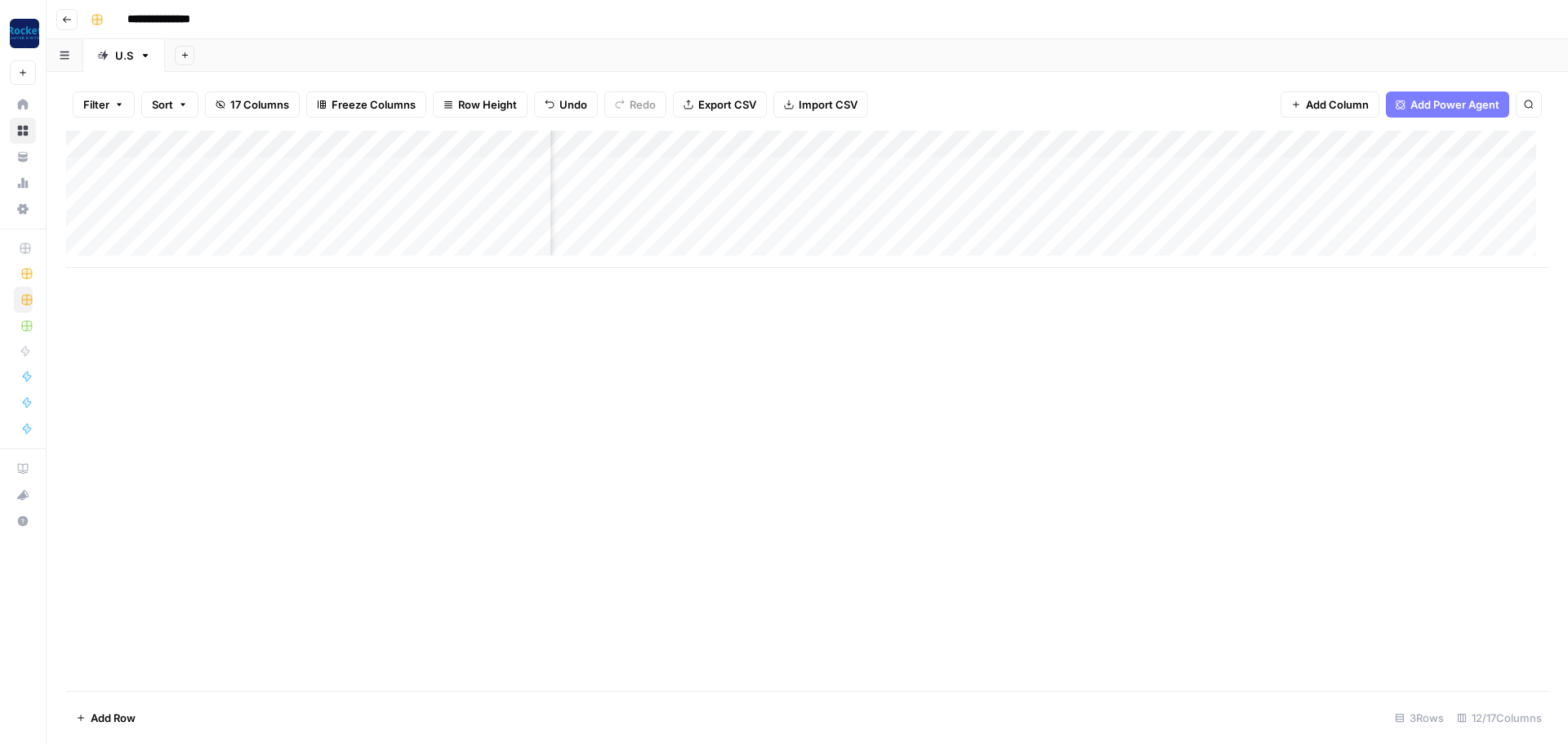
scroll to position [0, 445]
click at [1191, 143] on div "Add Column" at bounding box center [807, 199] width 1482 height 137
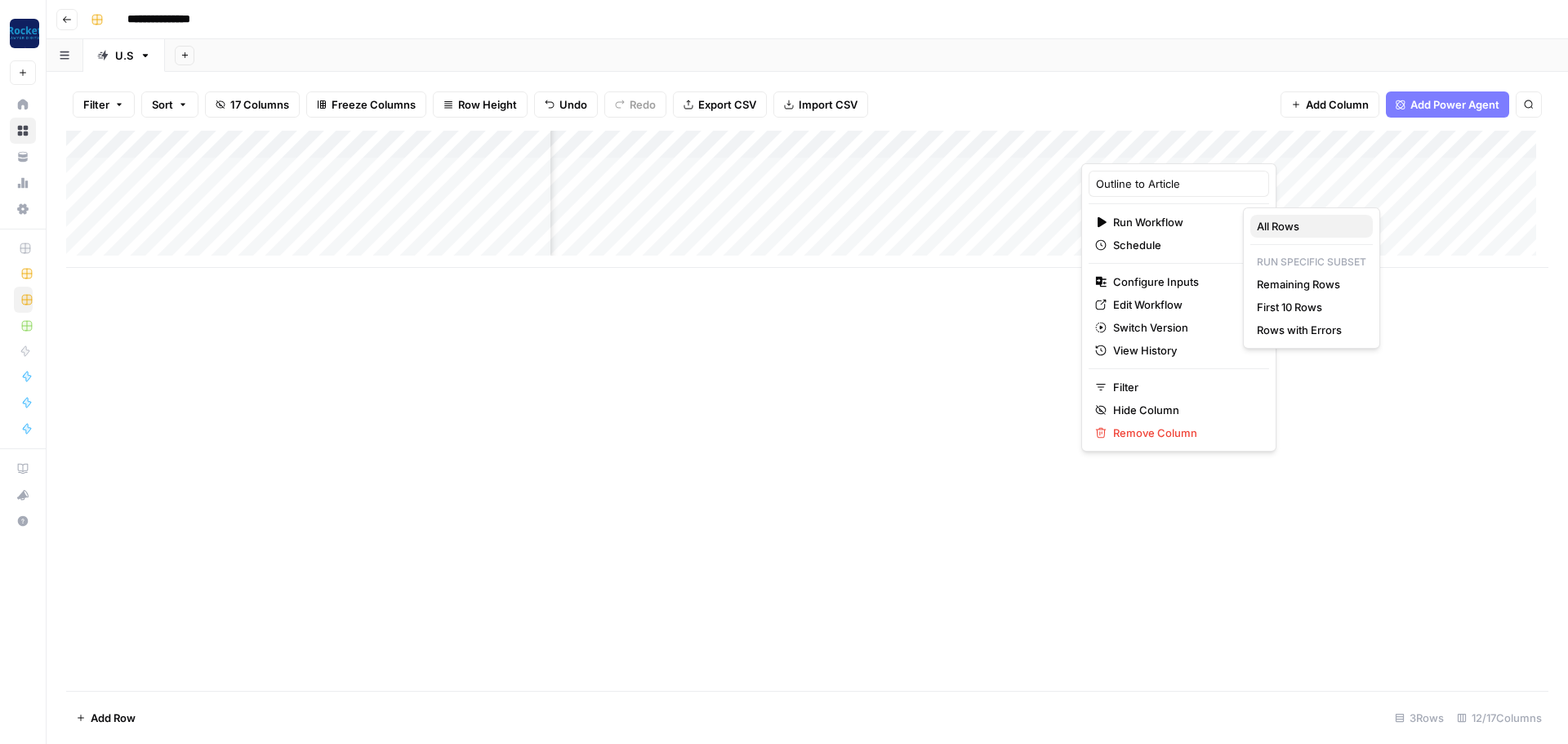
click at [1276, 220] on span "All Rows" at bounding box center [1308, 225] width 103 height 16
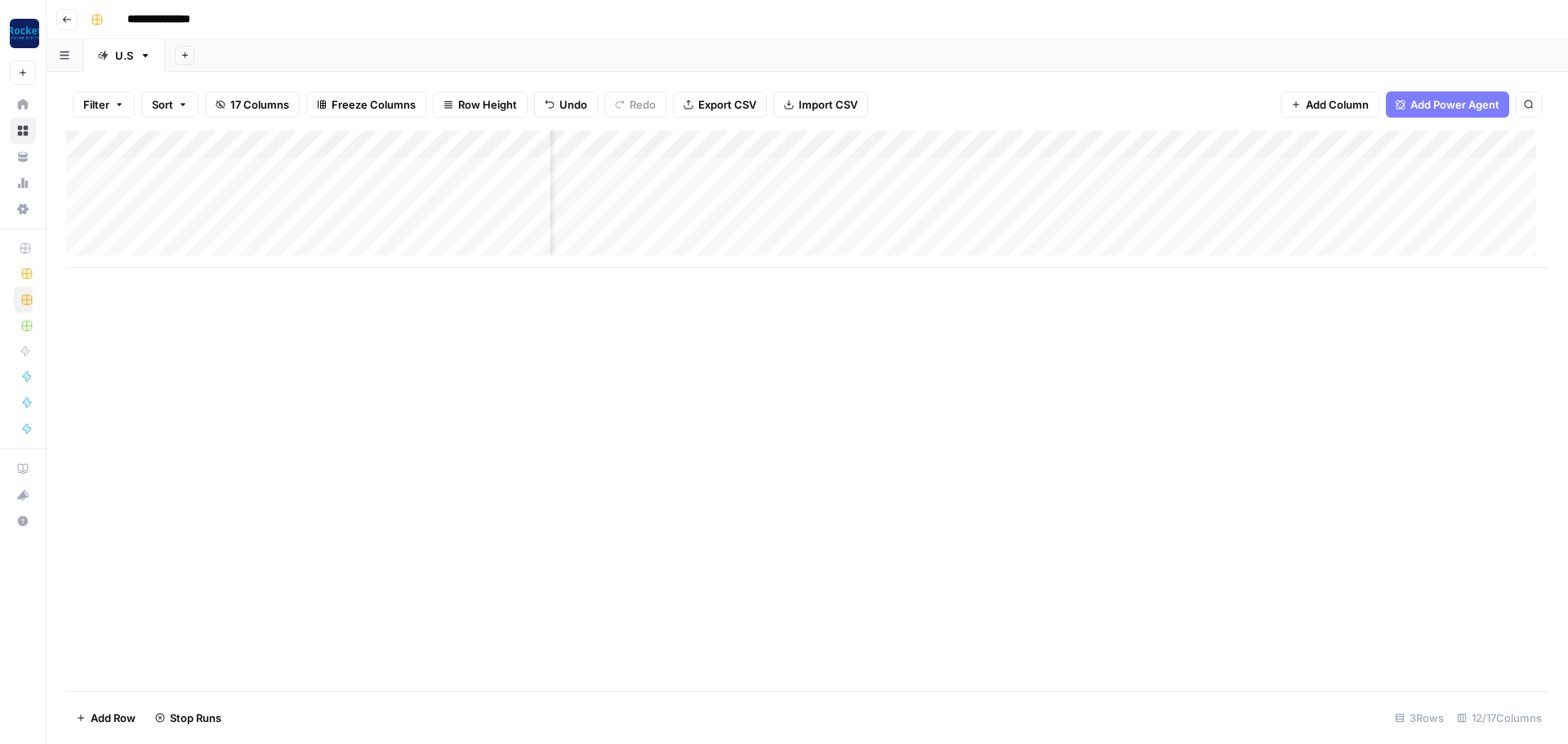
scroll to position [0, 243]
click at [145, 247] on div "Add Column" at bounding box center [807, 199] width 1482 height 137
click at [145, 248] on textarea at bounding box center [322, 256] width 460 height 23
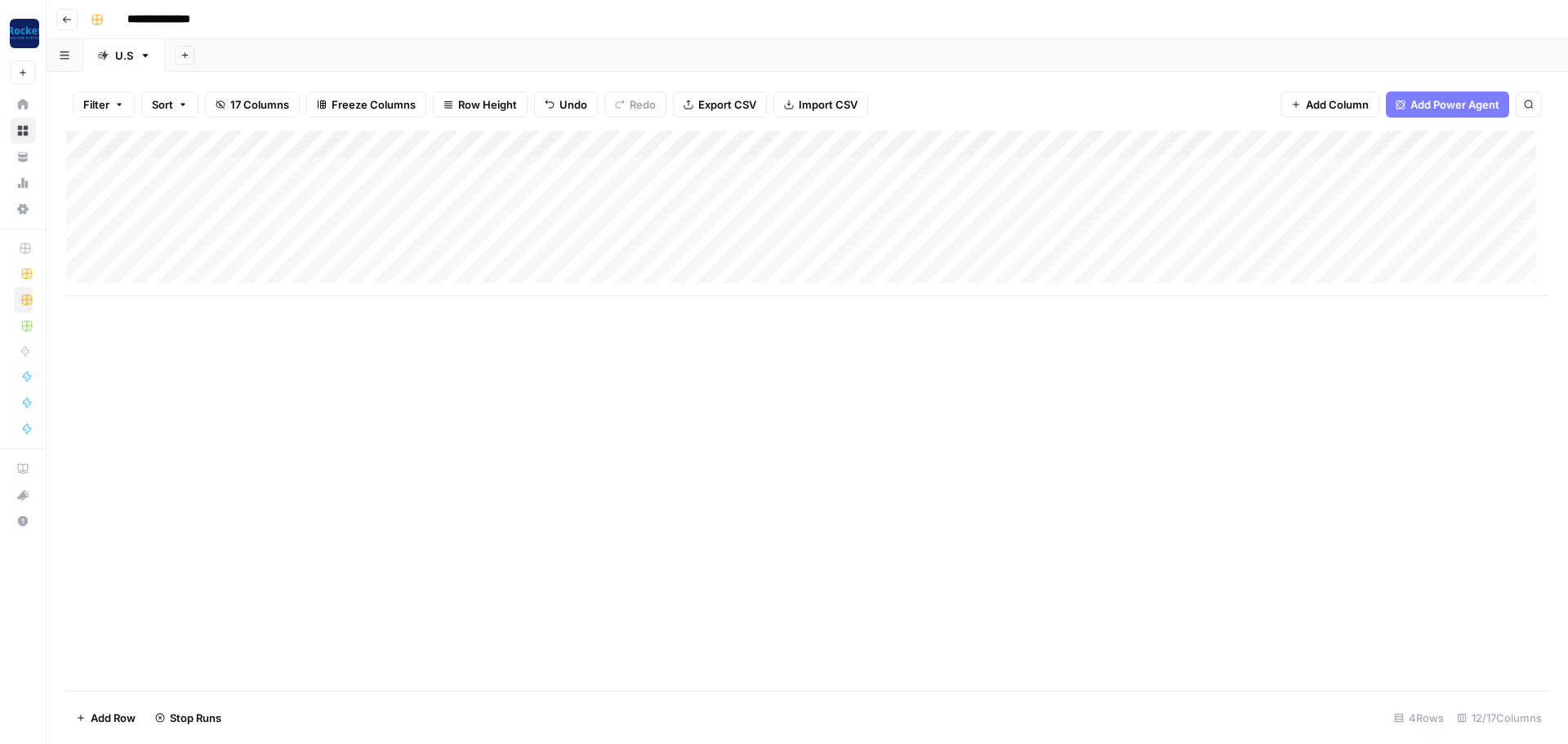
click at [127, 282] on div "Add Column" at bounding box center [807, 213] width 1482 height 165
click at [134, 275] on div "Add Column" at bounding box center [807, 227] width 1482 height 192
click at [143, 306] on div "Add Column" at bounding box center [807, 227] width 1482 height 192
click at [477, 417] on div "Add Column" at bounding box center [807, 411] width 1482 height 560
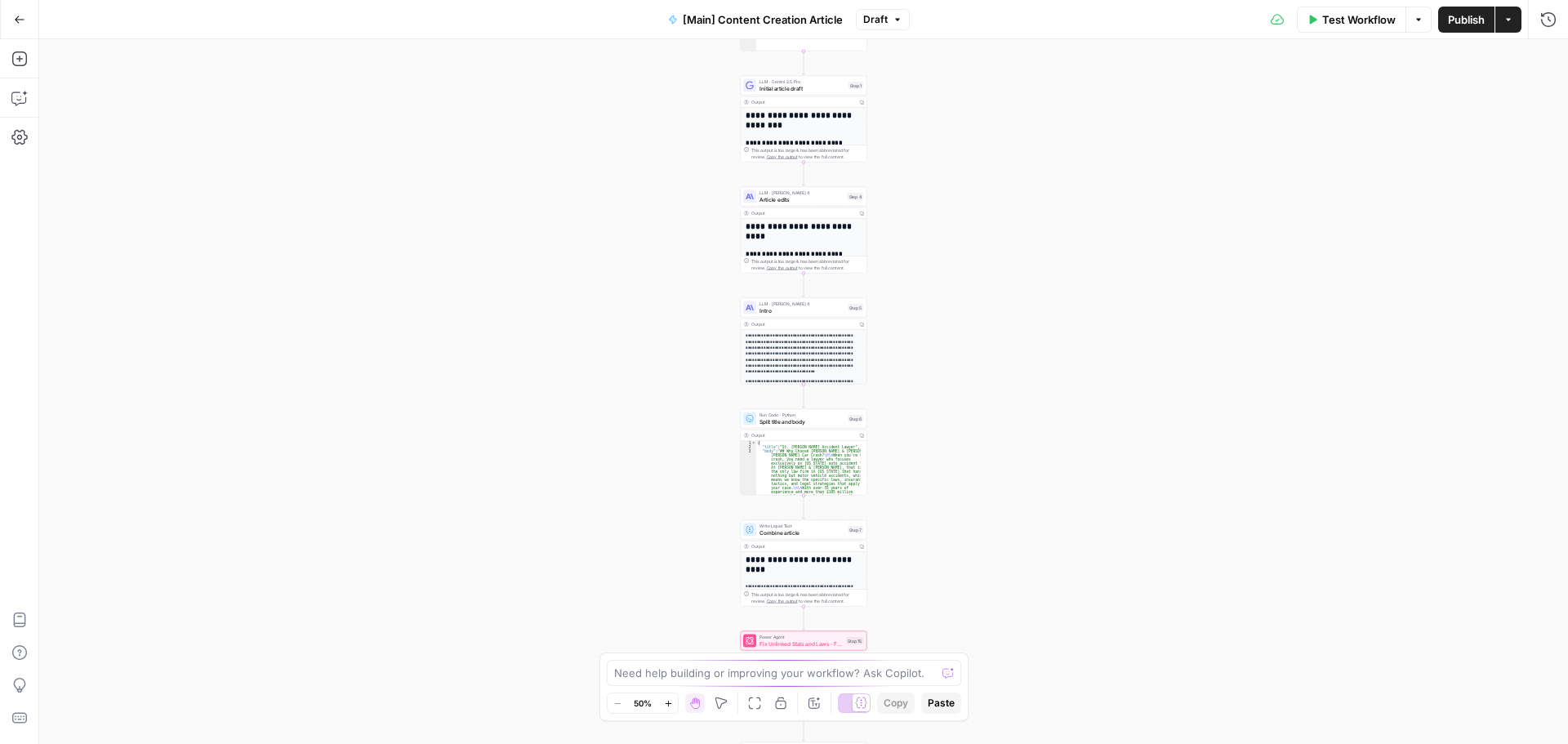
click at [15, 21] on icon "button" at bounding box center [20, 20] width 11 height 11
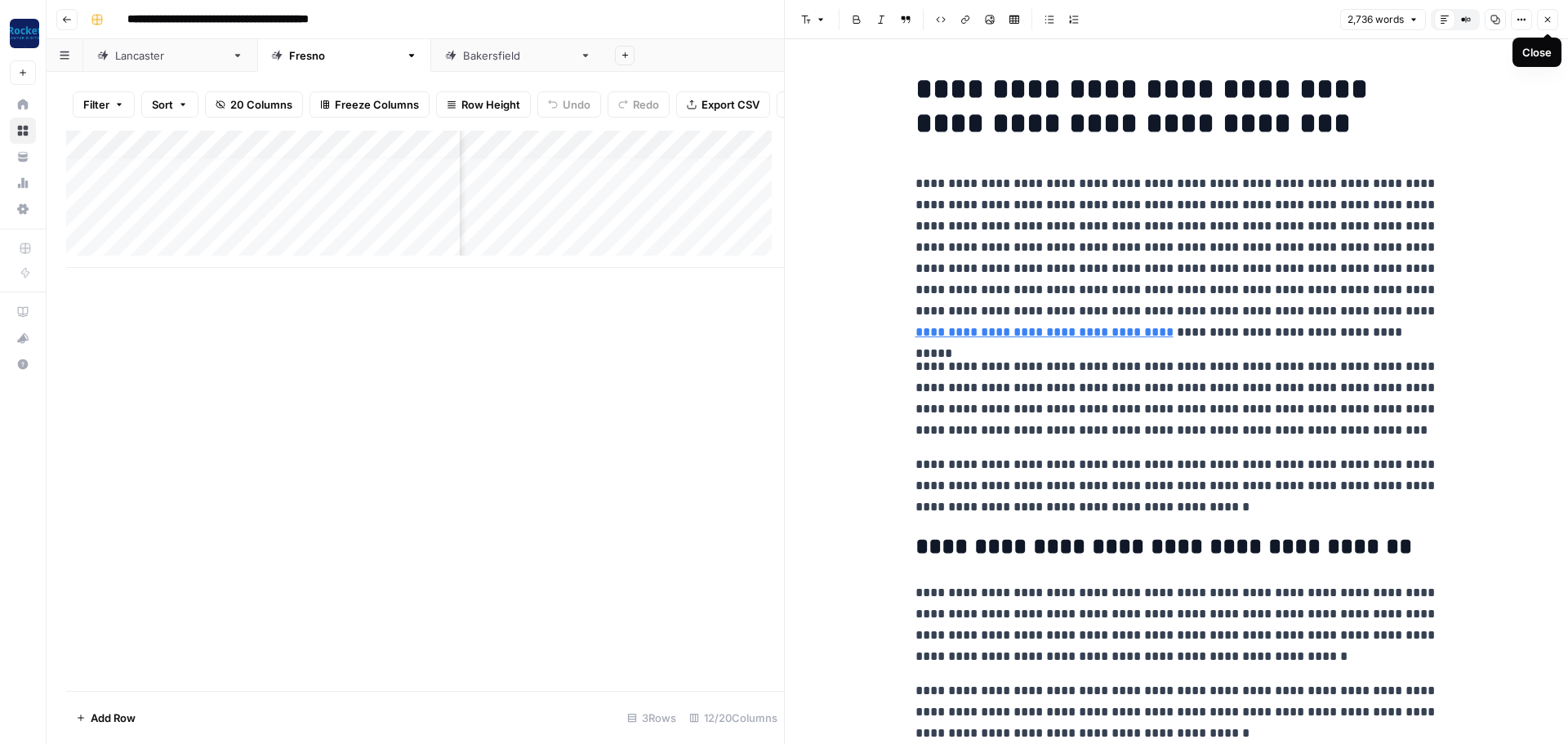
click at [1544, 19] on icon "button" at bounding box center [1547, 20] width 9 height 9
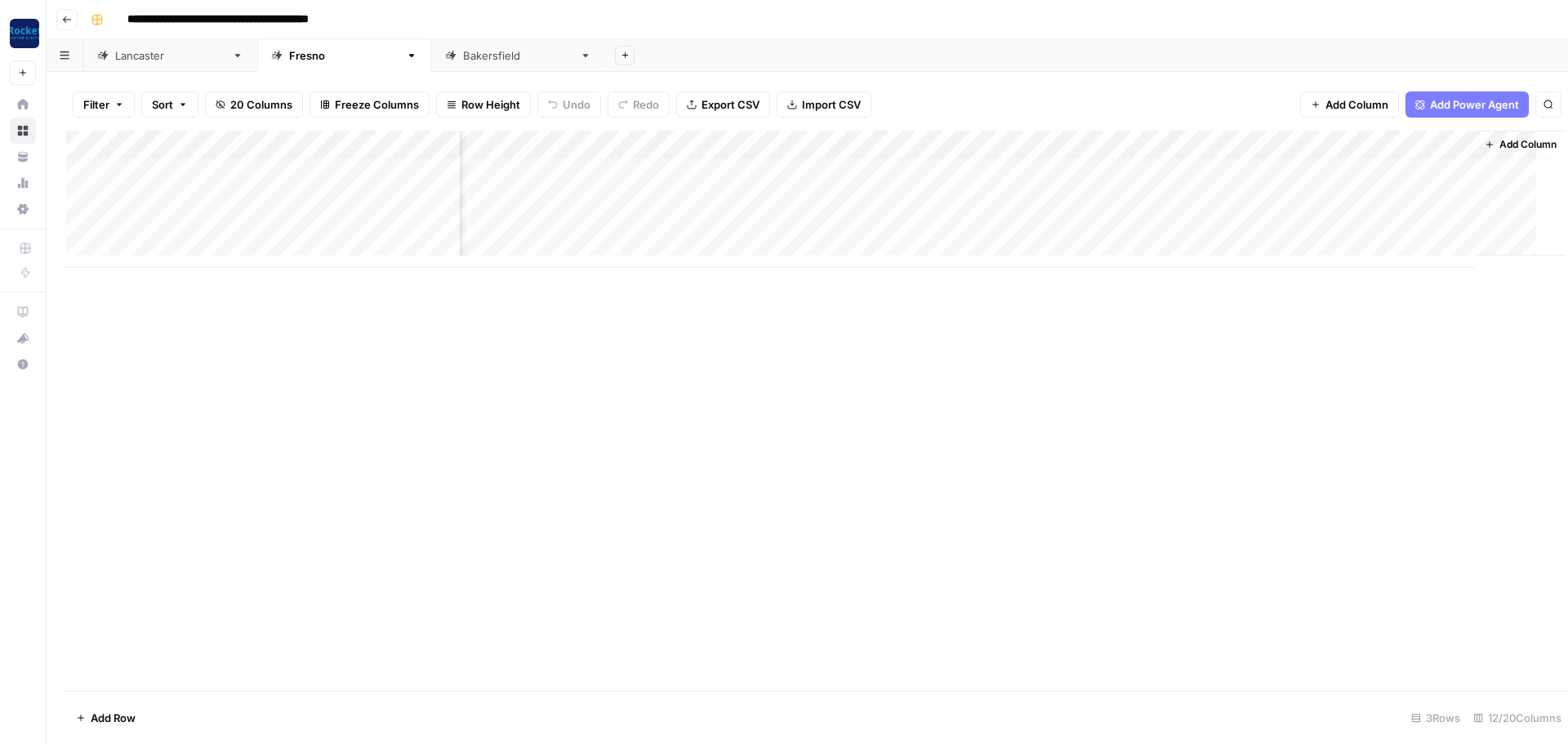
scroll to position [12, 559]
